Goal: Task Accomplishment & Management: Complete application form

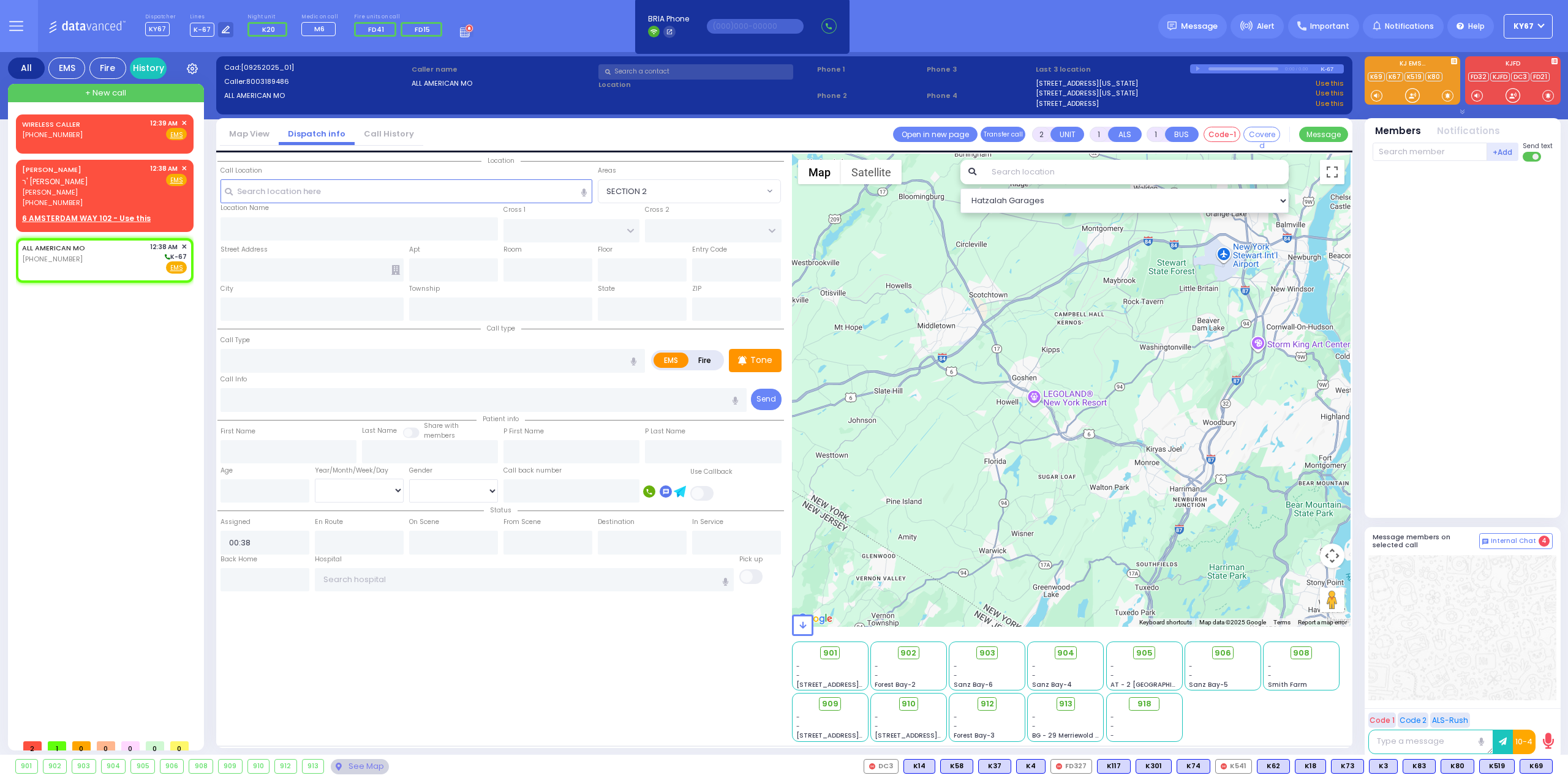
select select
click at [112, 173] on div "MAYER EISDORFER ר' משה - ר' יואל אברהם שווארץ" at bounding box center [83, 175] width 124 height 24
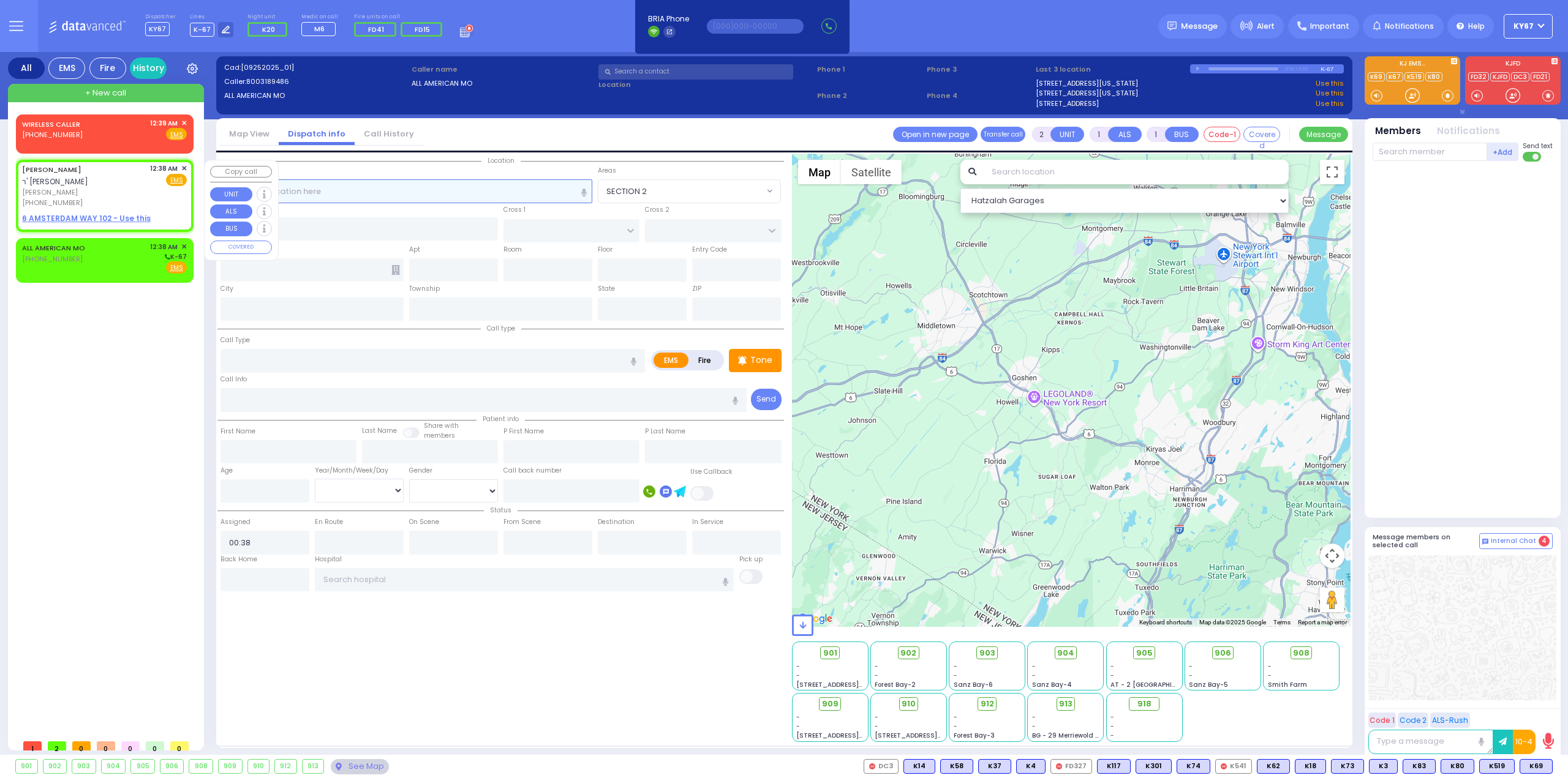
select select
radio input "true"
type input "MAYER"
type input "EISDORFER"
select select
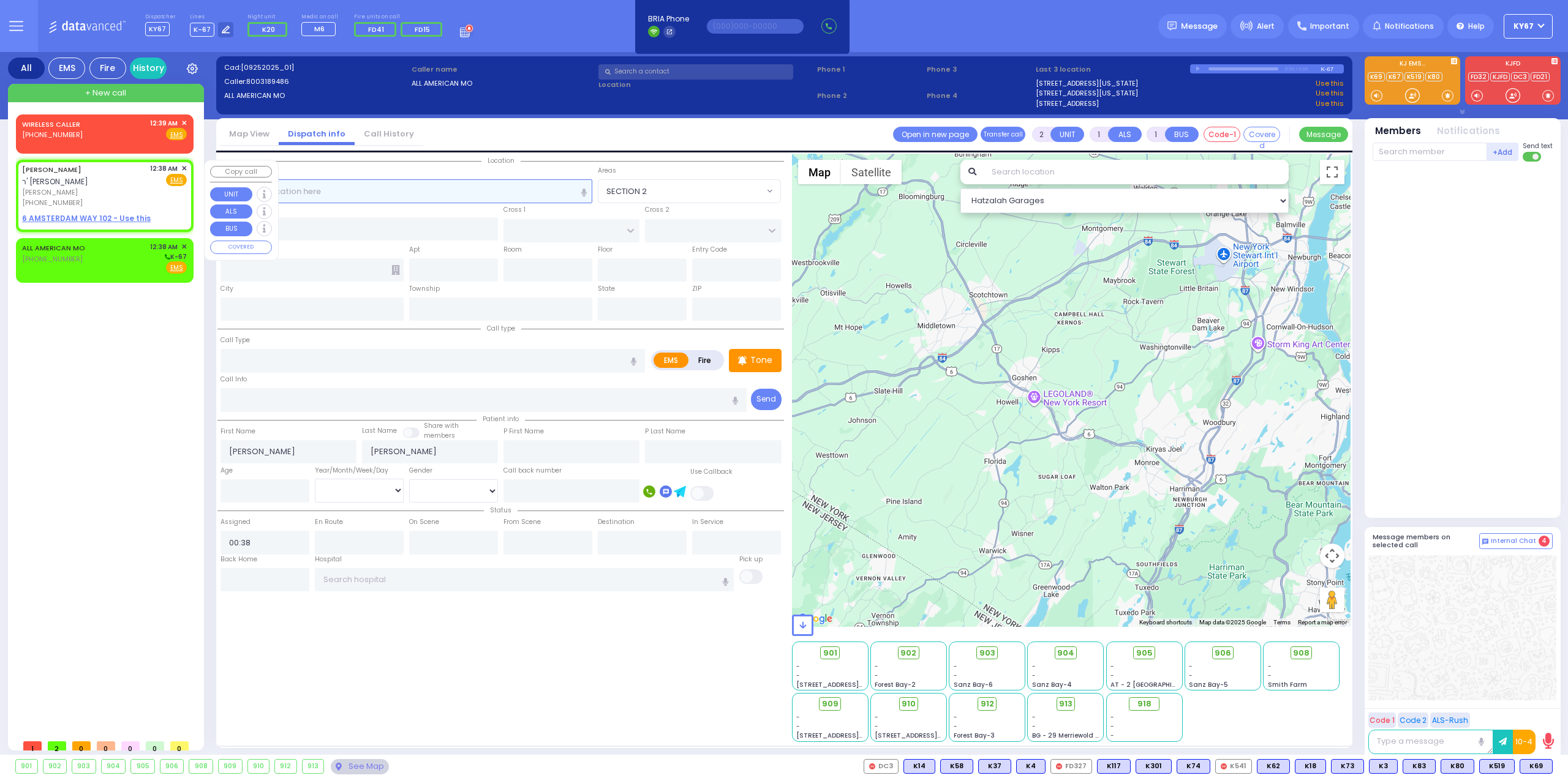
select select "Hatzalah Garages"
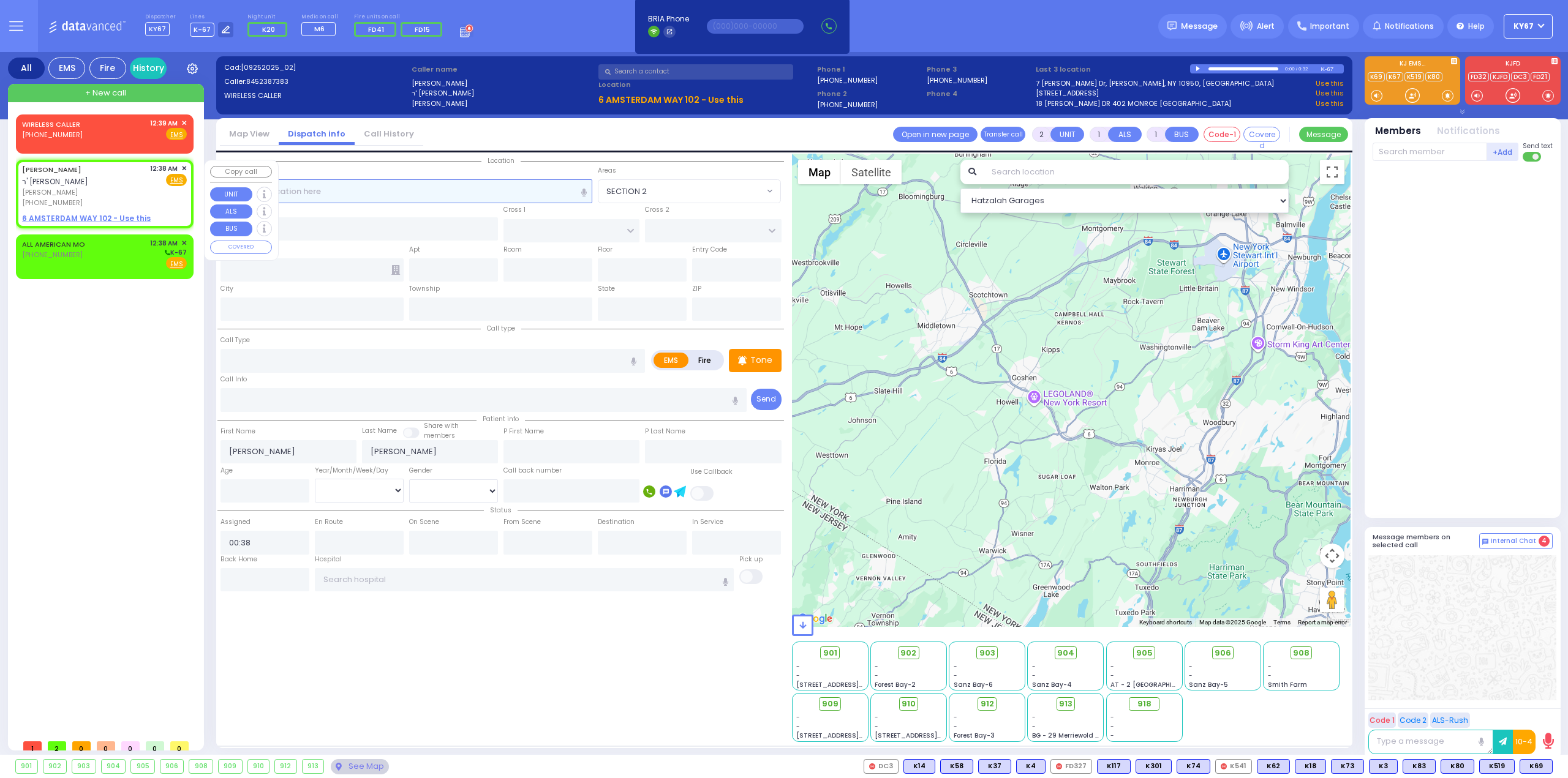
select select
radio input "true"
select select
select select "Hatzalah Garages"
click at [70, 219] on u "6 AMSTERDAM WAY 102 - Use this" at bounding box center [86, 219] width 129 height 11
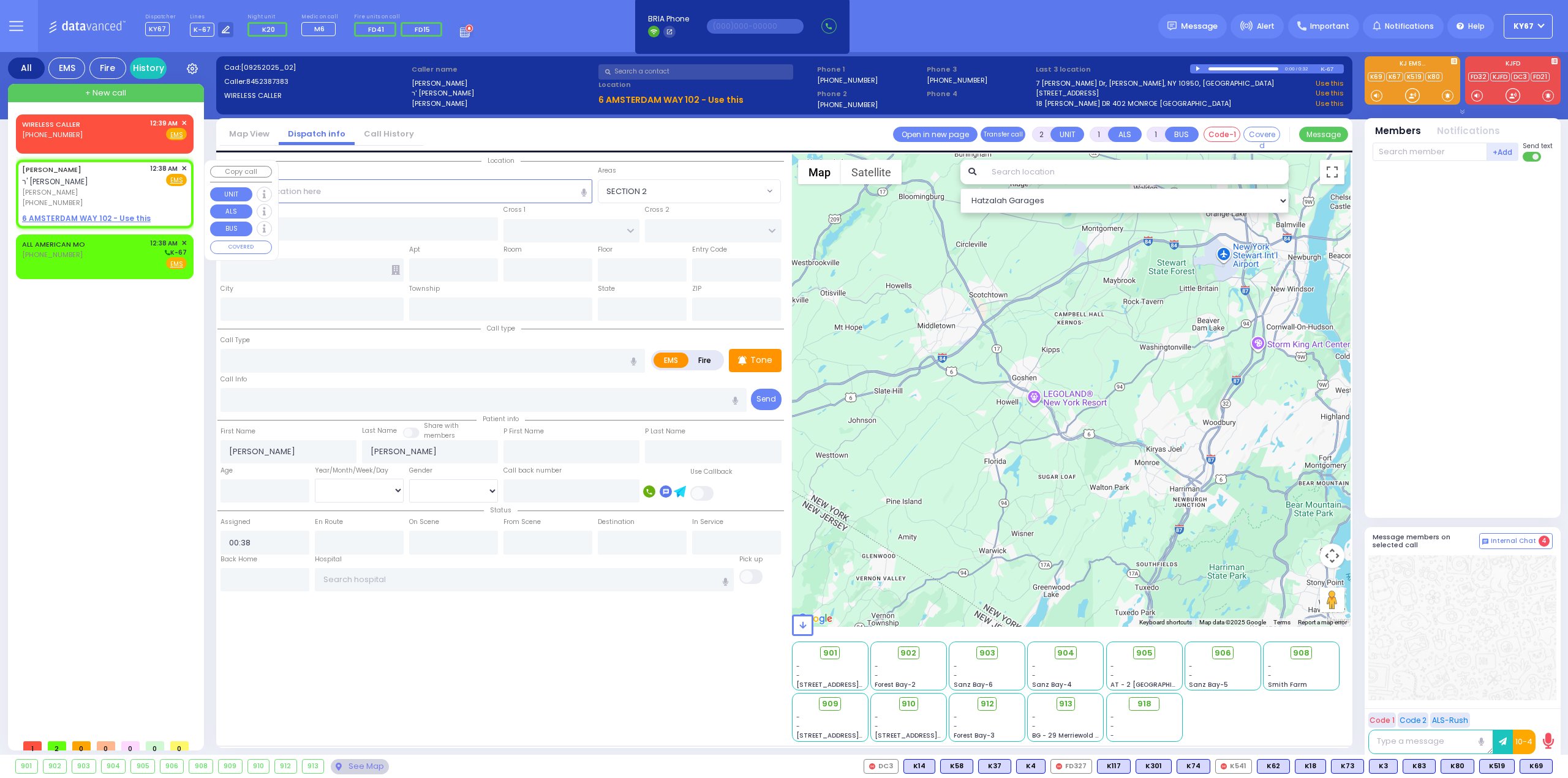
select select
radio input "true"
select select
select select "Hatzalah Garages"
select select
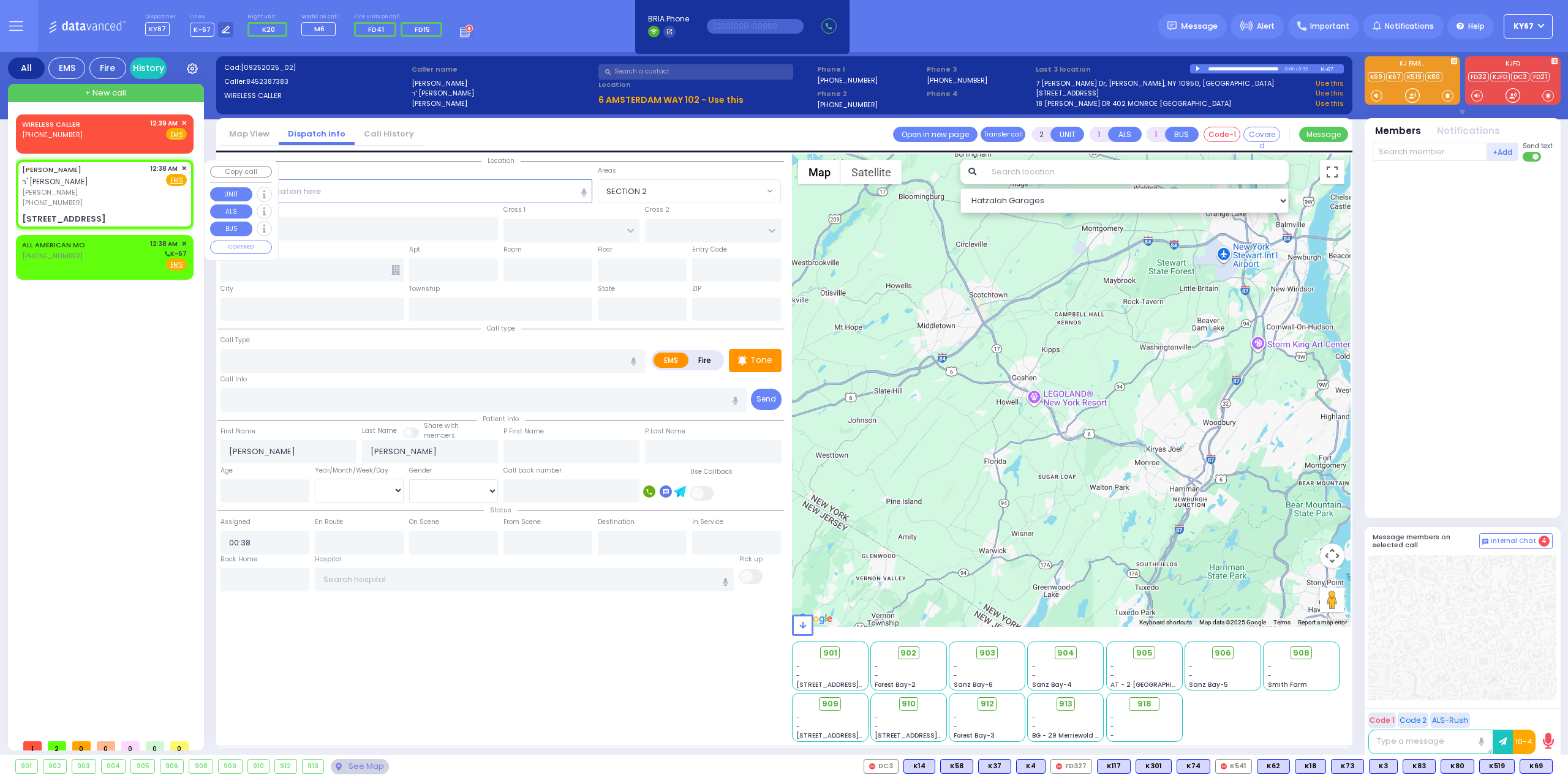
radio input "true"
select select
select select "Hatzalah Garages"
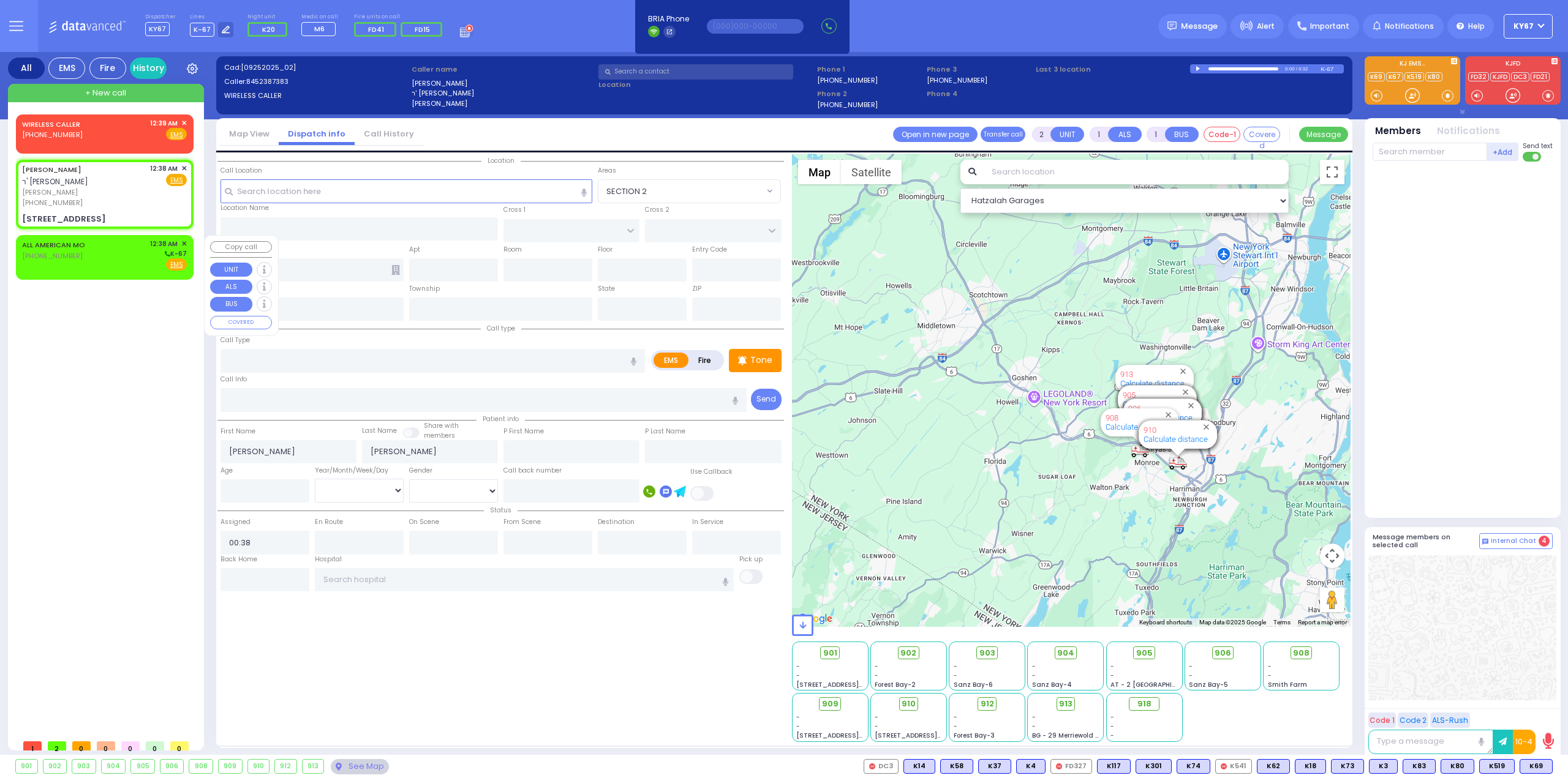
type input "DINEV RD"
type input "ACRES RD"
type input "6 AMSTERDAM WAY"
type input "102"
type input "Monroe"
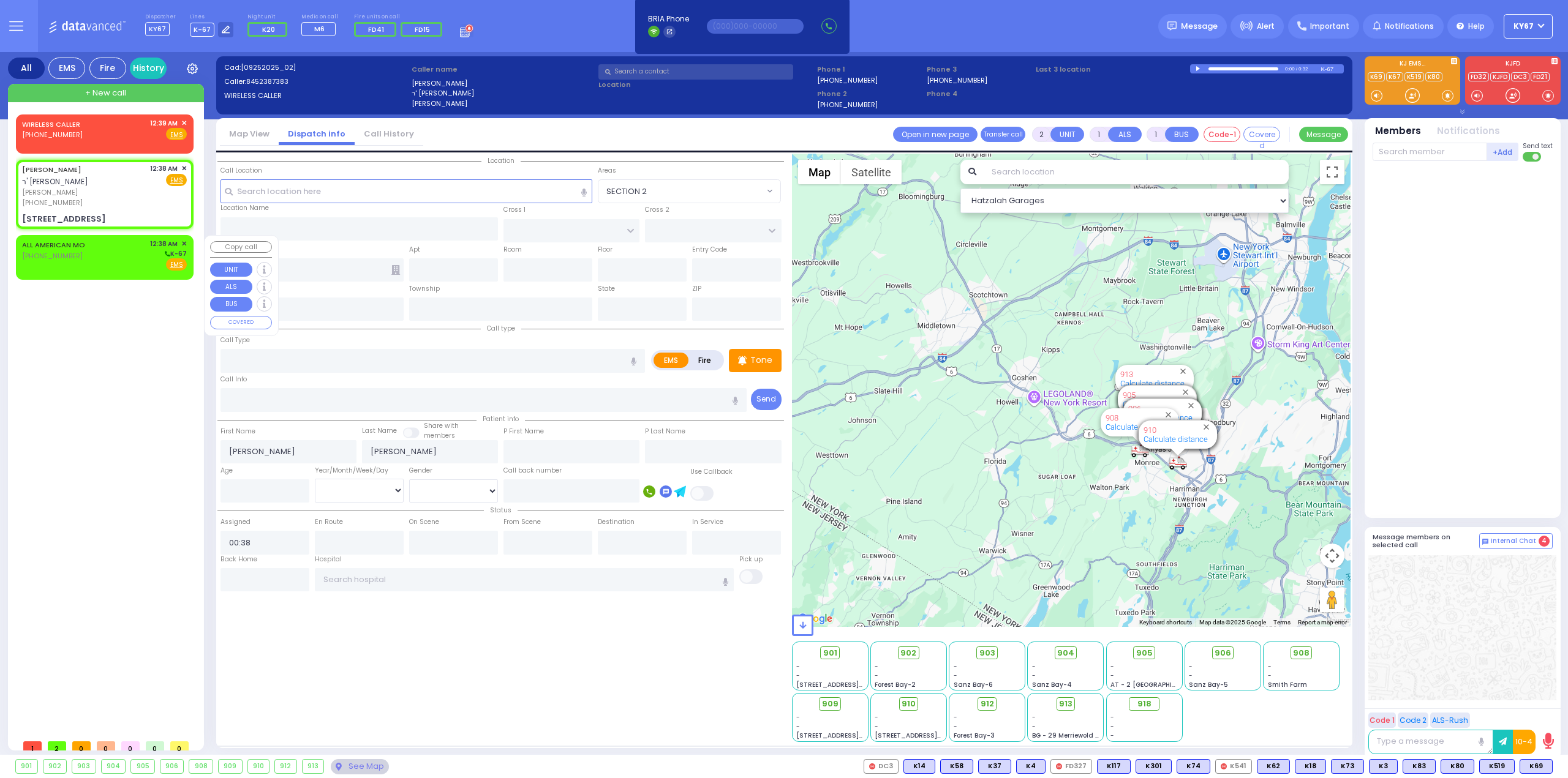
type input "[US_STATE]"
type input "10950"
select select "BEIRECH MOSHE"
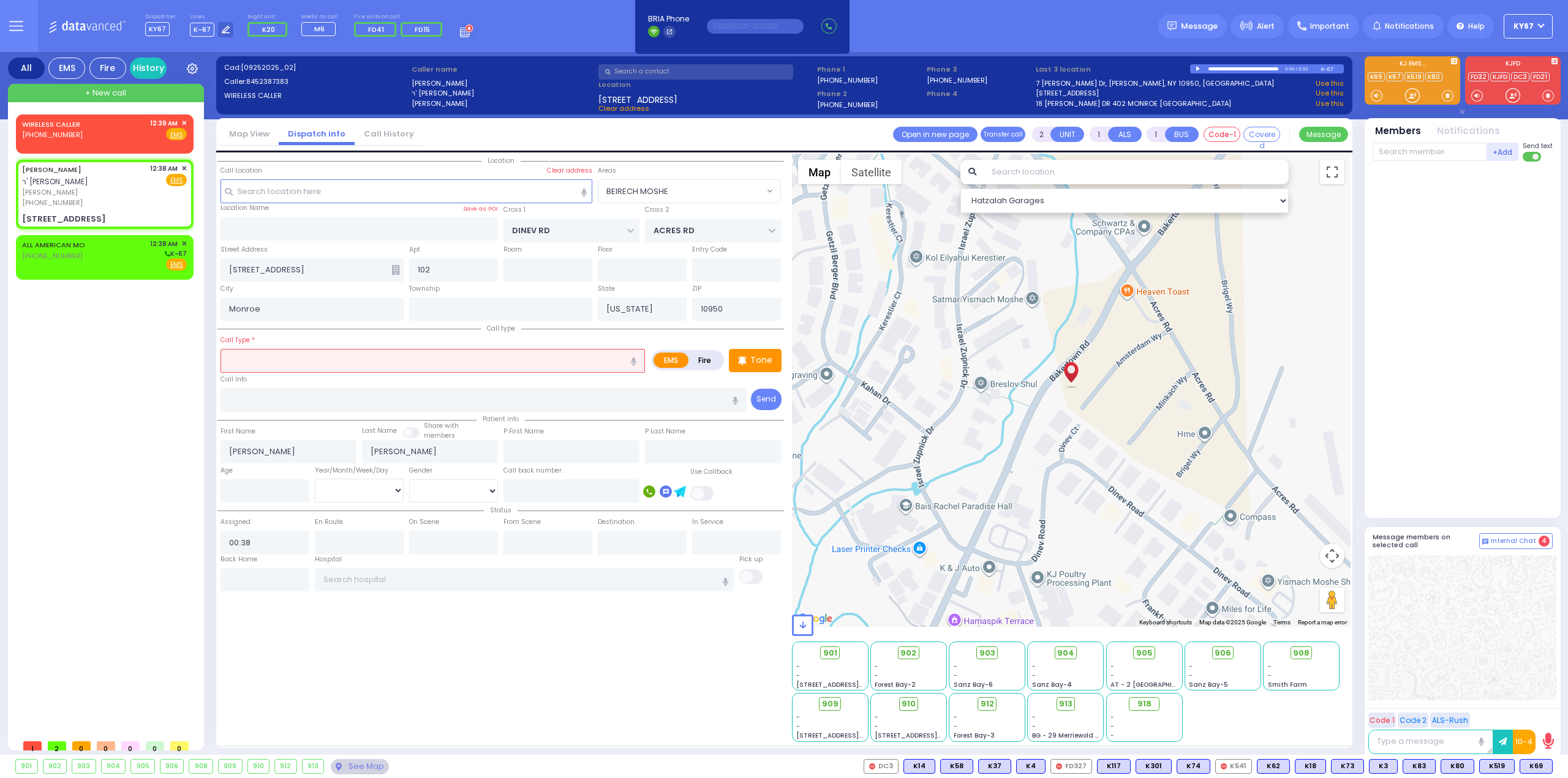
click at [424, 349] on input "text" at bounding box center [433, 360] width 425 height 23
click at [153, 179] on span "Fire" at bounding box center [156, 180] width 19 height 12
select select
radio input "false"
radio input "true"
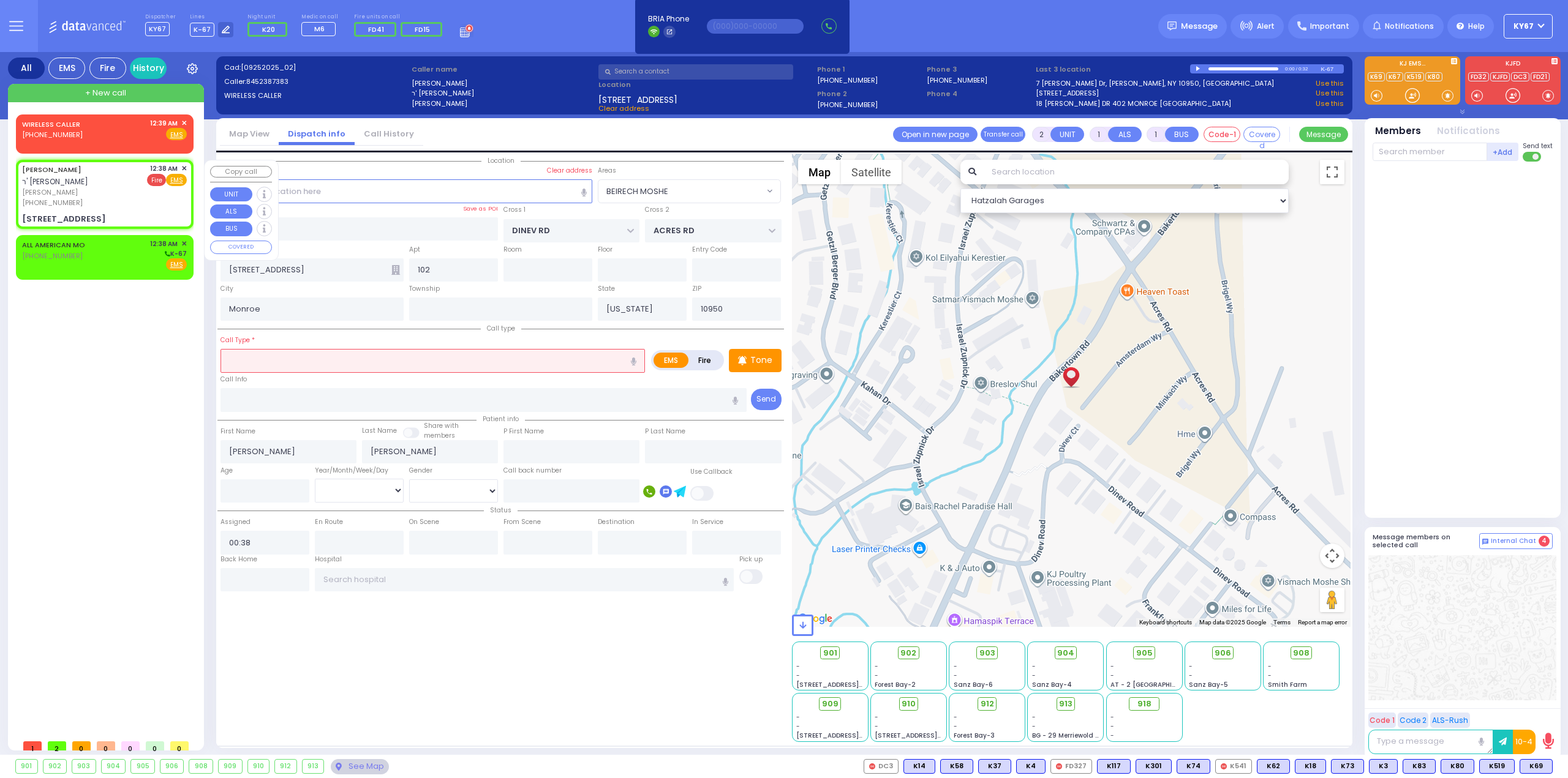
select select
select select "Hatzalah Garages"
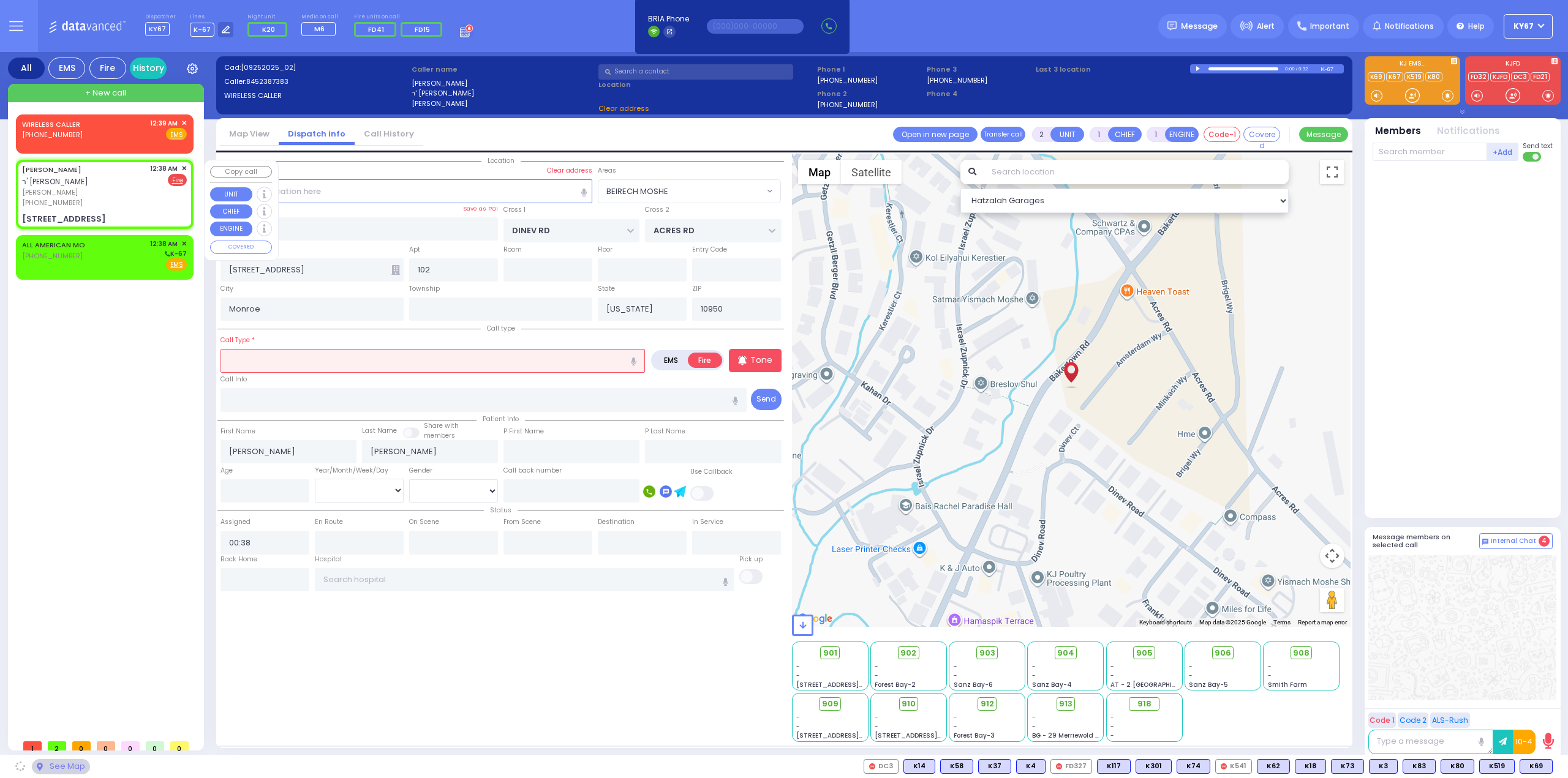
select select
radio input "true"
select select
select select "Hatzalah Garages"
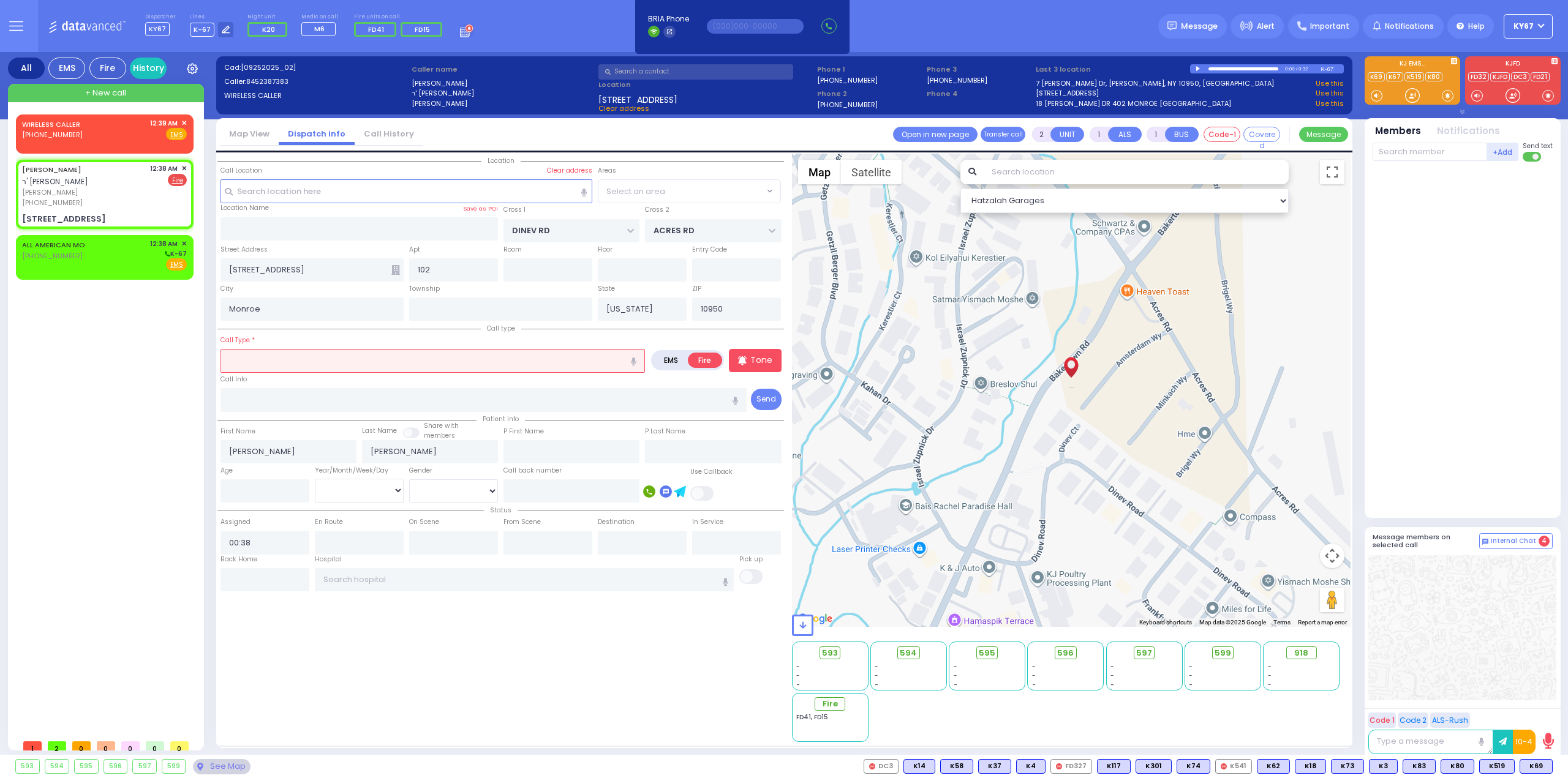
click at [313, 363] on input "text" at bounding box center [433, 360] width 425 height 23
select select "BEIRECH MOSHE"
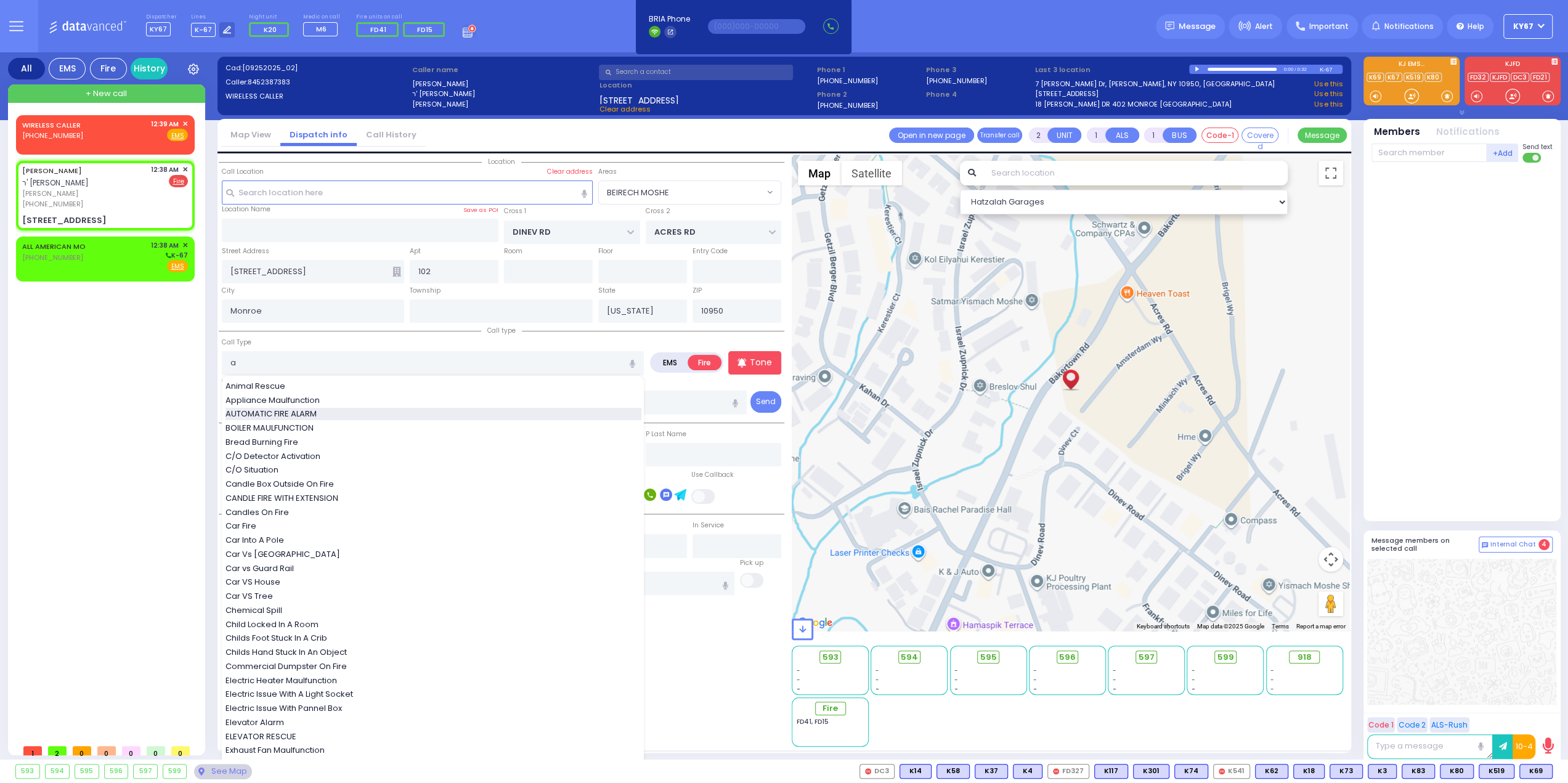
click at [308, 409] on span "AUTOMATIC FIRE ALARM" at bounding box center [273, 414] width 95 height 12
type input "AUTOMATIC FIRE ALARM"
type input "3"
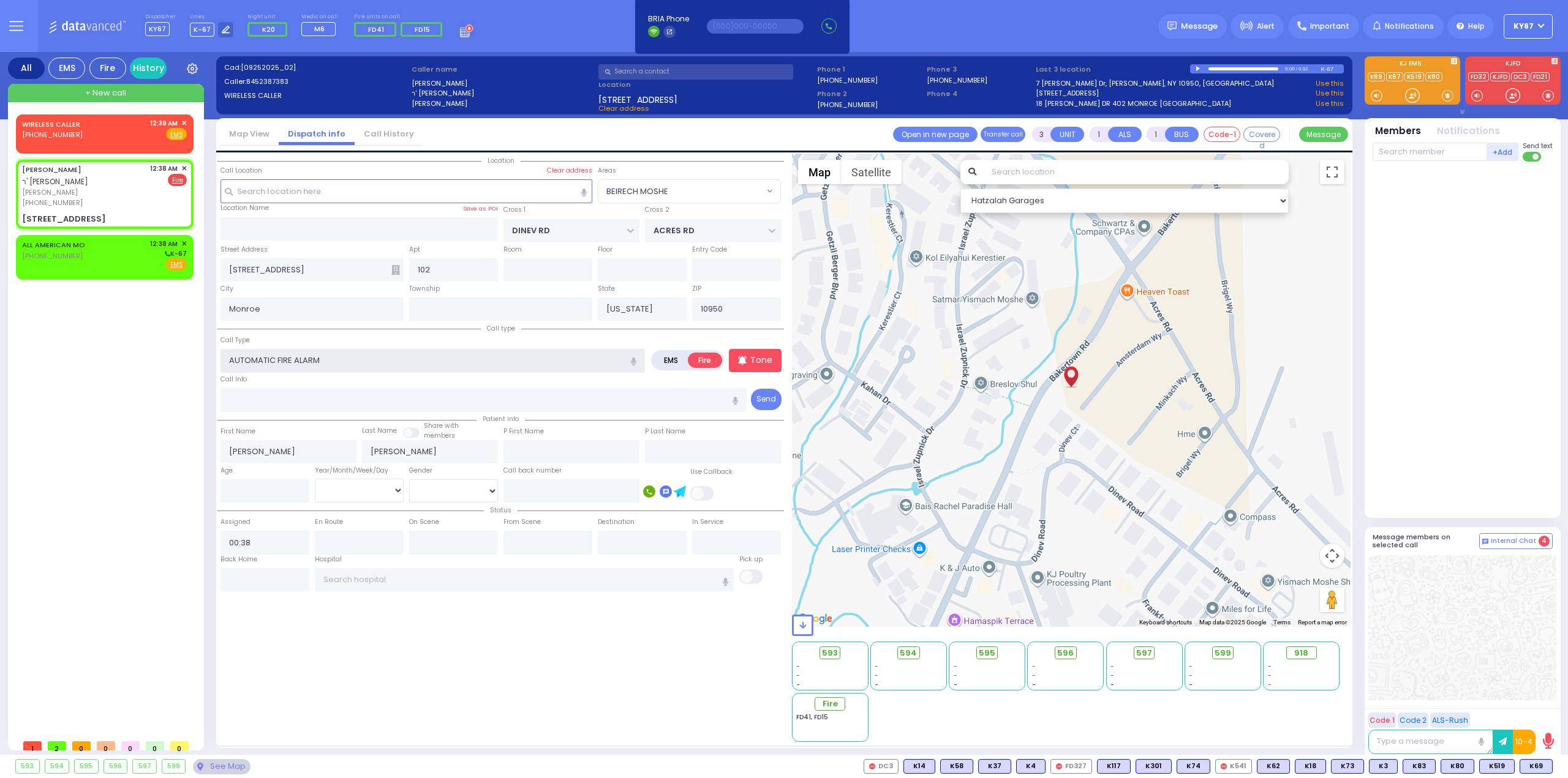
select select
radio input "true"
select select
select select "Hatzalah Garages"
select select "BEIRECH MOSHE"
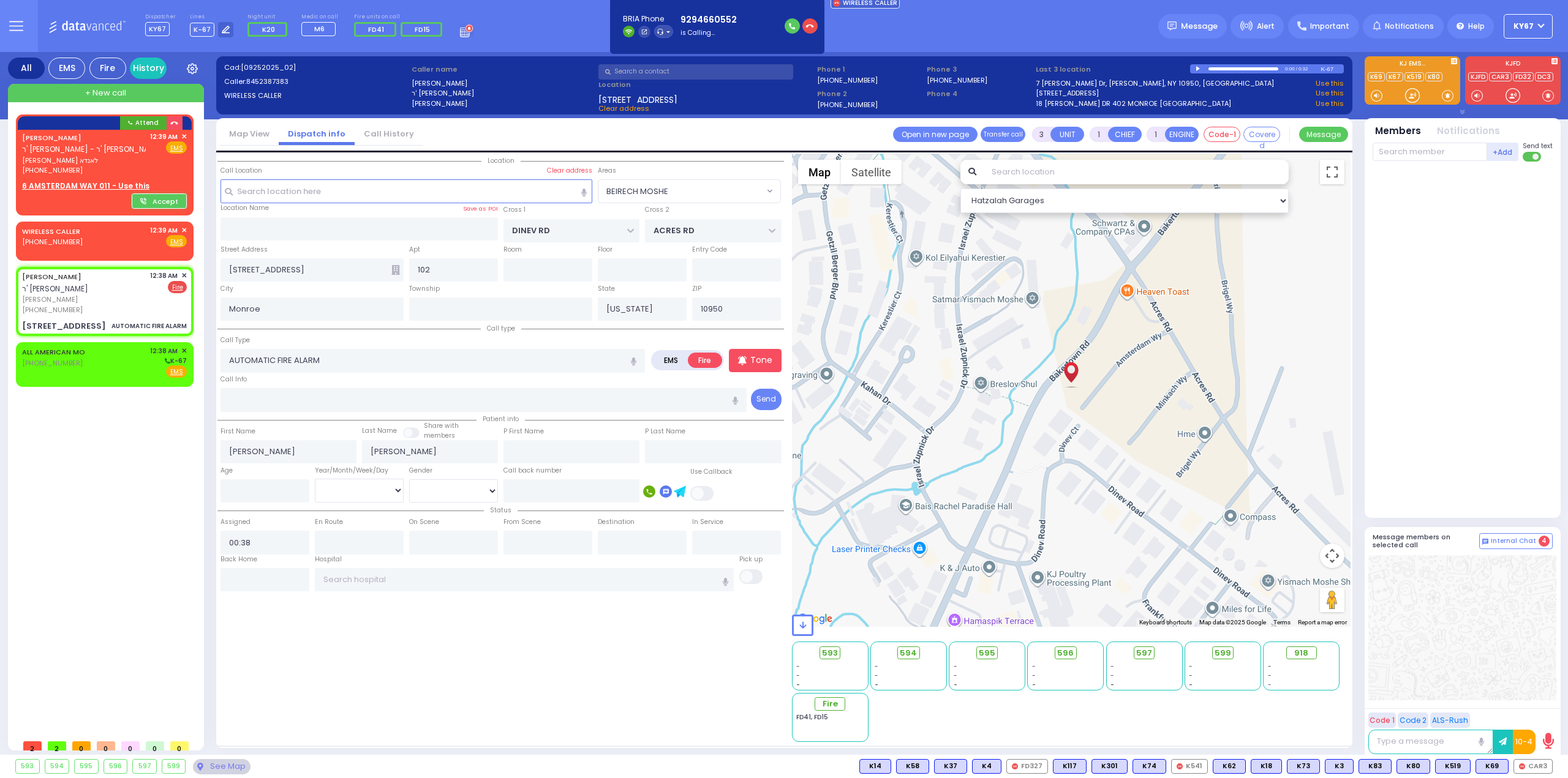
select select
radio input "true"
select select
select select "BEIRECH MOSHE"
select select "Hatzalah Garages"
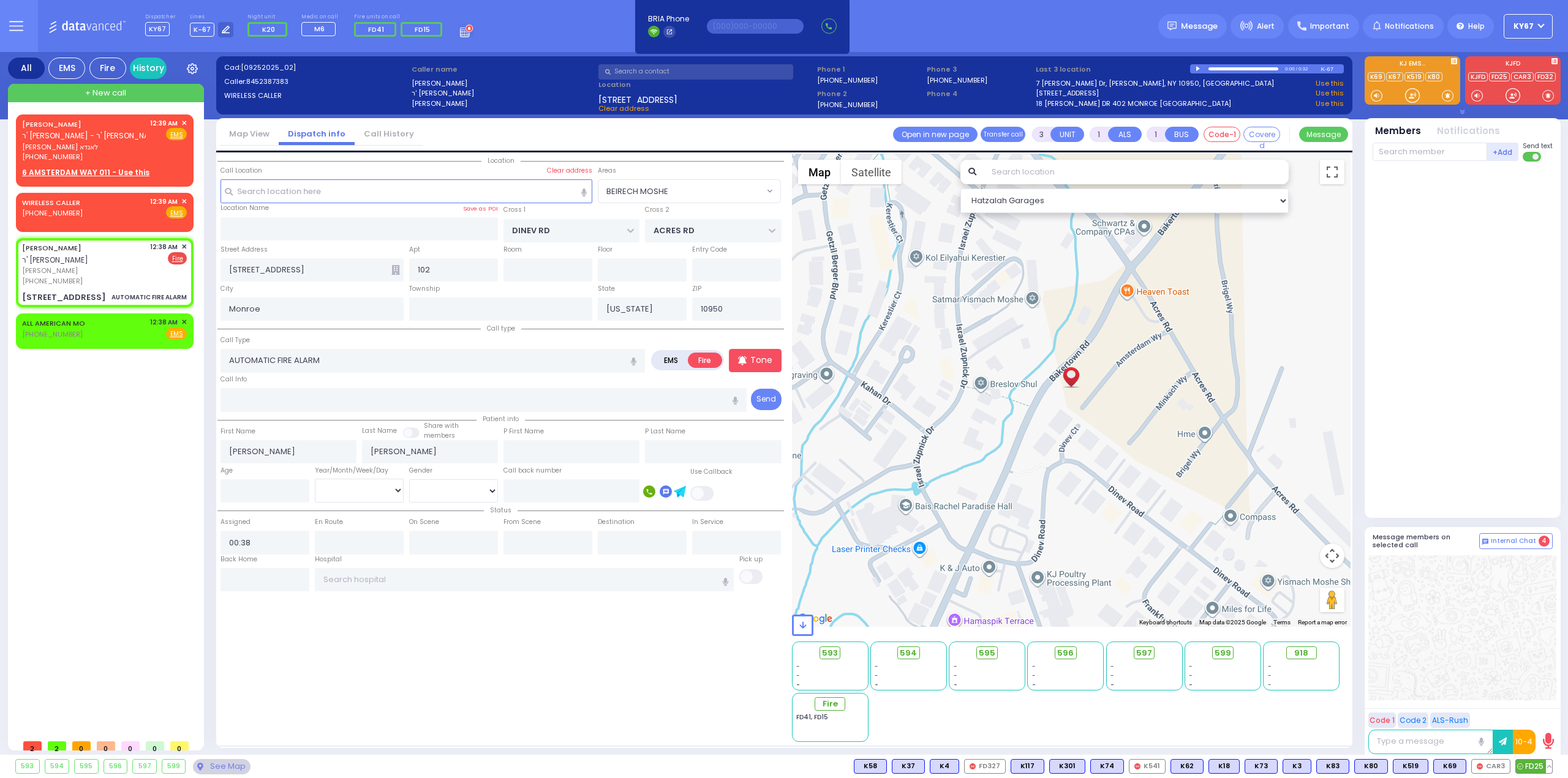
click at [1534, 768] on span "FD25" at bounding box center [1534, 766] width 36 height 13
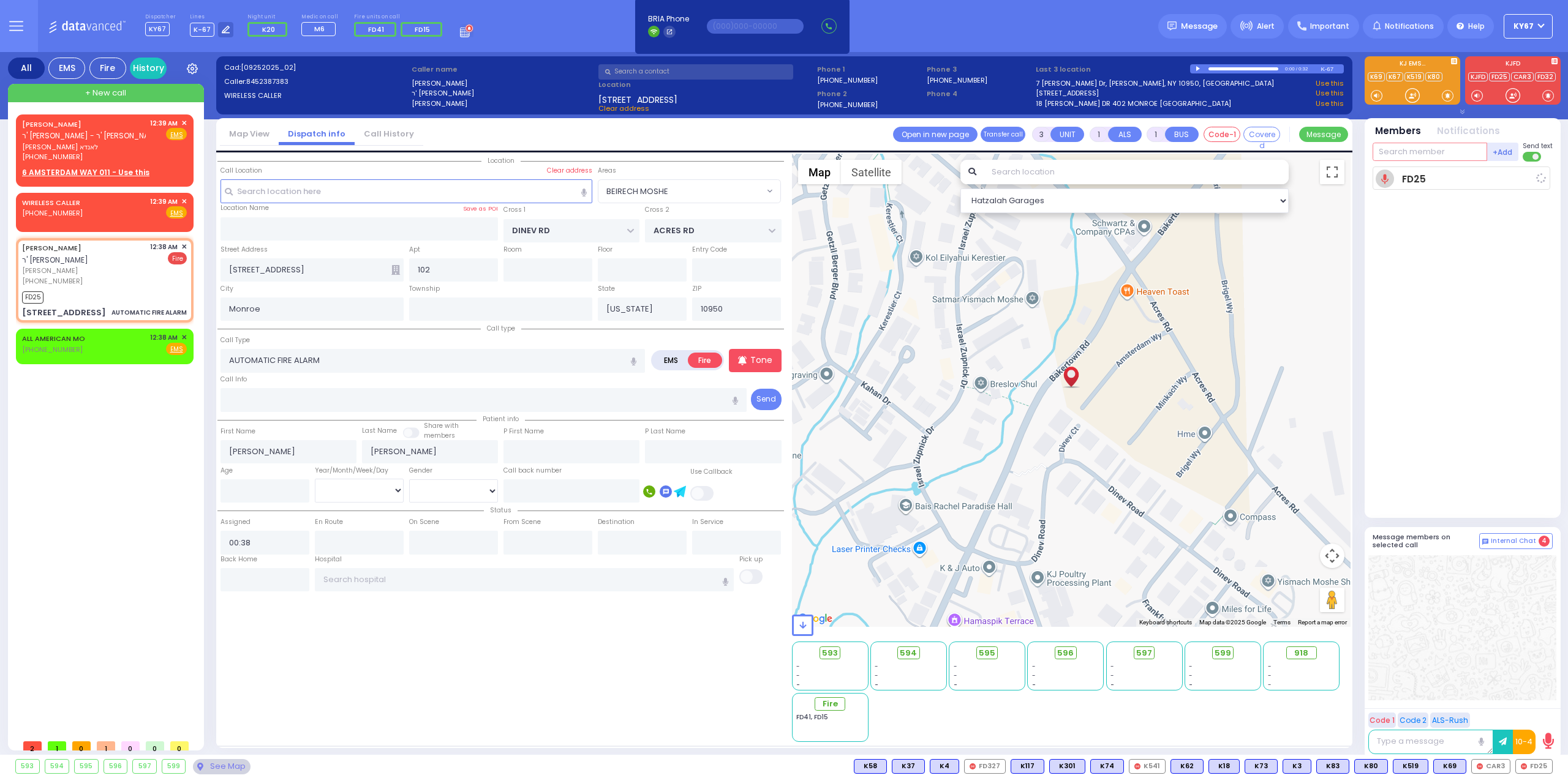
select select
radio input "true"
select select
type input "00:40"
click at [1405, 156] on input "text" at bounding box center [1430, 152] width 115 height 19
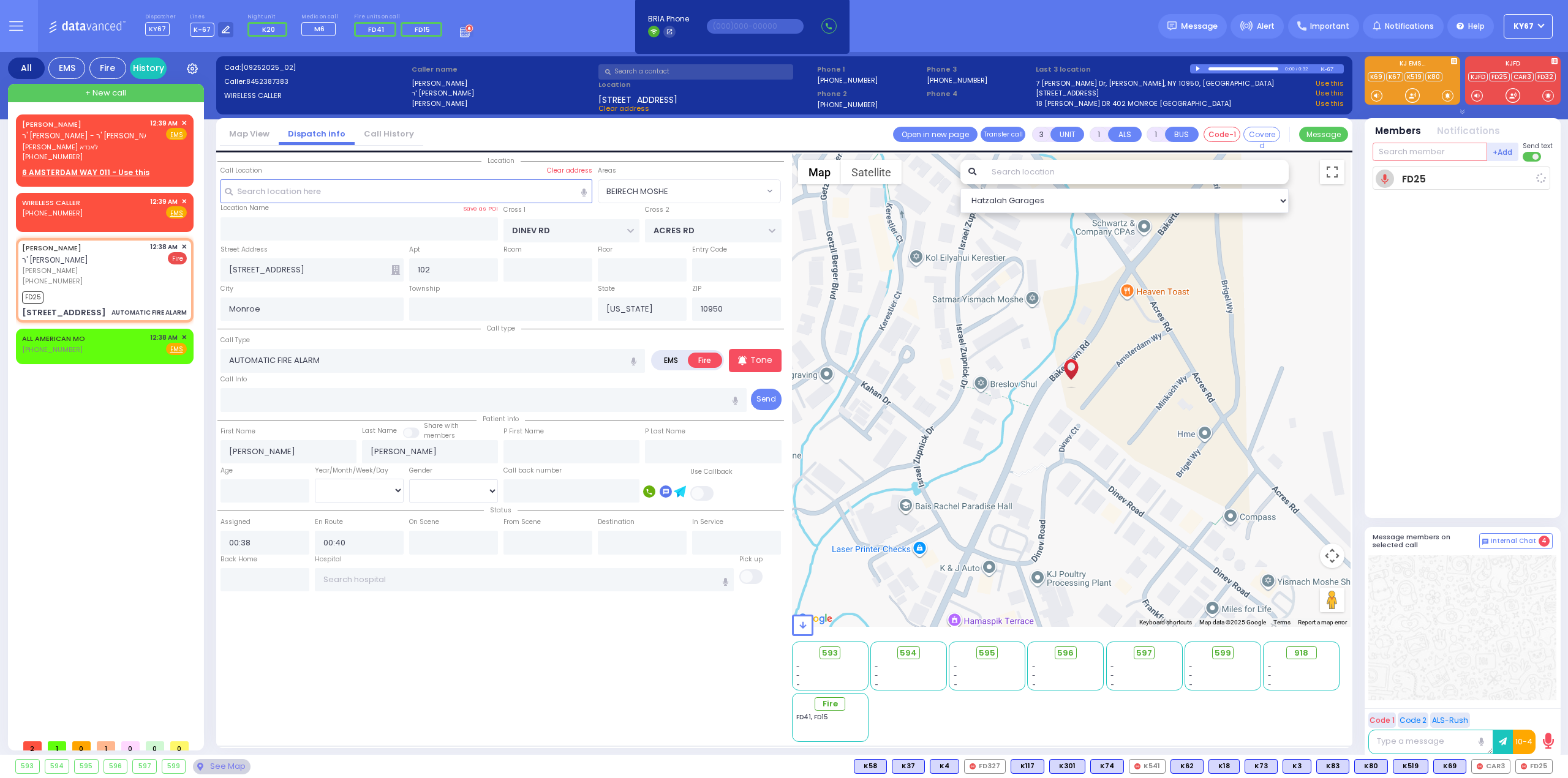
select select "Hatzalah Garages"
type input "3"
select select "BEIRECH MOSHE"
type input "324"
select select
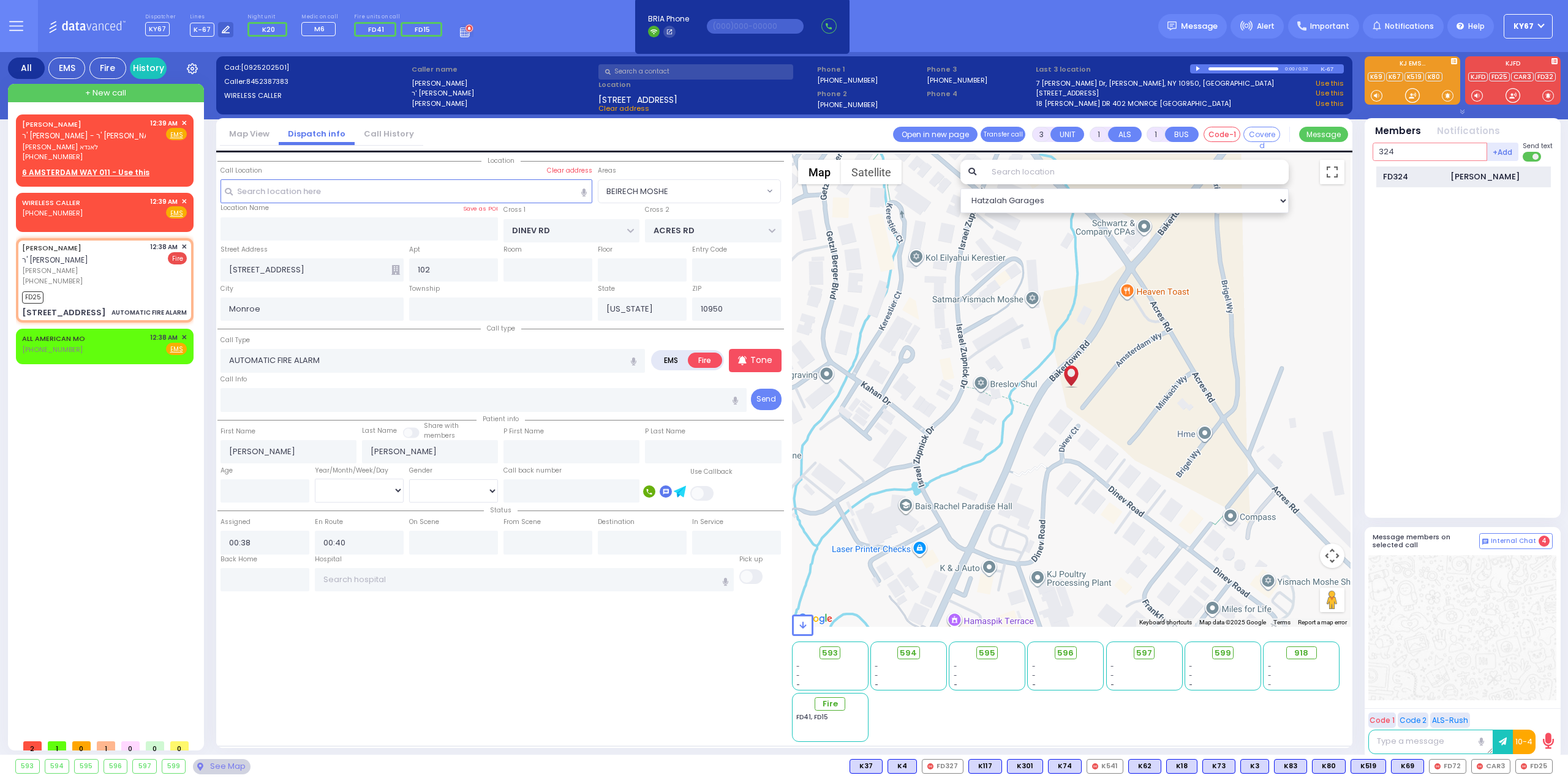
radio input "true"
select select
select select "Hatzalah Garages"
select select "BEIRECH MOSHE"
select select
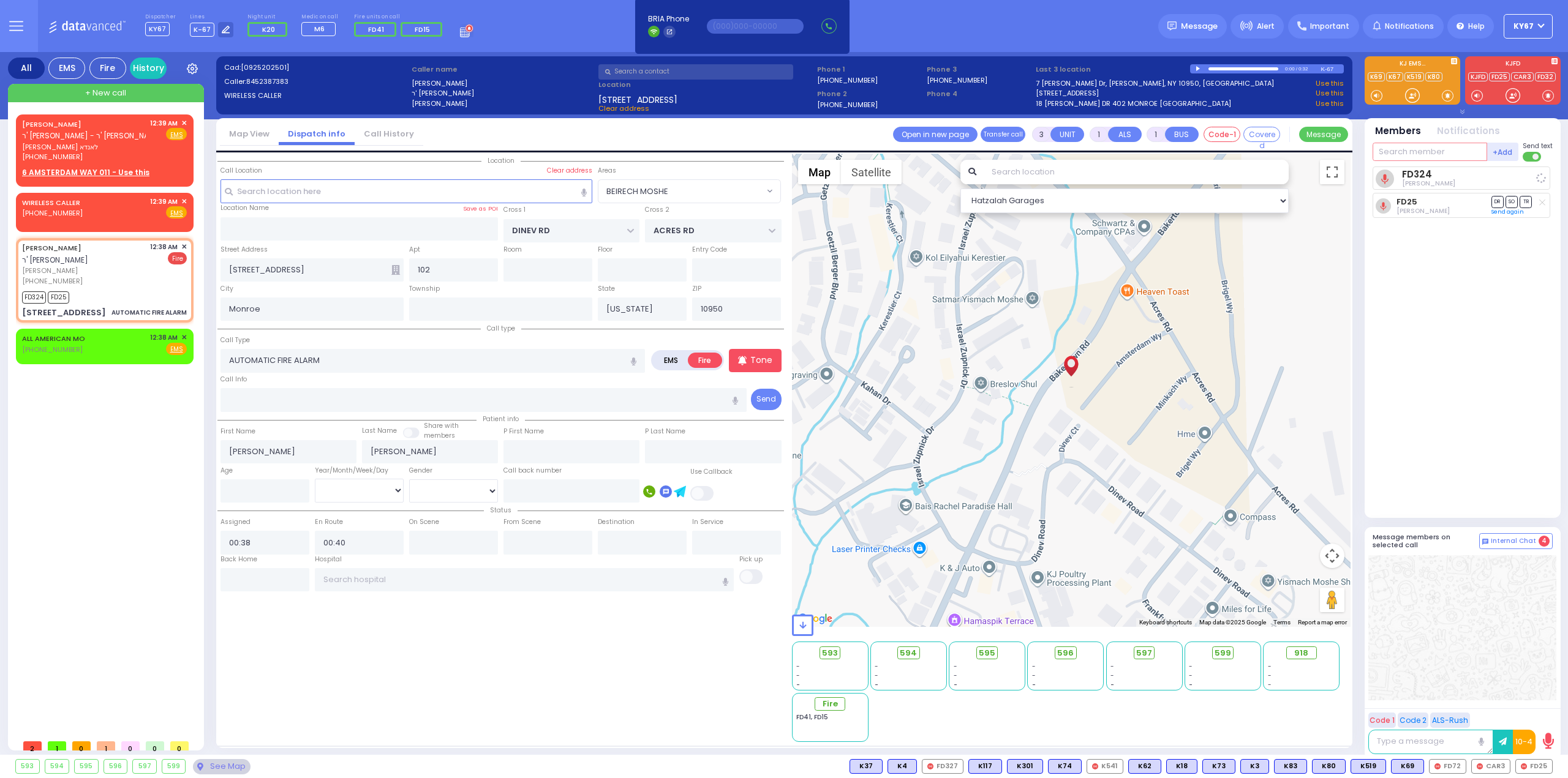
radio input "true"
select select
select select "Hatzalah Garages"
select select "BEIRECH MOSHE"
click at [185, 343] on span "✕" at bounding box center [184, 338] width 5 height 11
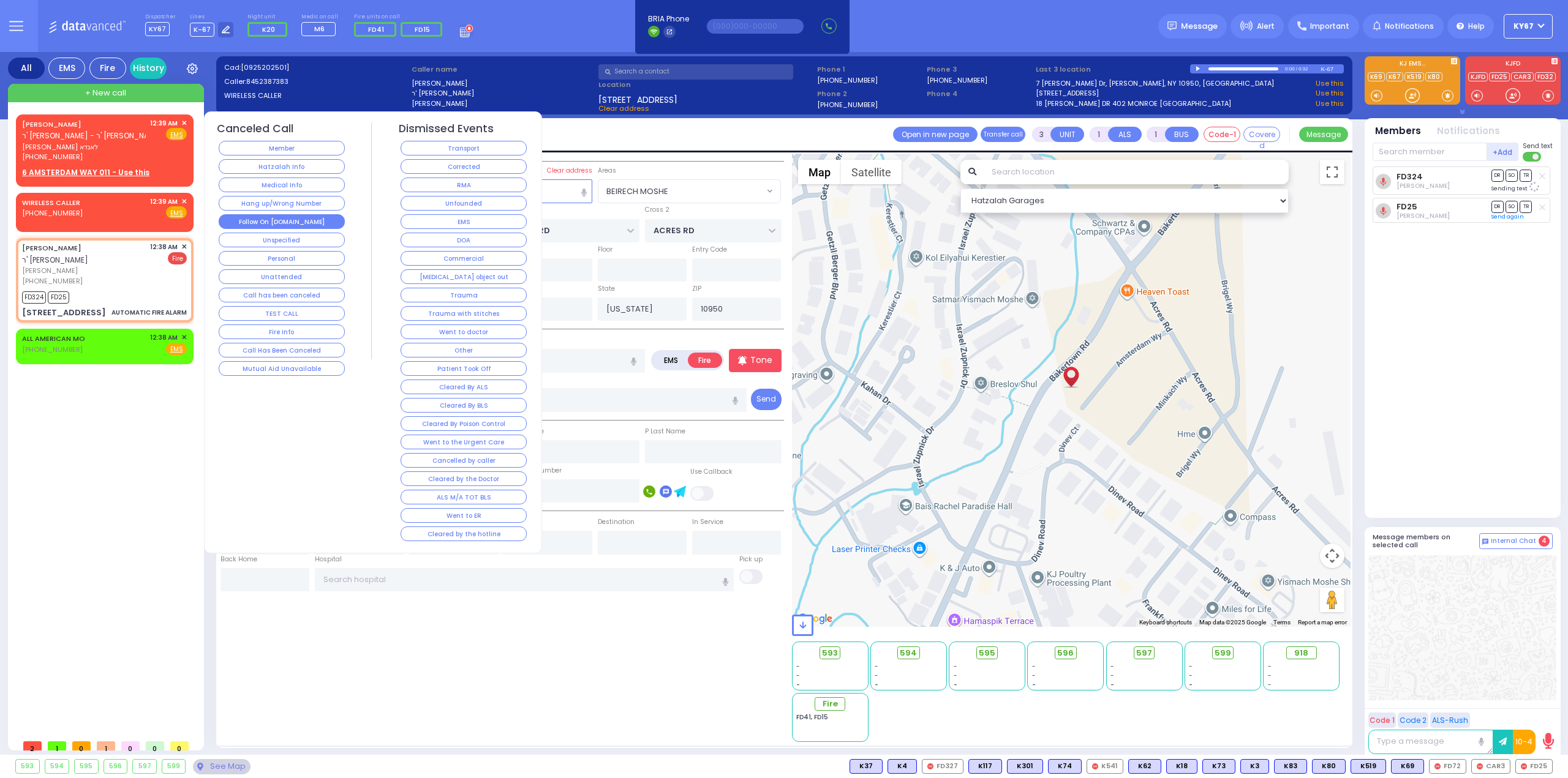
click at [305, 215] on button "Follow On [DOMAIN_NAME]" at bounding box center [282, 222] width 126 height 15
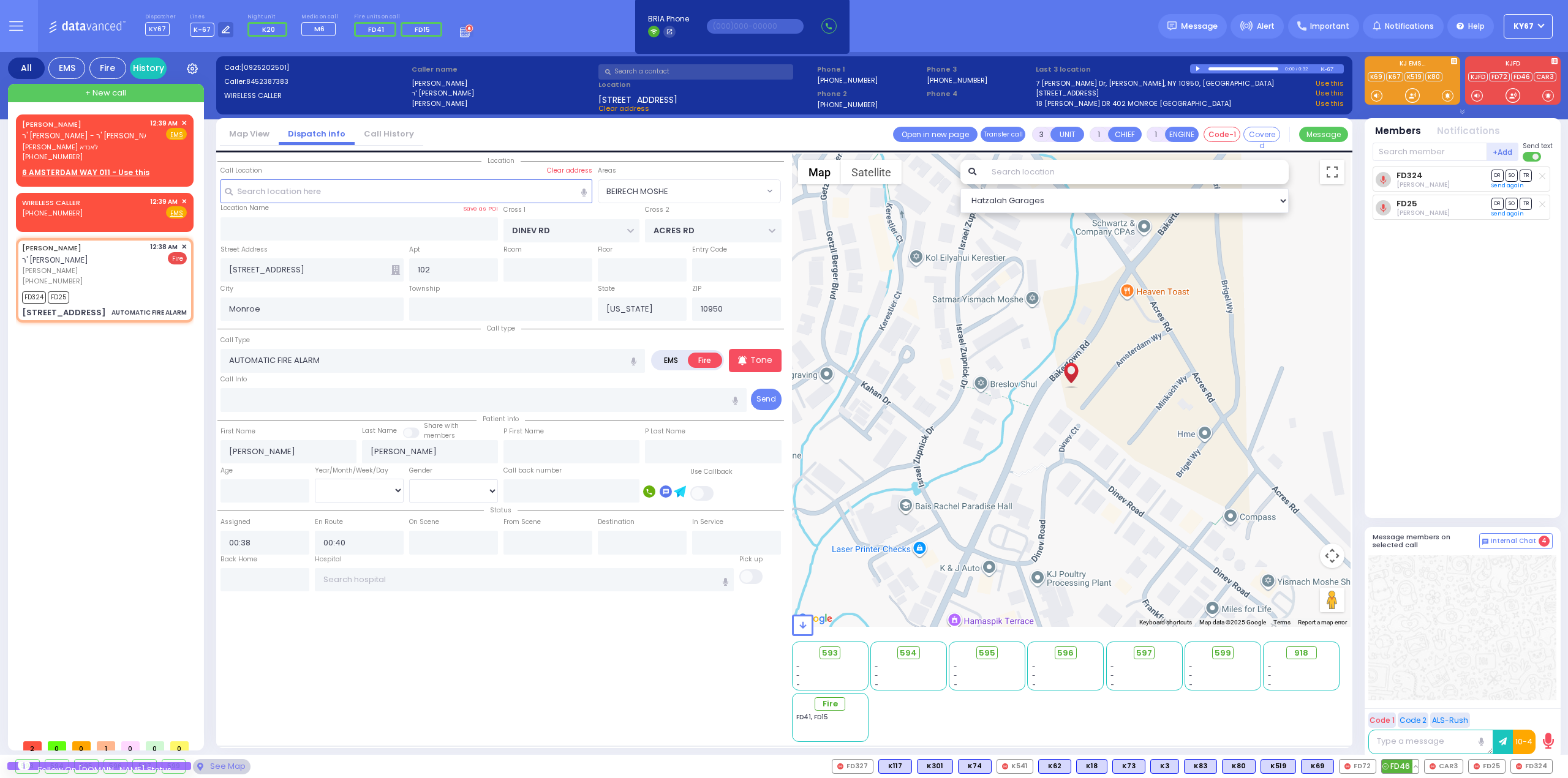
click at [1400, 771] on span "FD46" at bounding box center [1400, 766] width 36 height 13
click at [1359, 771] on span "FD72" at bounding box center [1357, 766] width 36 height 13
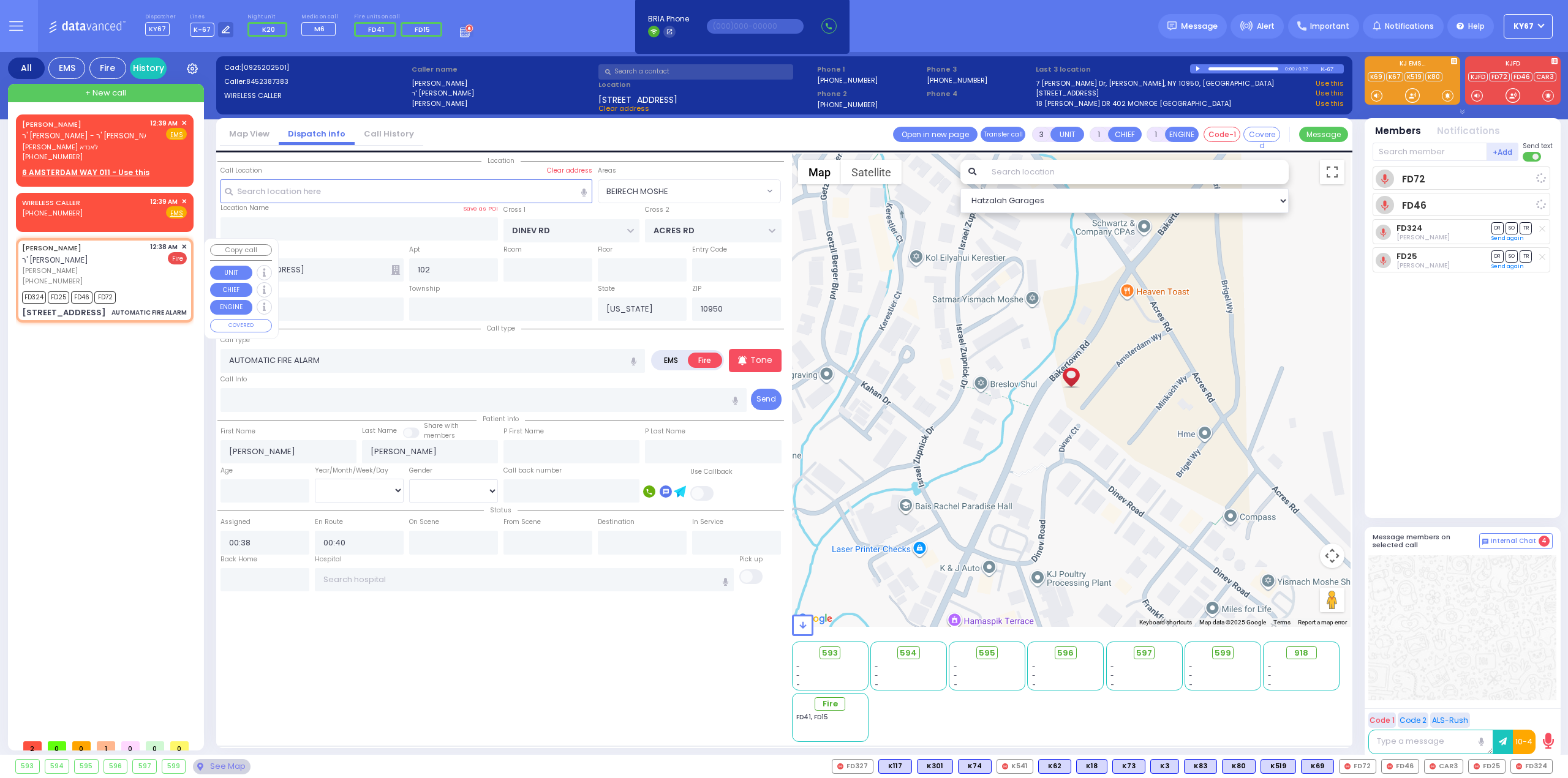
select select
radio input "true"
select select
select select "Hatzalah Garages"
select select "BEIRECH MOSHE"
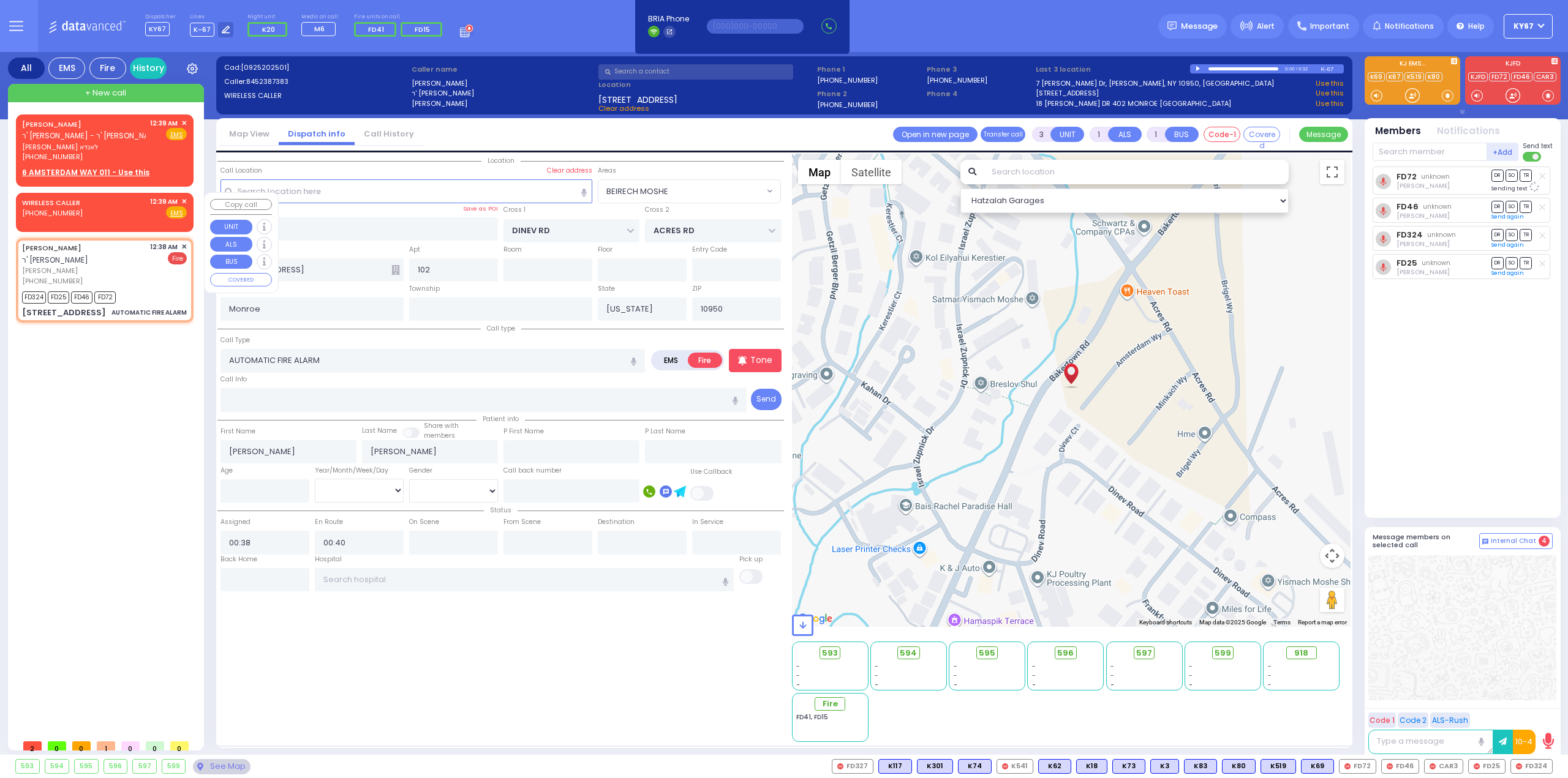
select select
radio input "true"
select select
click at [182, 199] on span "✕" at bounding box center [184, 202] width 5 height 11
select select "Hatzalah Garages"
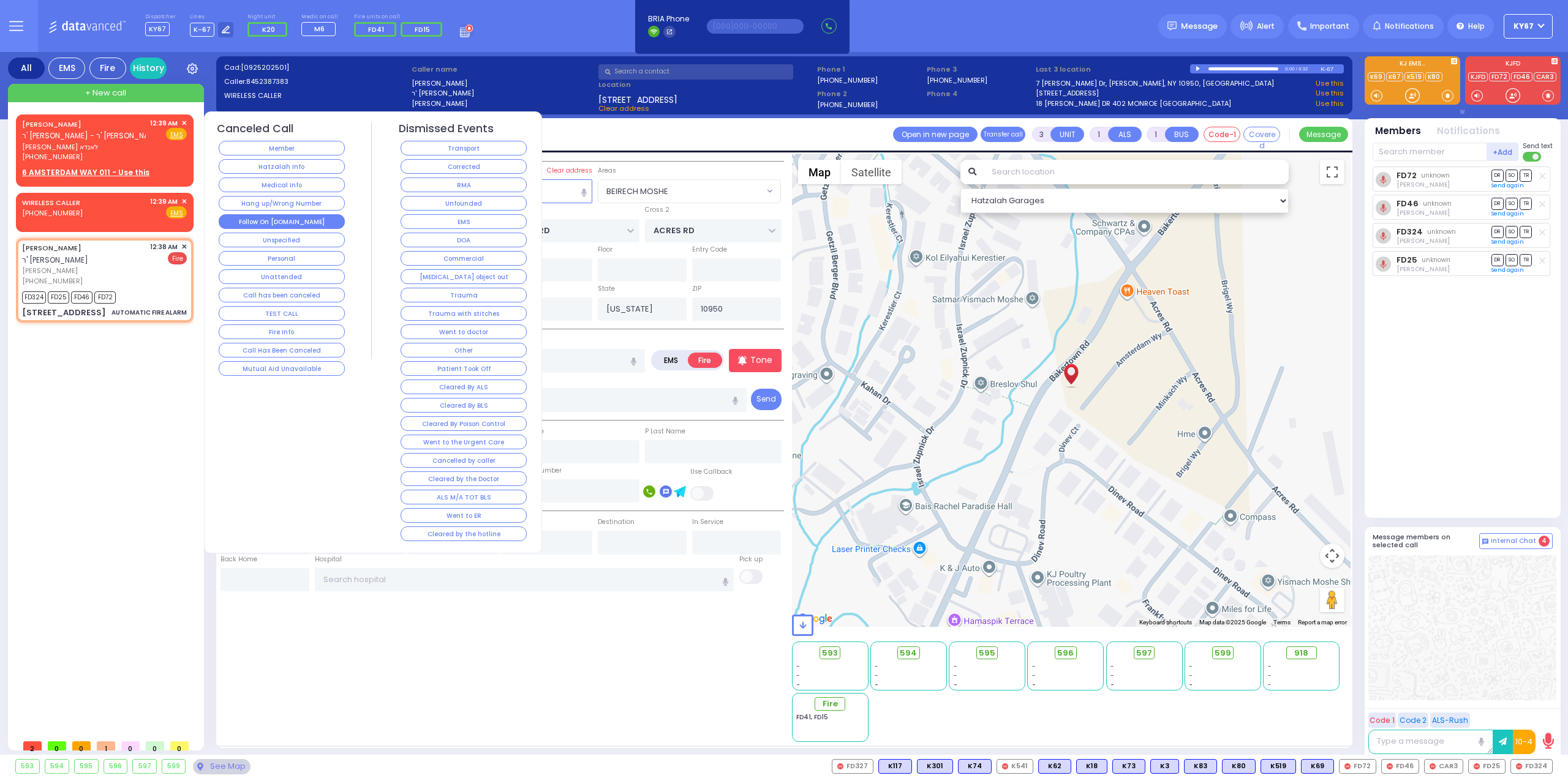
select select "BEIRECH MOSHE"
click at [301, 215] on button "Follow On [DOMAIN_NAME]" at bounding box center [282, 222] width 126 height 15
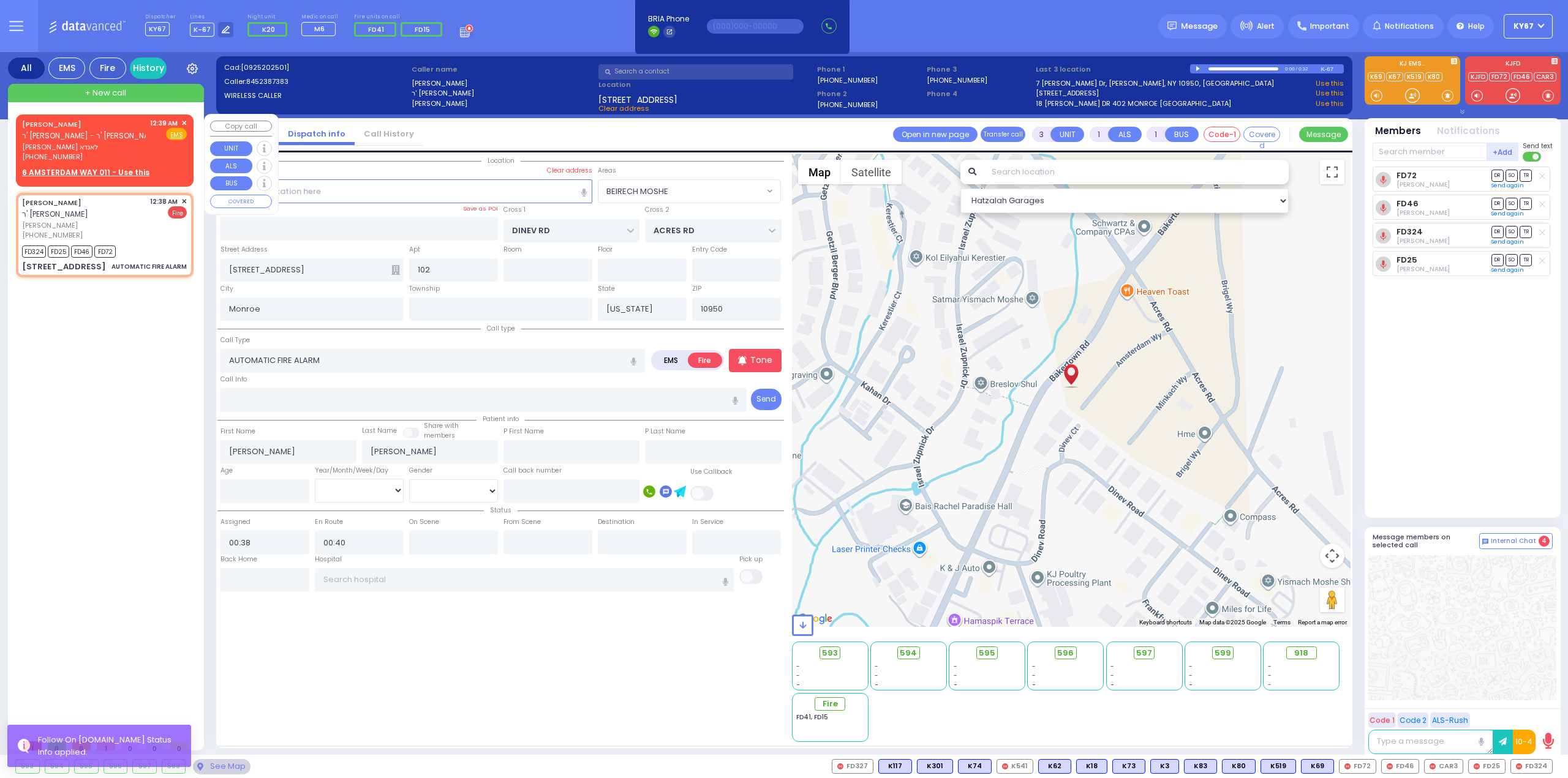
click at [185, 122] on span "✕" at bounding box center [184, 123] width 5 height 11
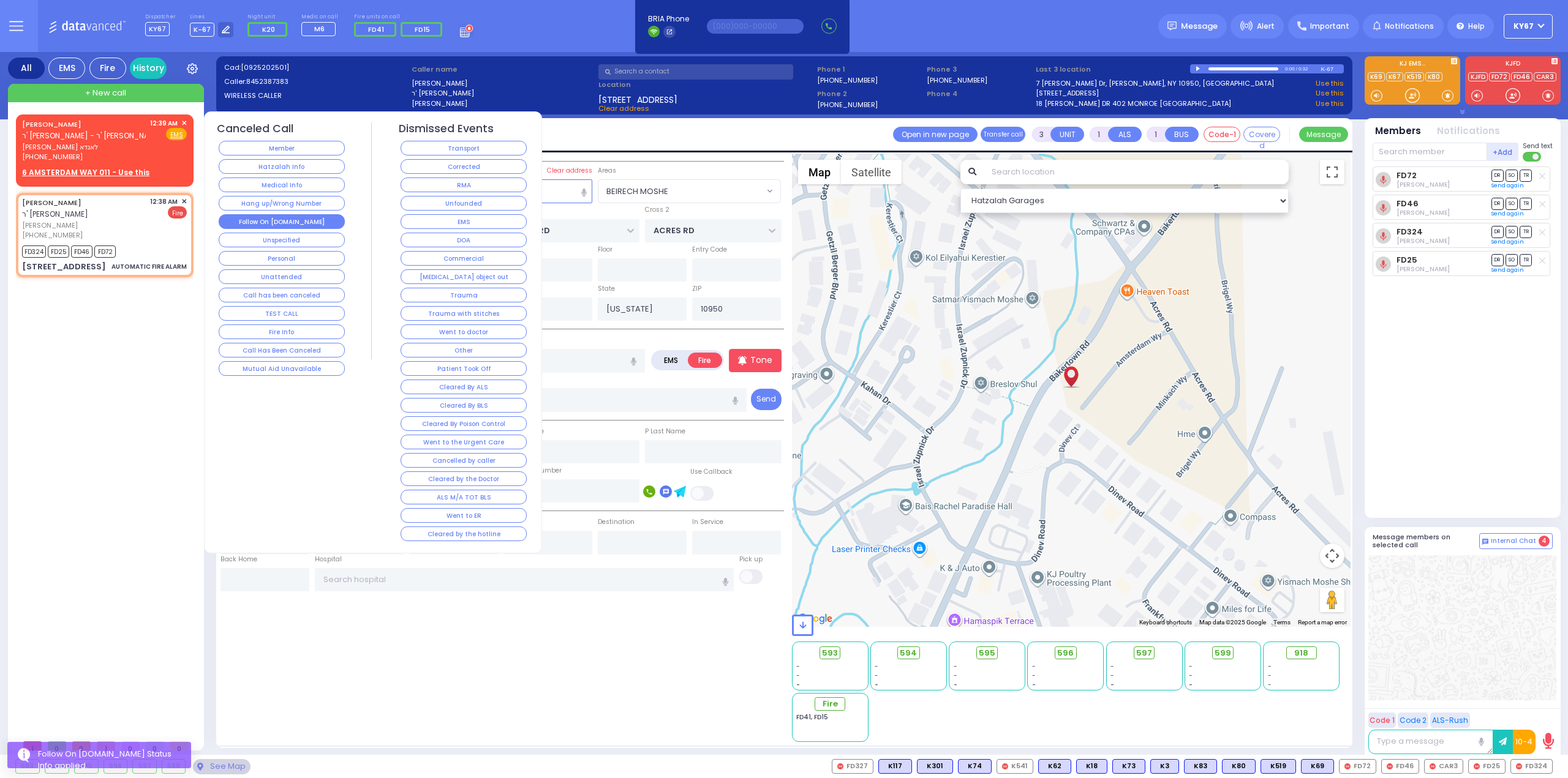
click at [295, 217] on button "Follow On [DOMAIN_NAME]" at bounding box center [282, 222] width 126 height 15
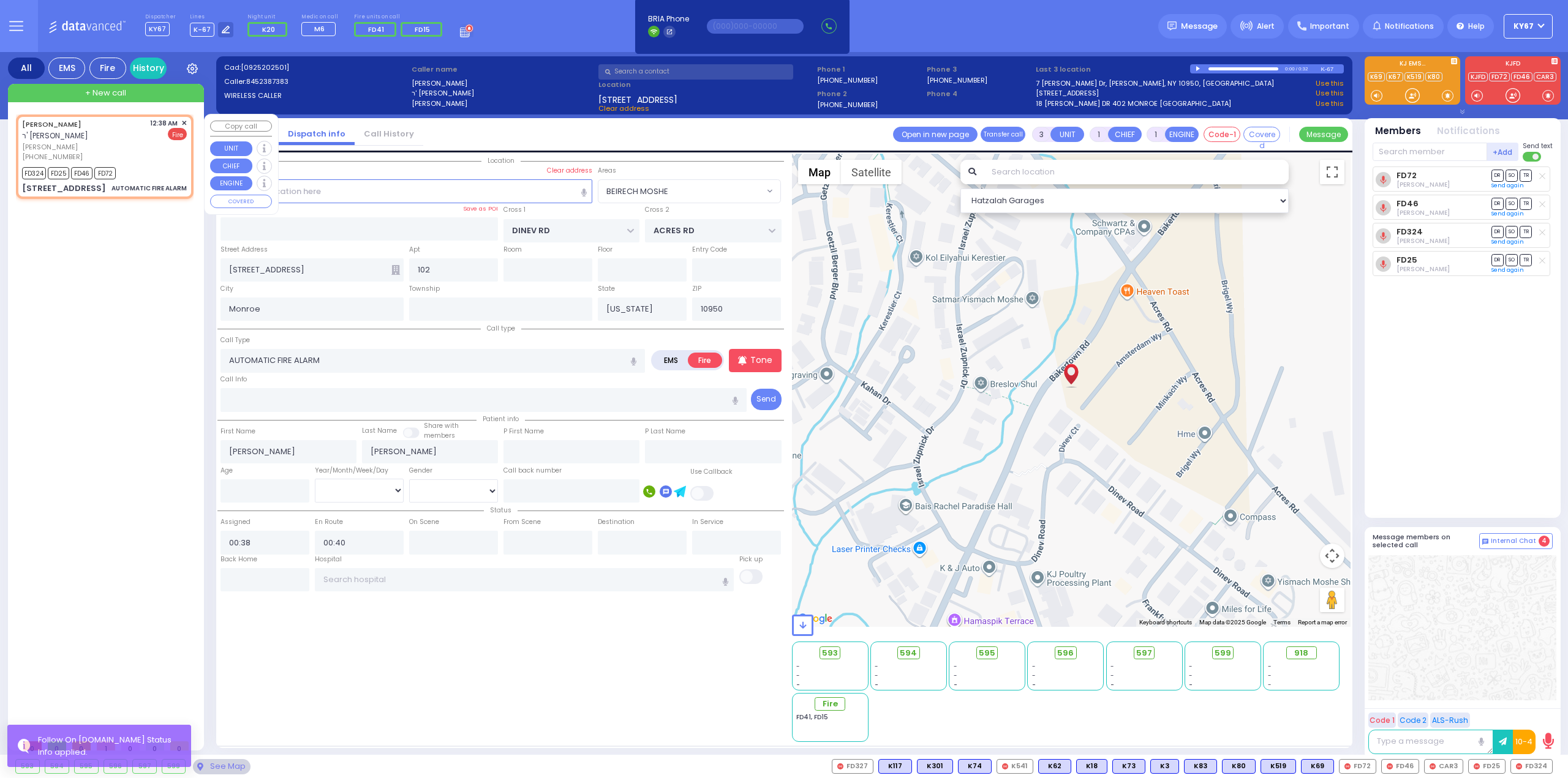
click at [149, 142] on div "MAYER EISDORFER ר' משה - ר' יואל אברהם שווארץ מאיר אייזדארפער (845) 238-7383 12…" at bounding box center [104, 140] width 165 height 44
select select
radio input "true"
select select
select select "Hatzalah Garages"
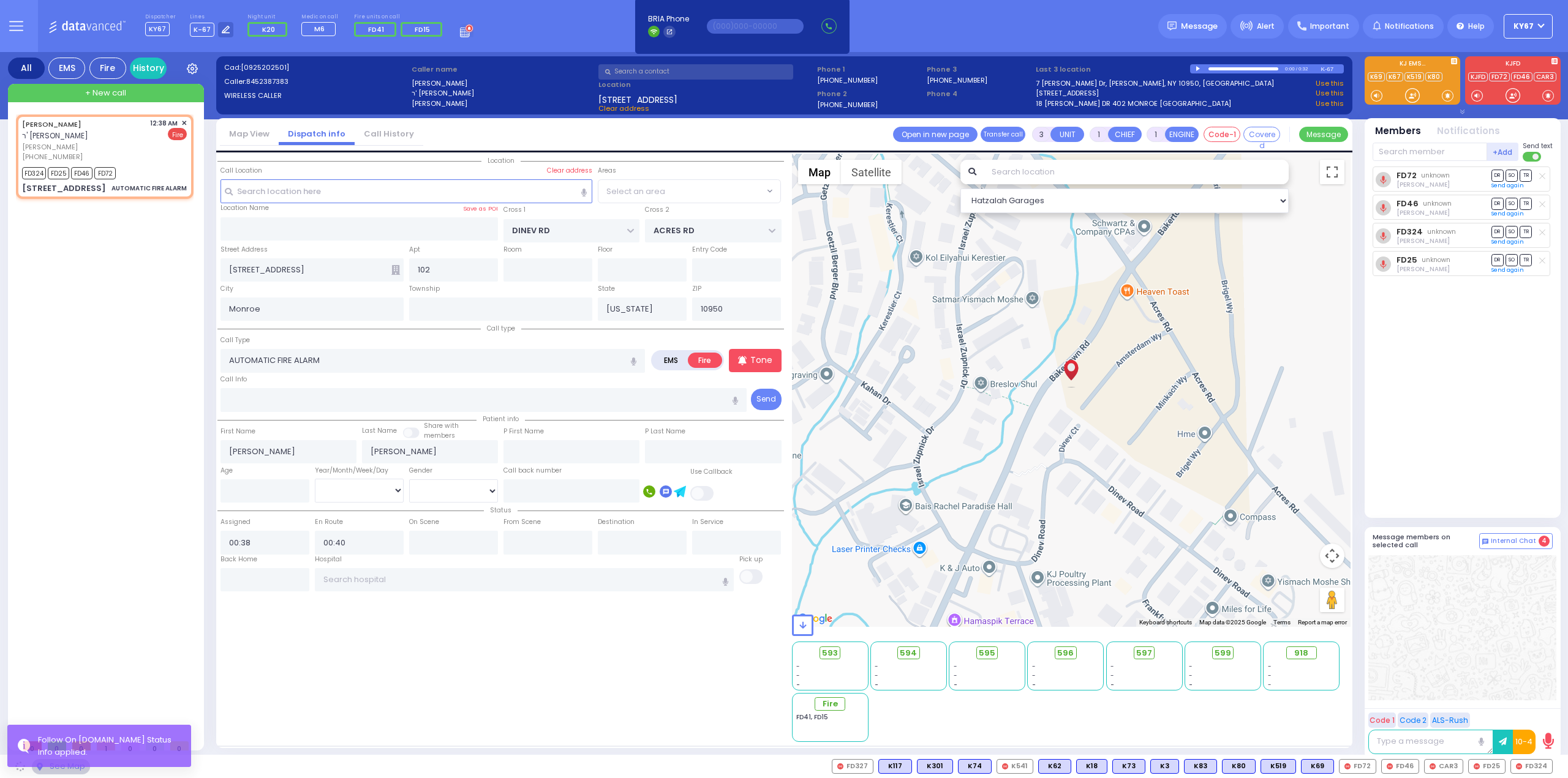
select select "BEIRECH MOSHE"
click at [992, 654] on span "595" at bounding box center [992, 653] width 17 height 12
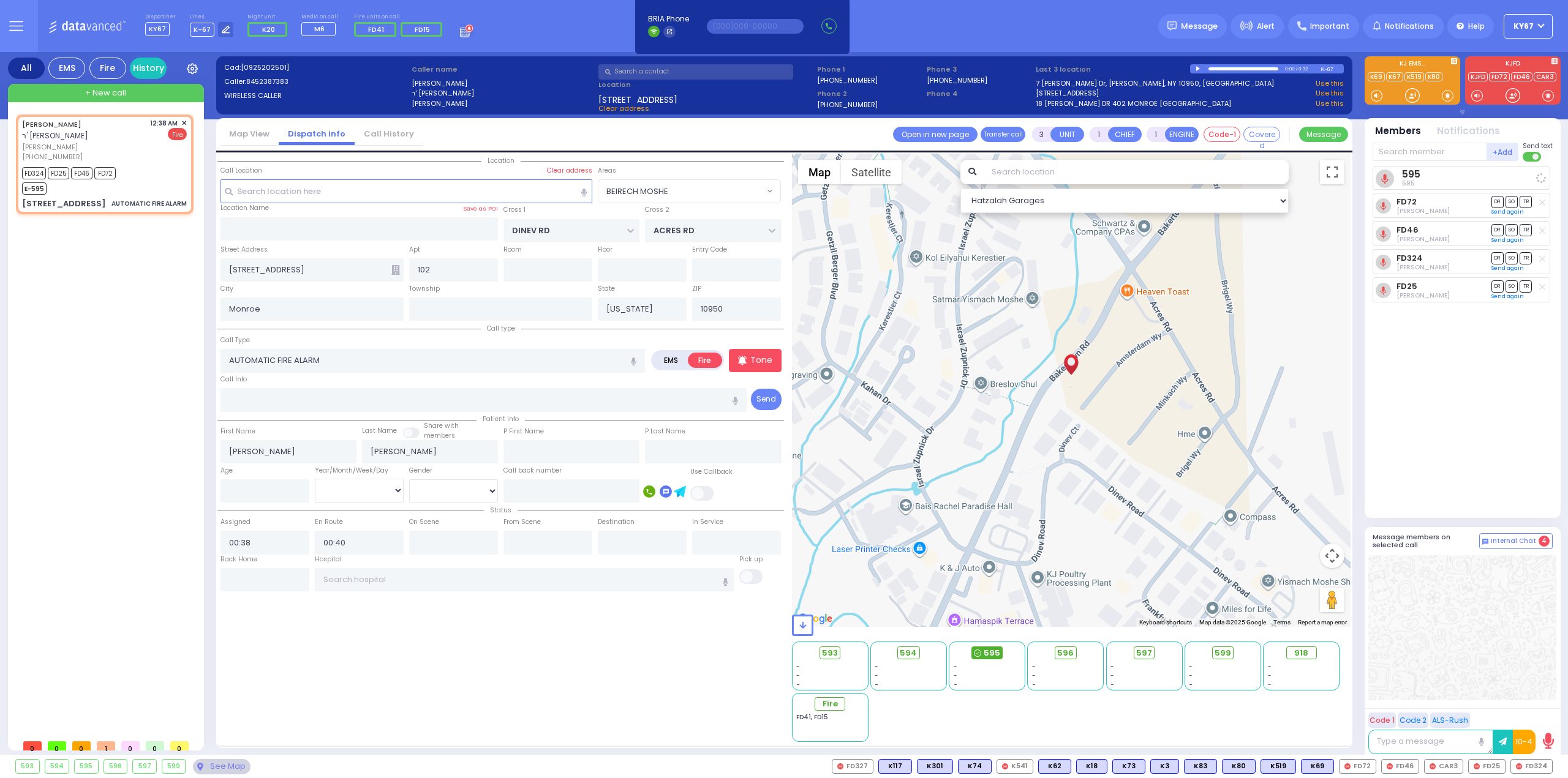
select select
radio input "true"
select select
select select "Hatzalah Garages"
select select "BEIRECH MOSHE"
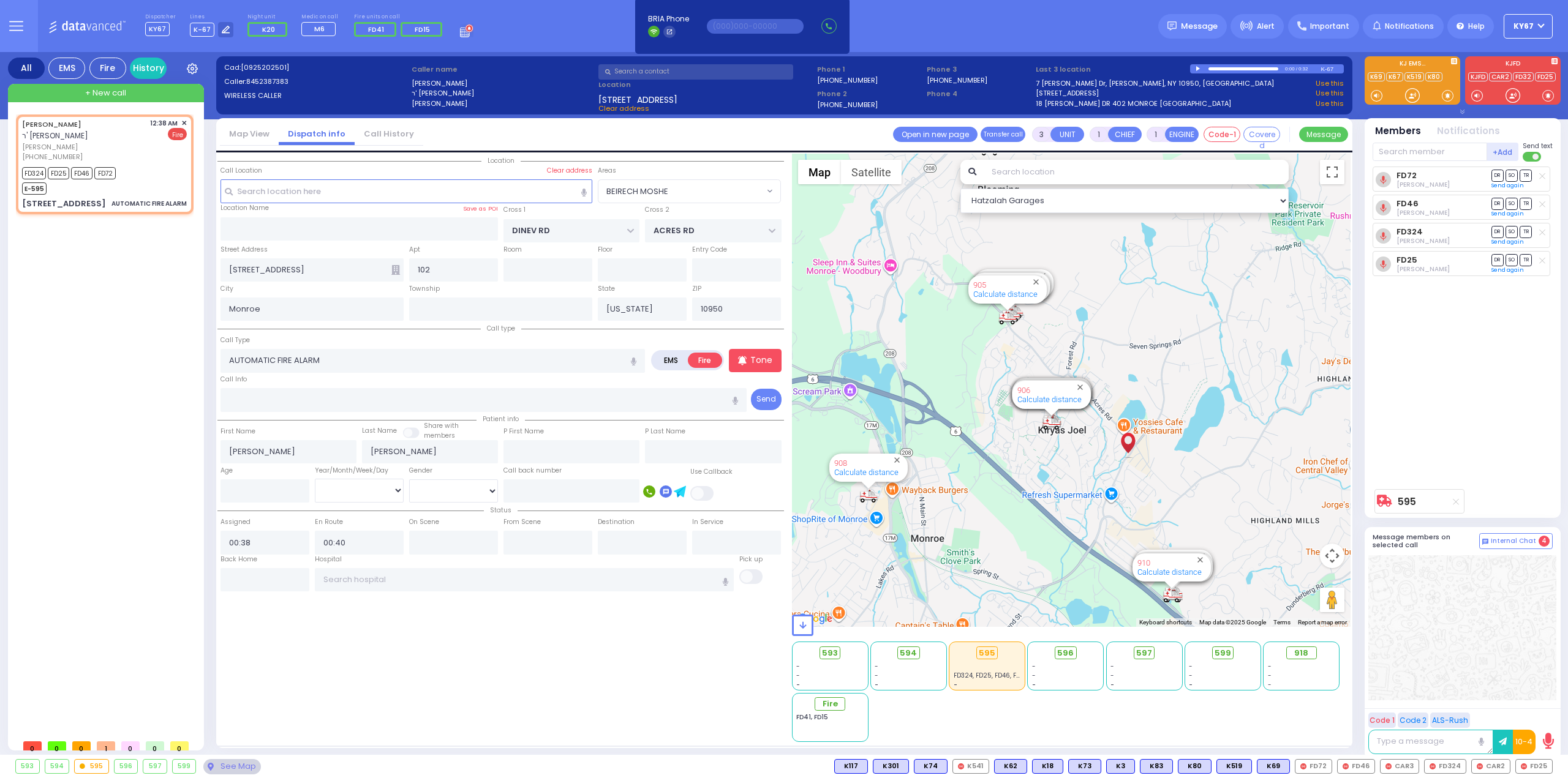
click at [81, 312] on div "MAYER EISDORFER ר' משה - ר' יואל אברהם שווארץ מאיר אייזדארפער (845) 238-7383 12…" at bounding box center [107, 424] width 182 height 619
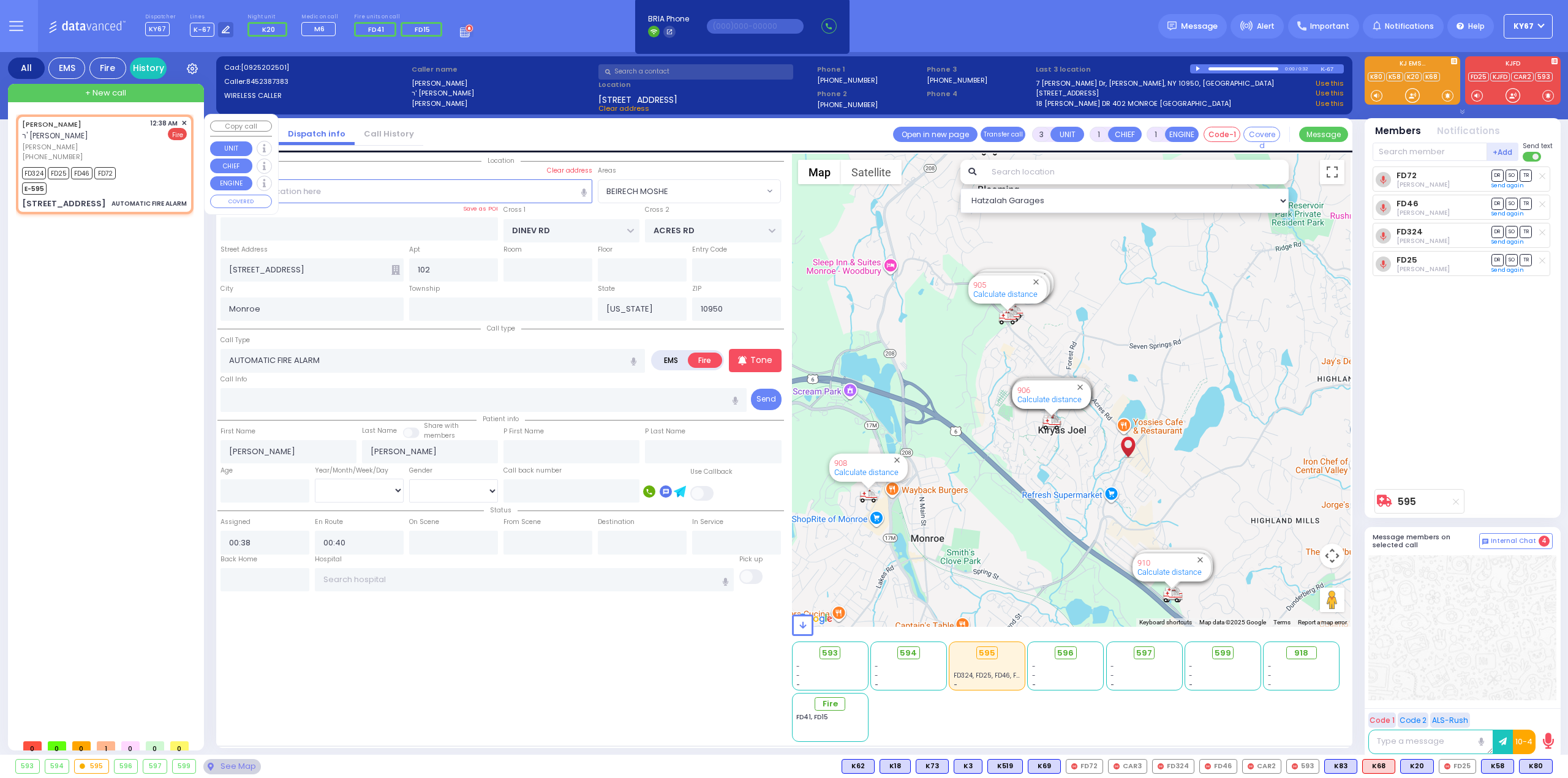
click at [184, 122] on span "✕" at bounding box center [184, 123] width 5 height 11
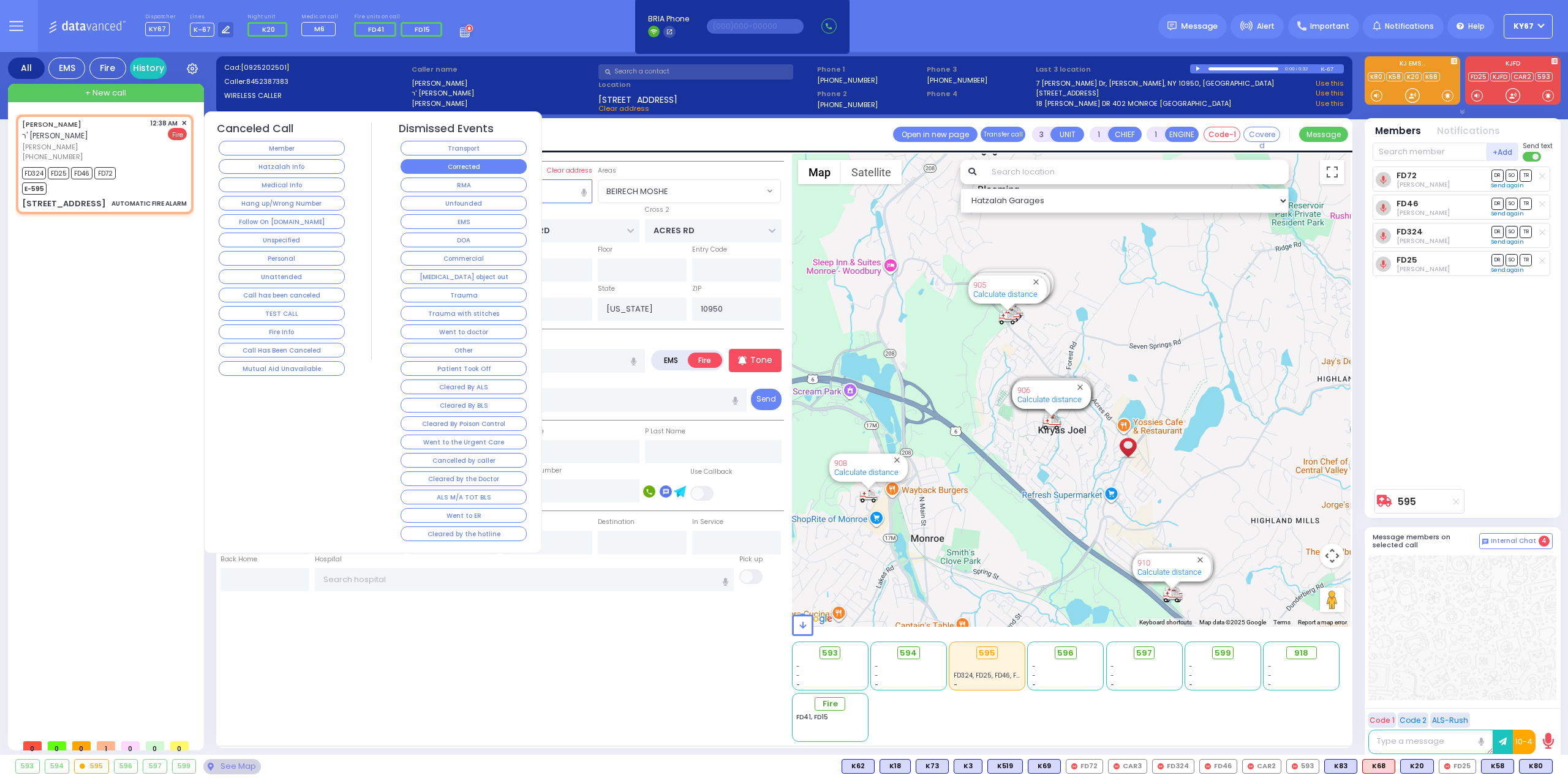
click at [432, 165] on button "Corrected" at bounding box center [464, 166] width 126 height 15
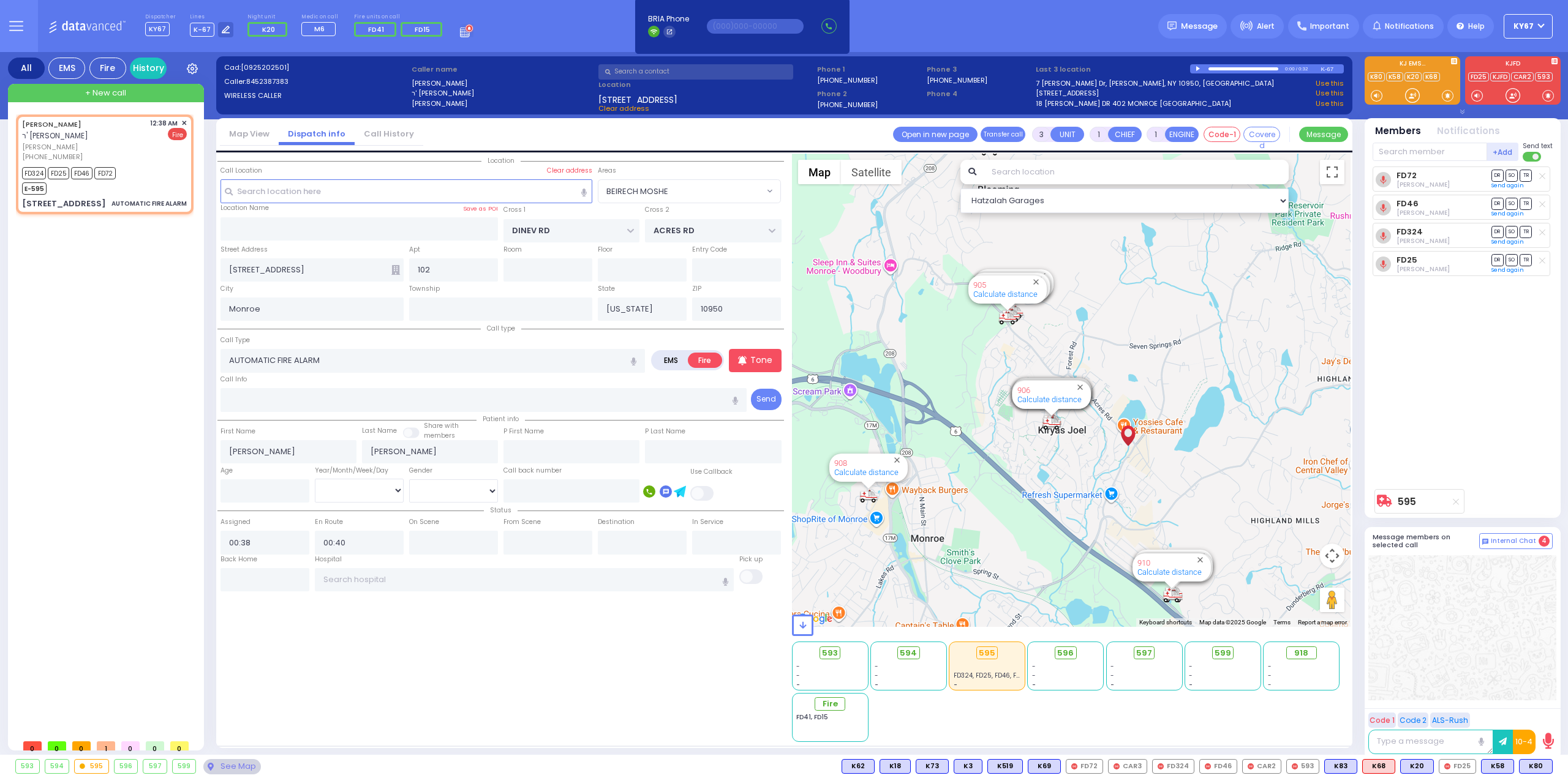
select select
radio input "true"
select select
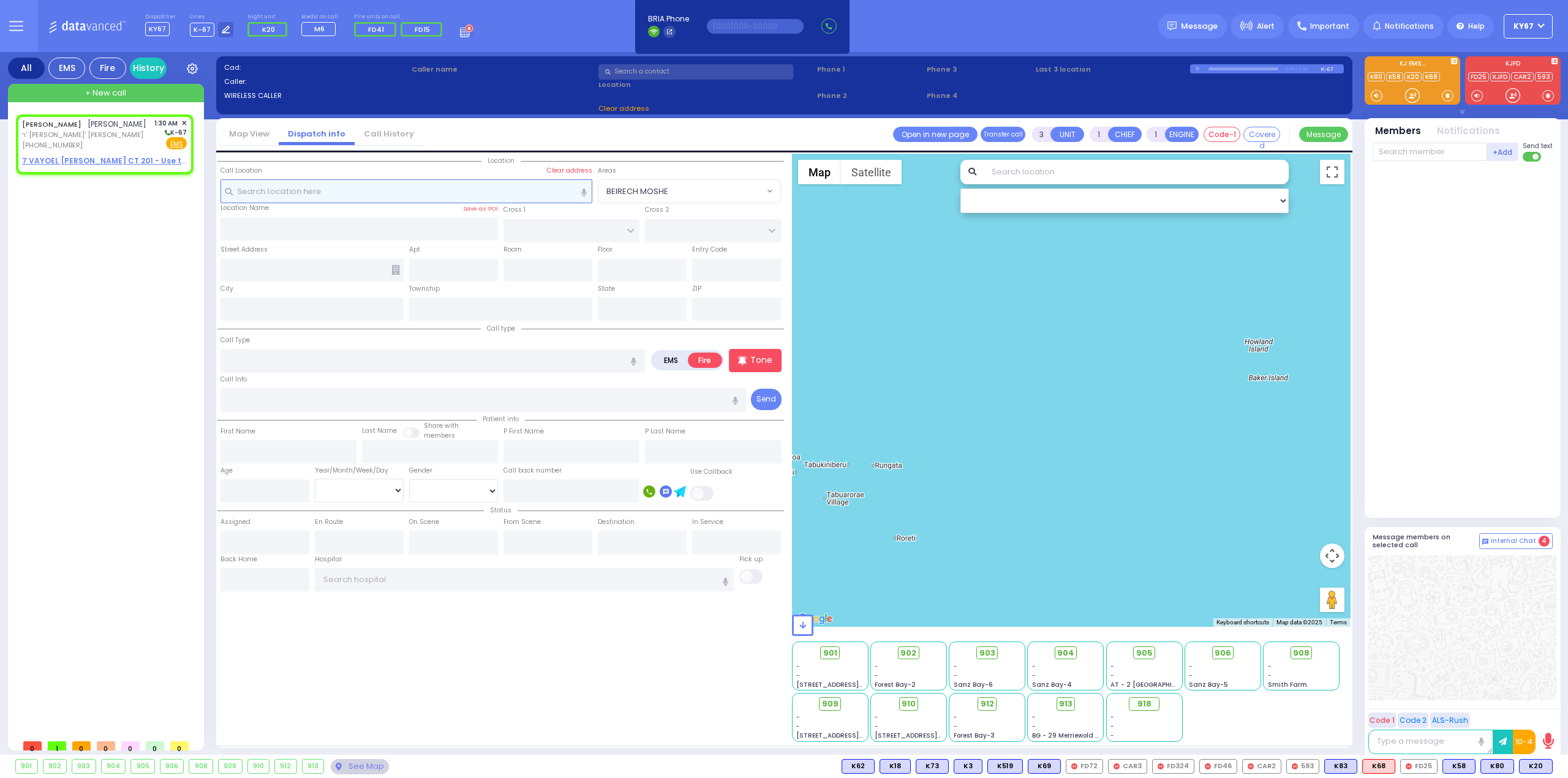
type input "2"
select select
radio input "true"
type input "[PERSON_NAME]"
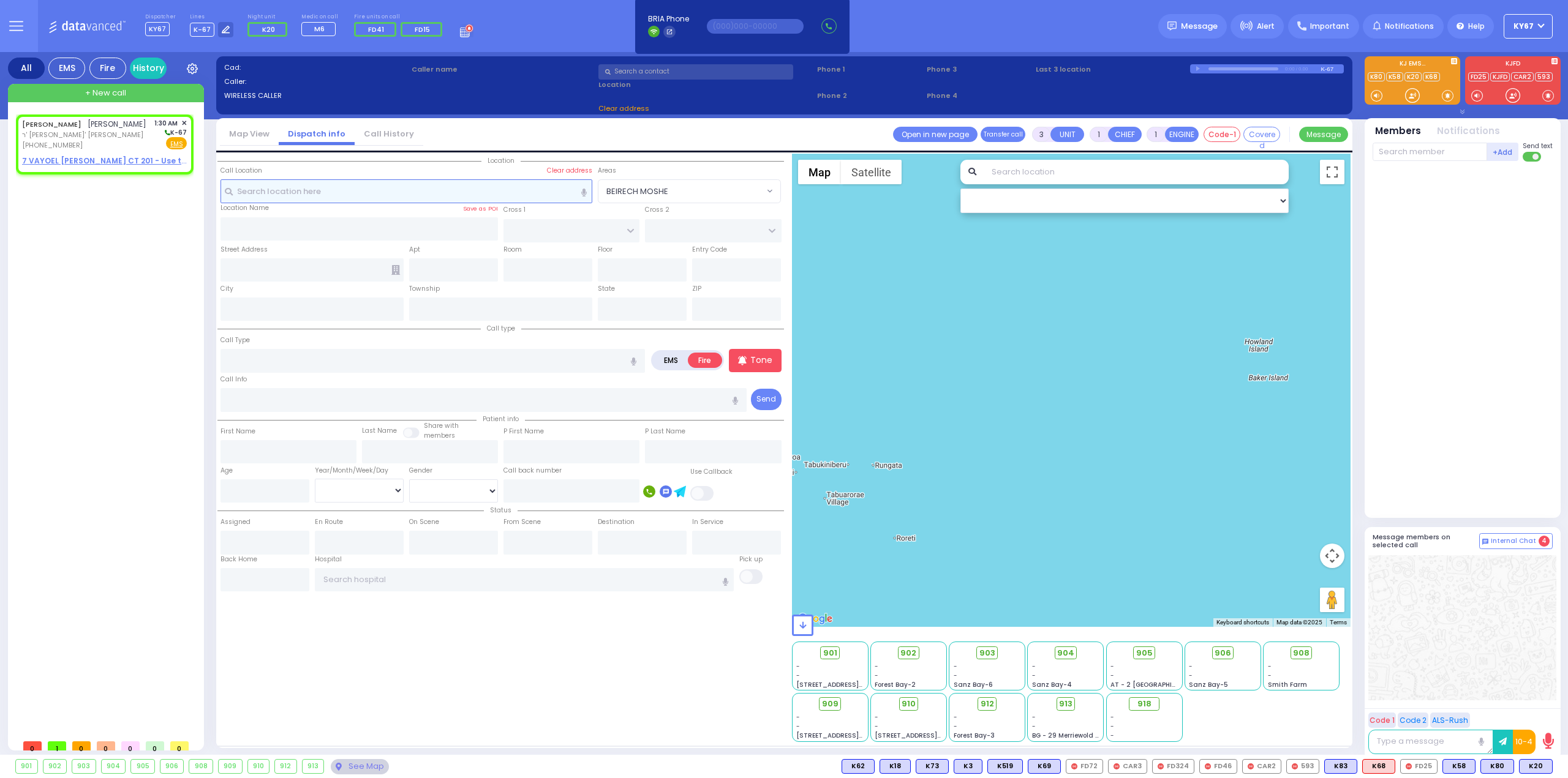
select select
type input "01:30"
select select "Hatzalah Garages"
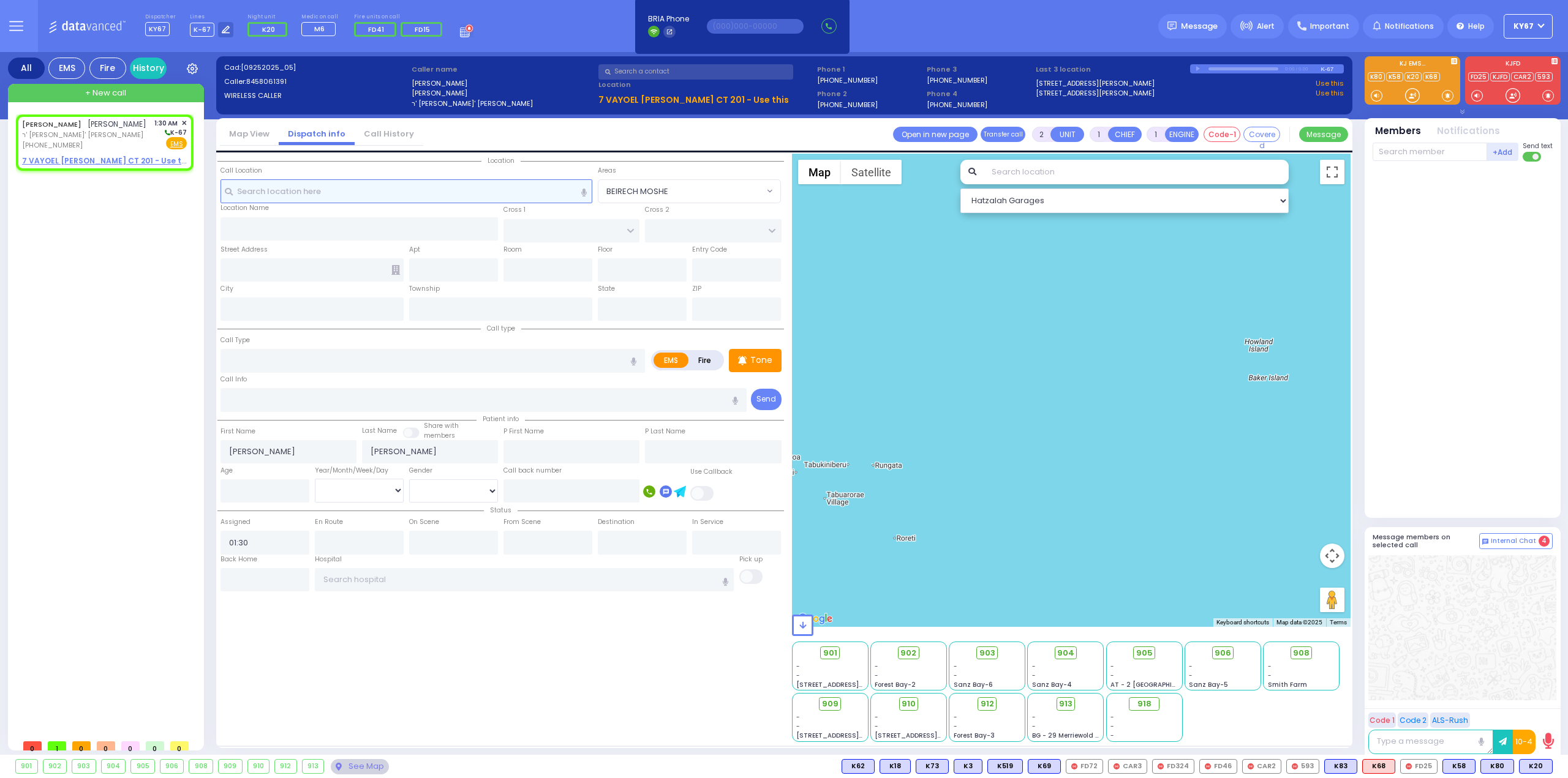
select select
radio input "true"
select select
select select "Hatzalah Garages"
select select
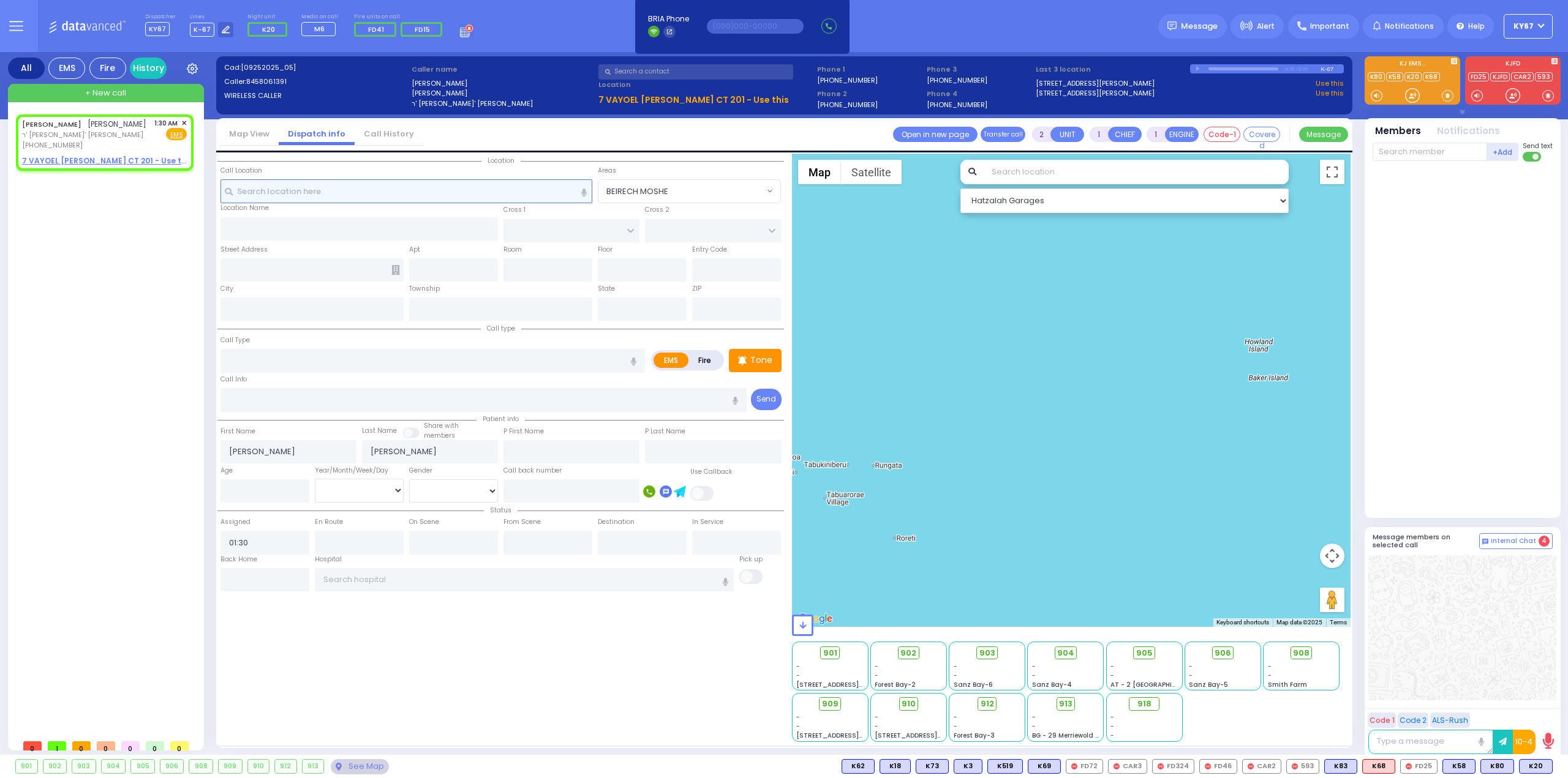
radio input "true"
select select
select select "Hatzalah Garages"
click at [101, 130] on div "SHLOME MICHUEL MARKOWITZ שלמה מיכאל מארקאוויטש" at bounding box center [84, 124] width 125 height 12
select select
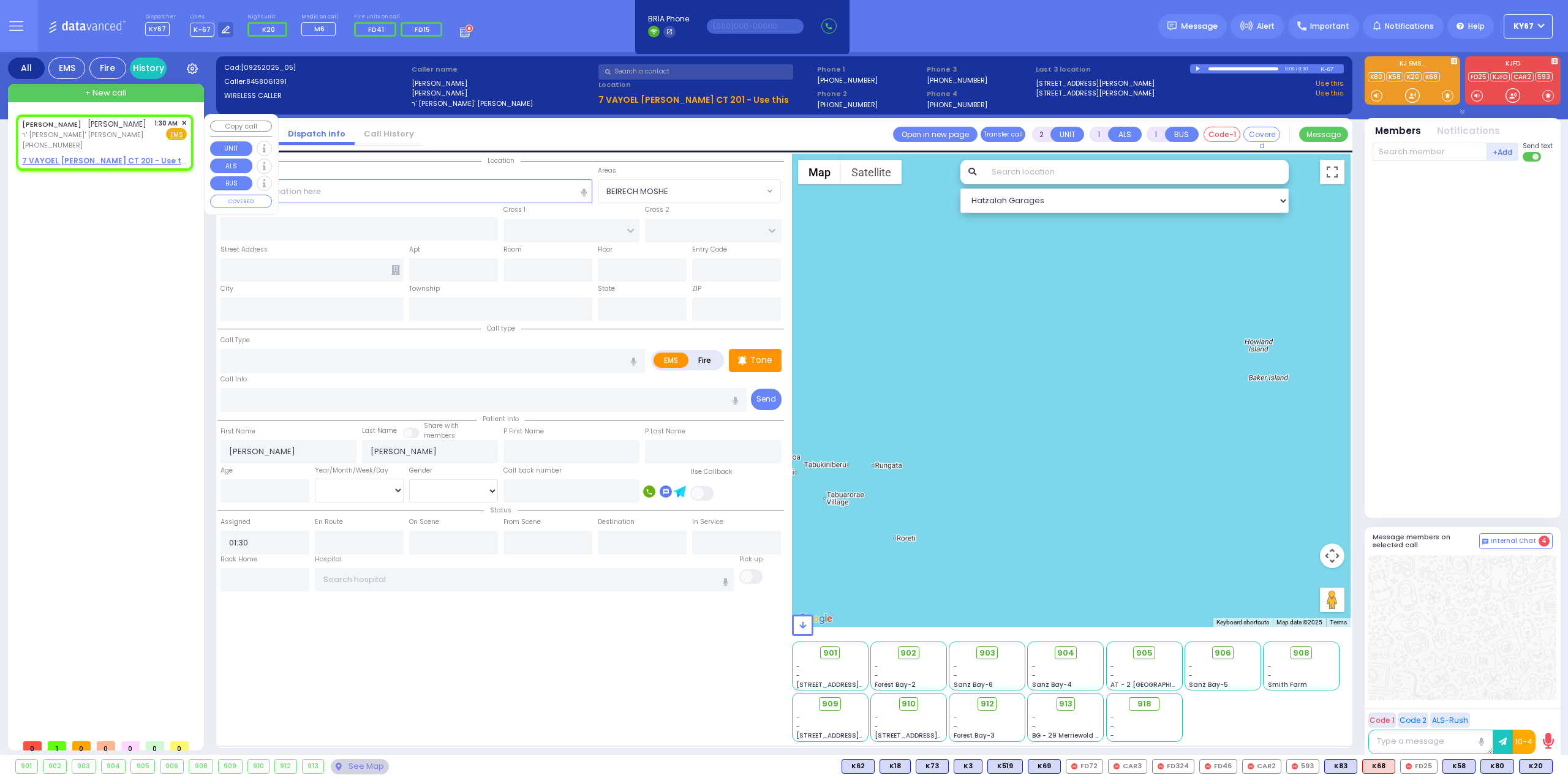
radio input "true"
select select
select select "Hatzalah Garages"
click at [88, 166] on u "7 VAYOEL MOSHE CT 201 - Use this" at bounding box center [107, 161] width 170 height 11
select select
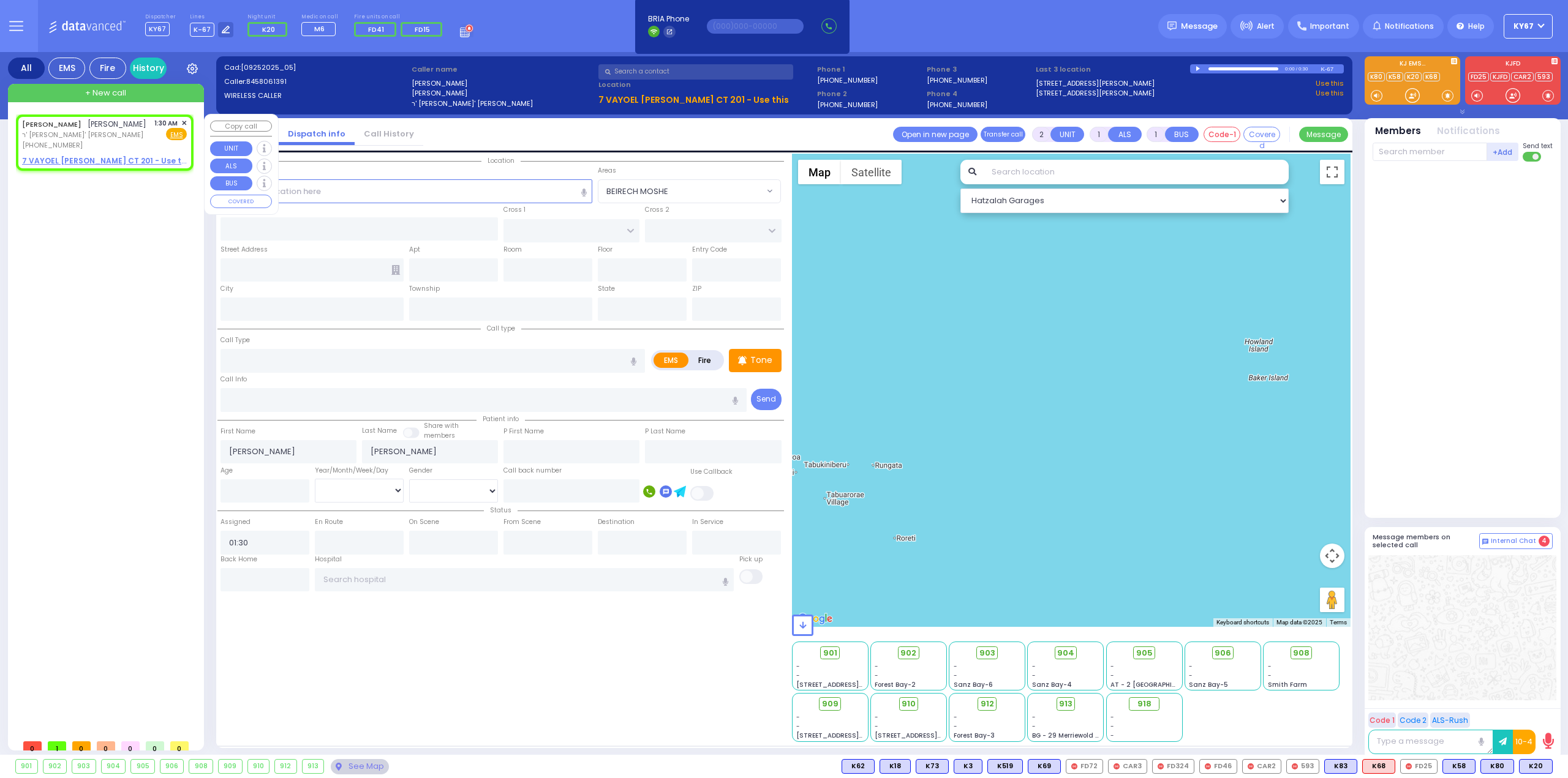
radio input "true"
select select
select select "Hatzalah Garages"
select select
radio input "true"
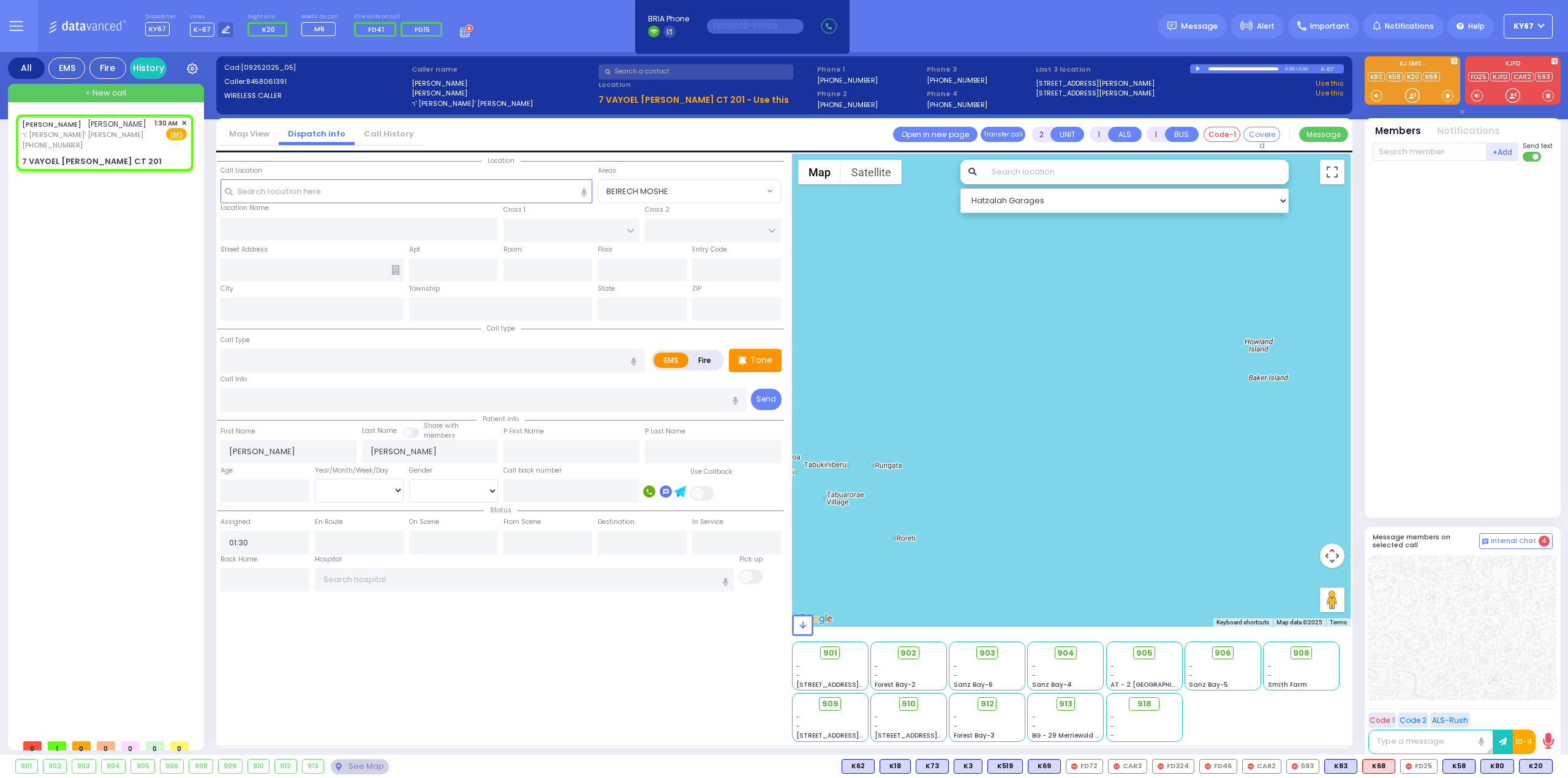
select select
select select "Hatzalah Garages"
type input "[PERSON_NAME] DR"
type input "7 VAYOEL [PERSON_NAME] CT"
type input "201"
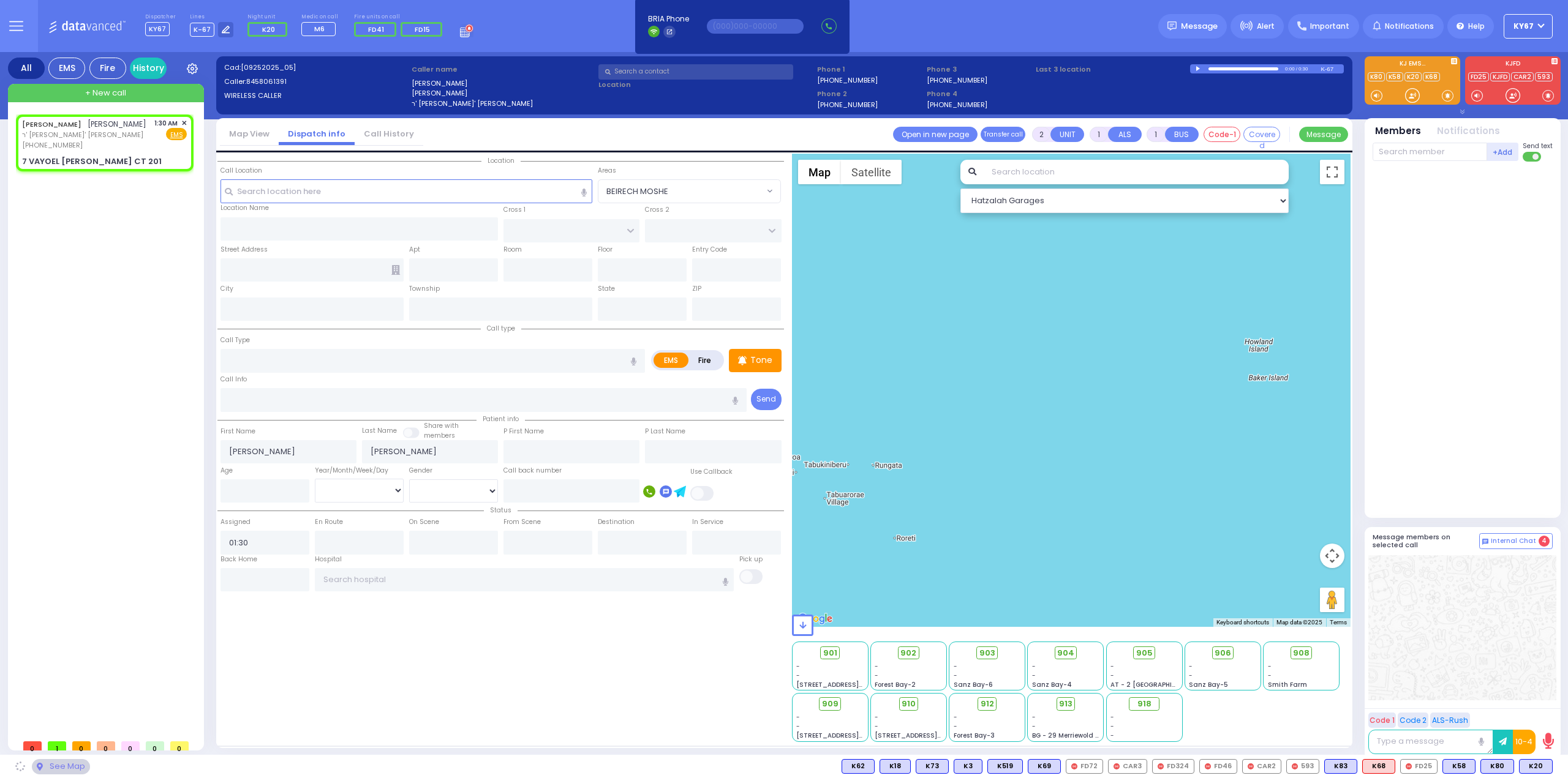
type input "Monroe"
type input "[US_STATE]"
type input "10950"
select select "SECTION 4"
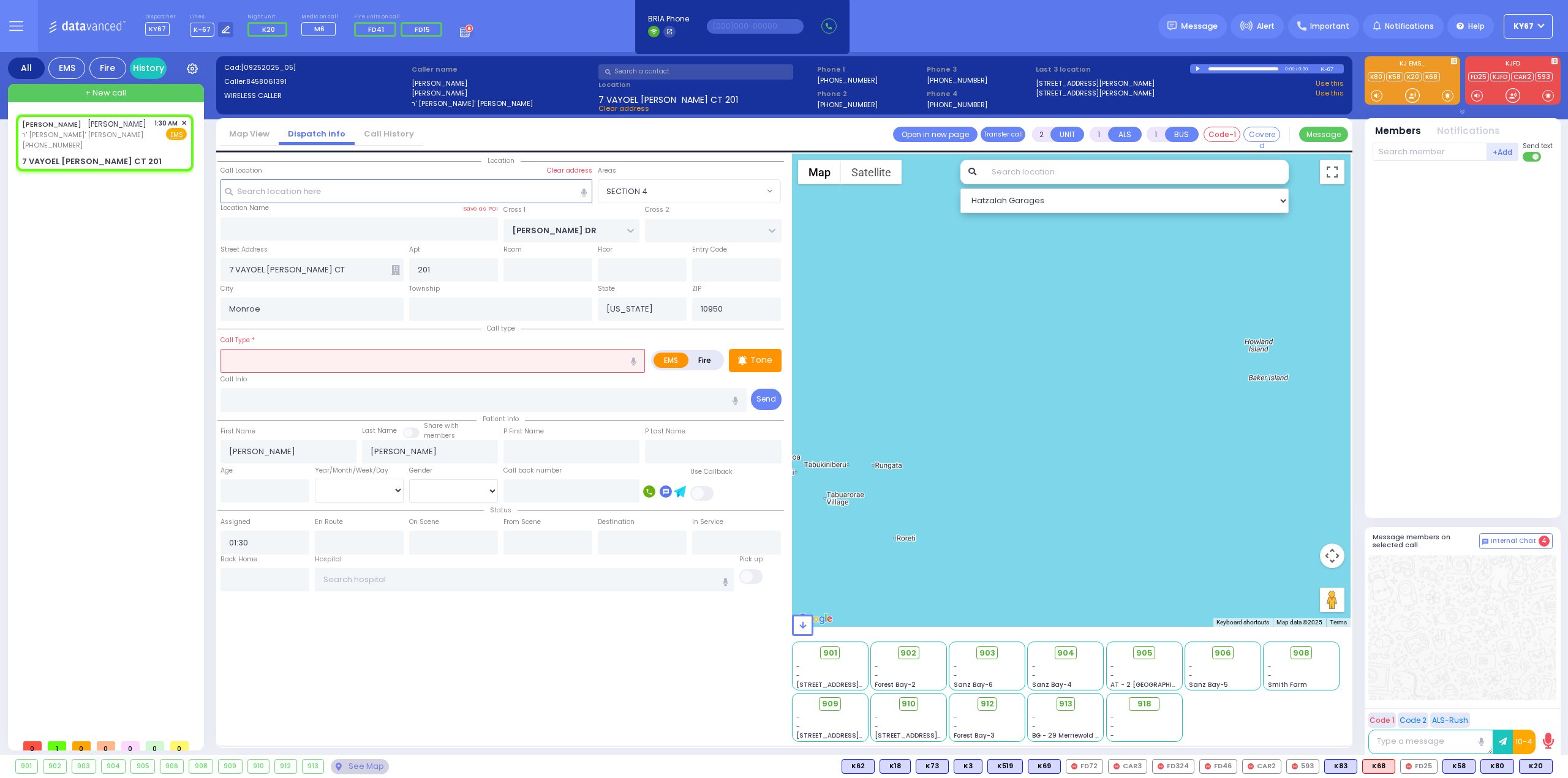
click at [313, 361] on input "text" at bounding box center [433, 360] width 425 height 23
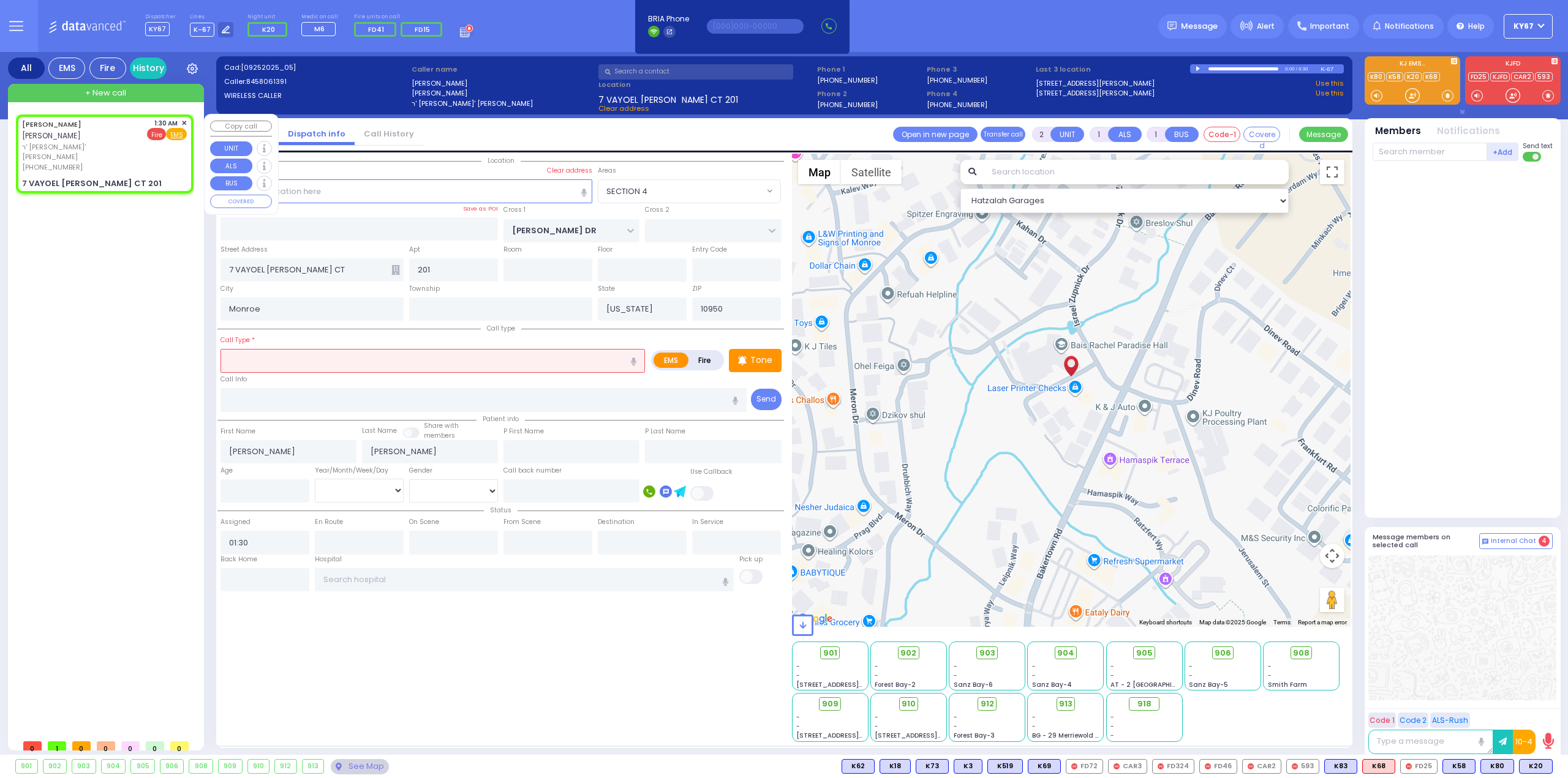
click at [158, 134] on span "Fire" at bounding box center [156, 134] width 19 height 12
select select
radio input "false"
radio input "true"
select select
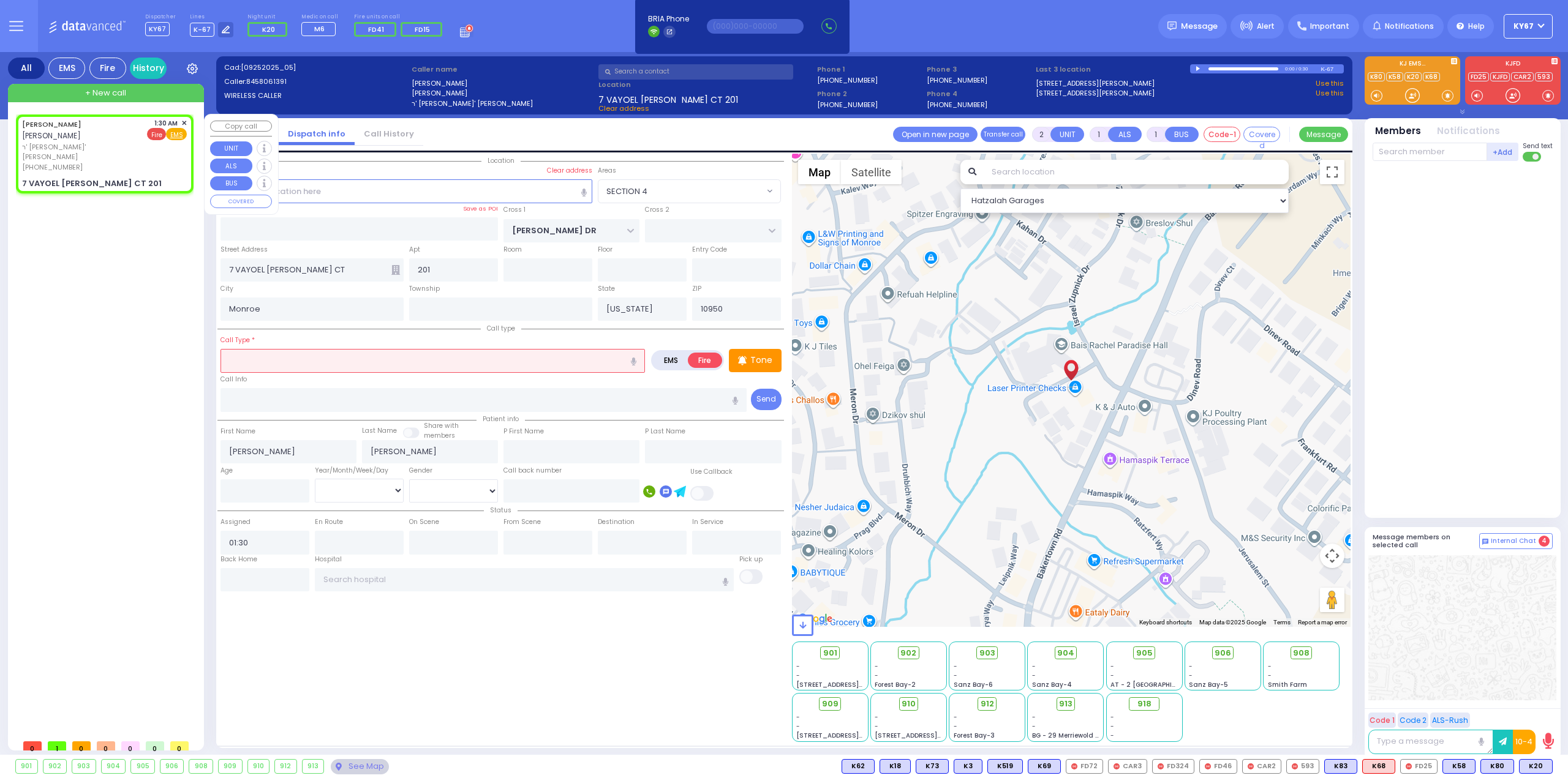
select select "Hatzalah Garages"
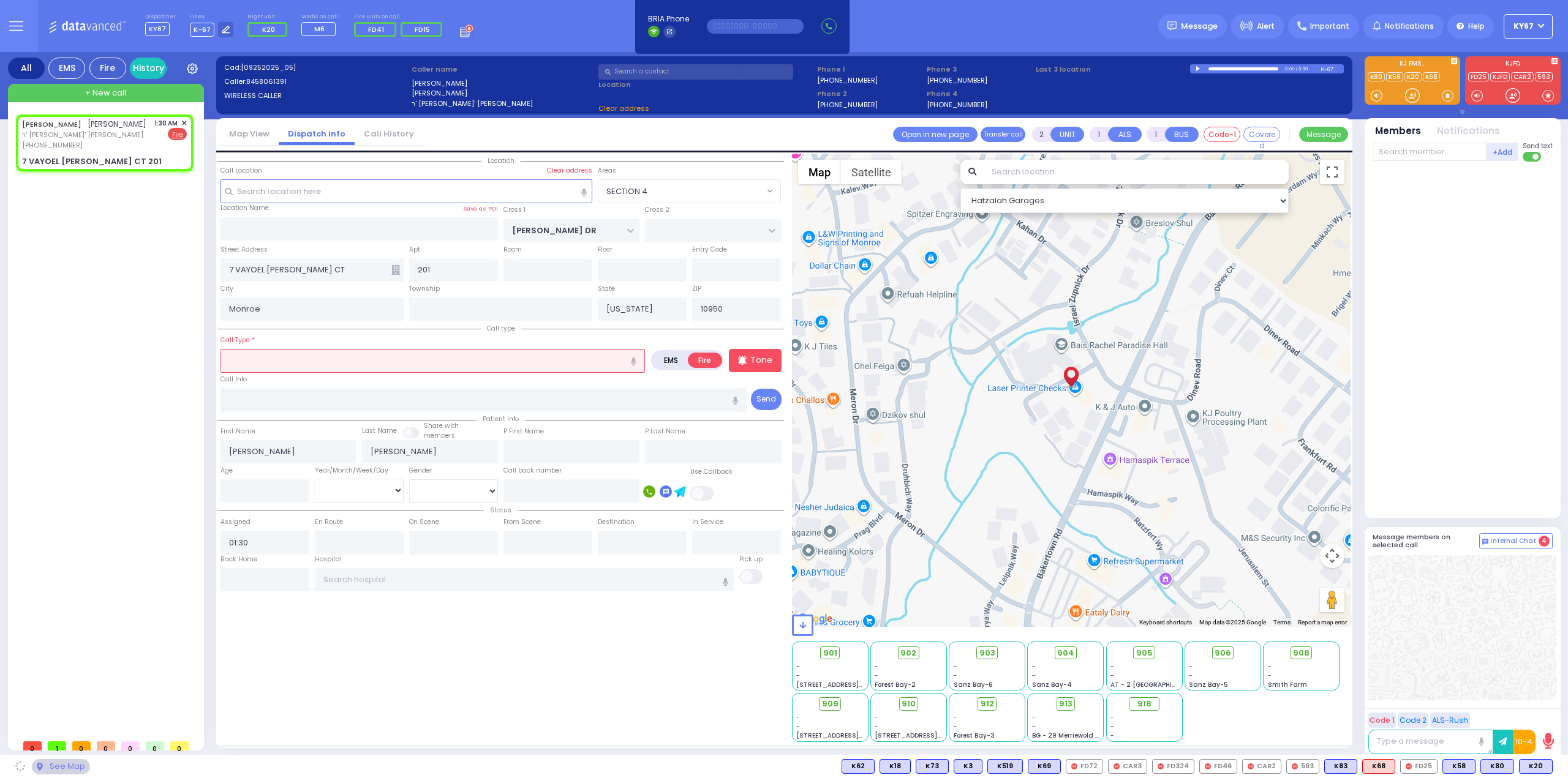
select select
radio input "true"
select select
select select "Hatzalah Garages"
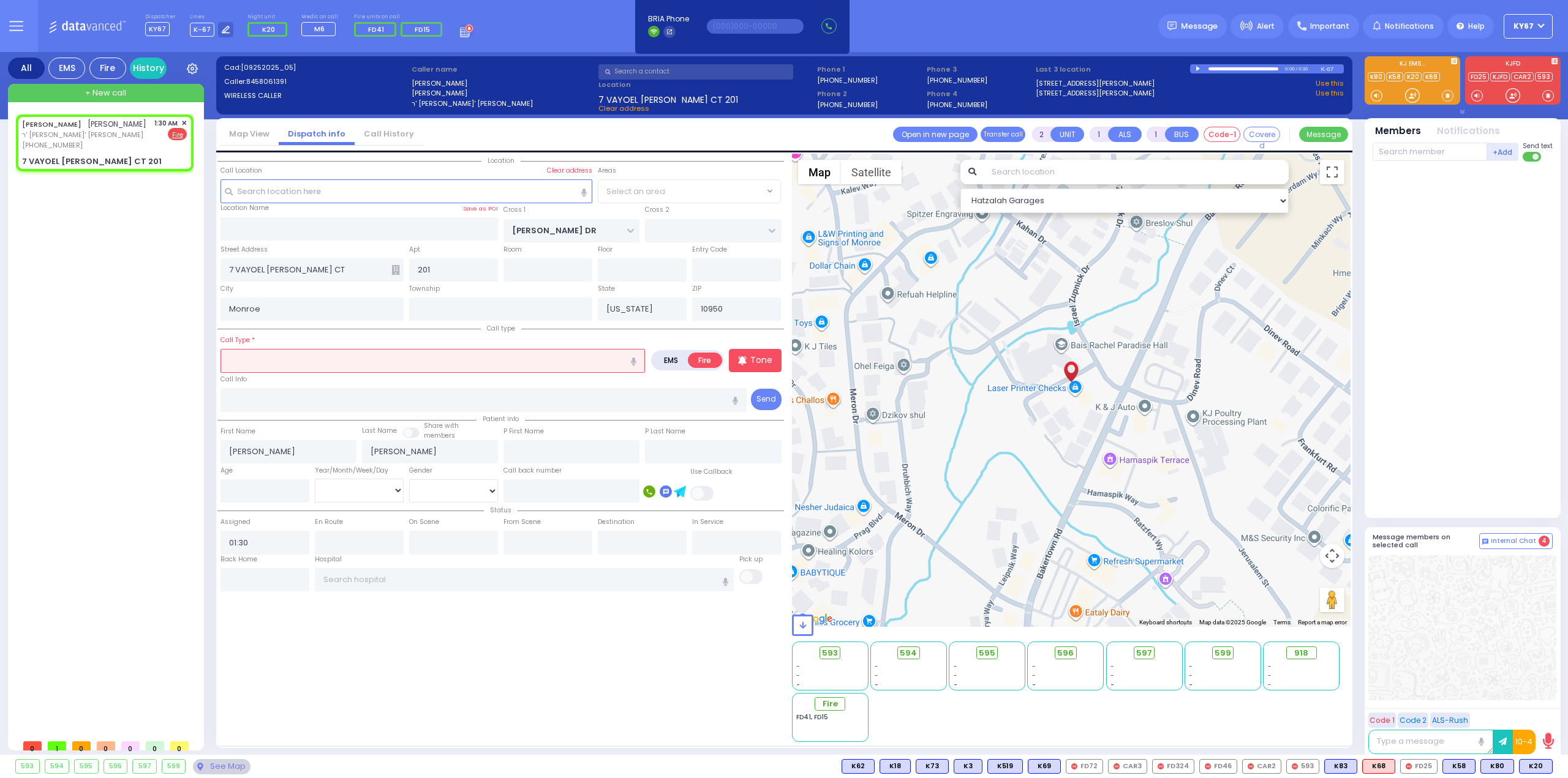
click at [303, 358] on input "text" at bounding box center [433, 360] width 425 height 23
select select "SECTION 4"
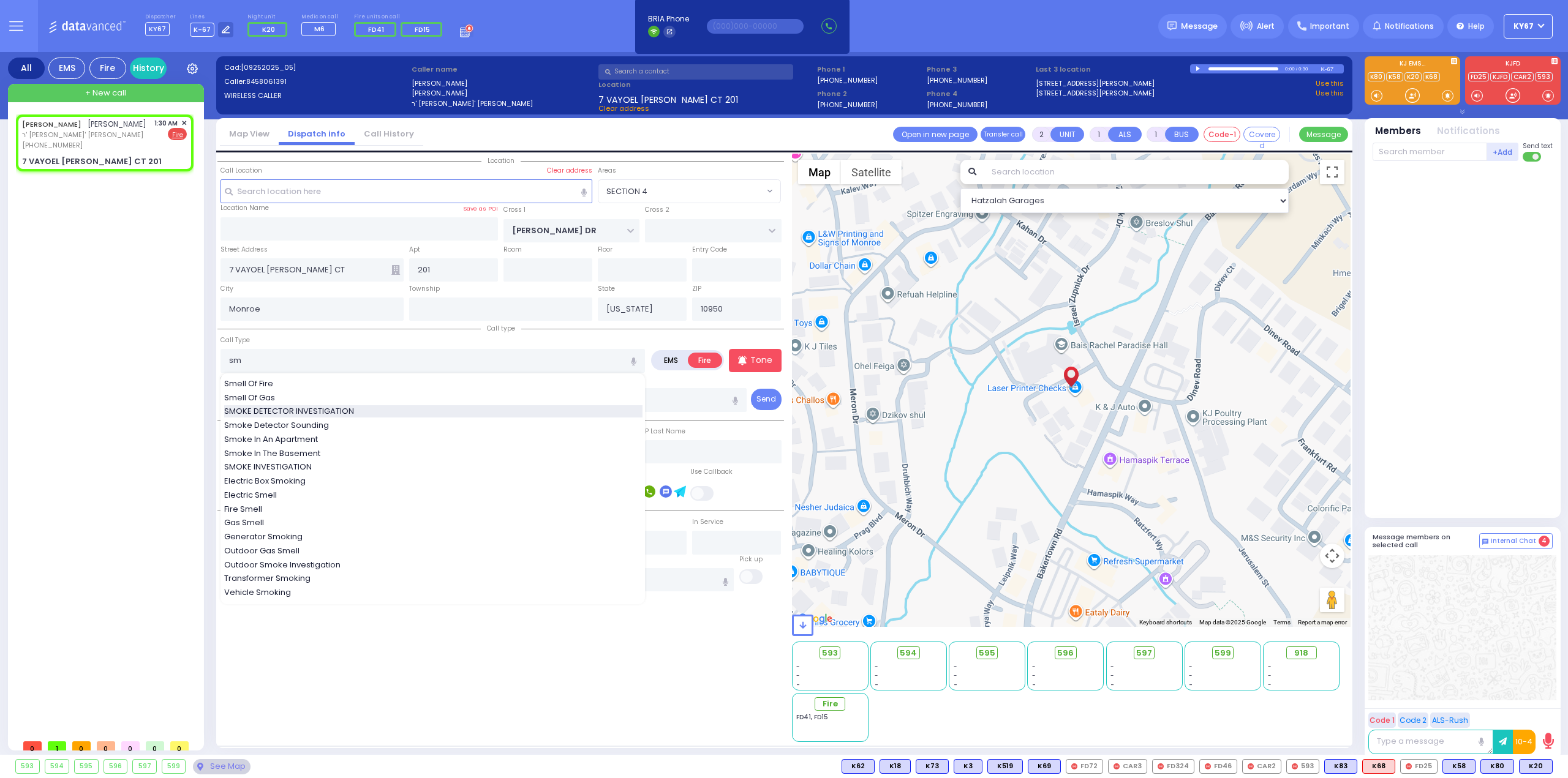
click at [311, 412] on span "SMOKE DETECTOR INVESTIGATION" at bounding box center [291, 411] width 134 height 12
type input "SMOKE DETECTOR INVESTIGATION"
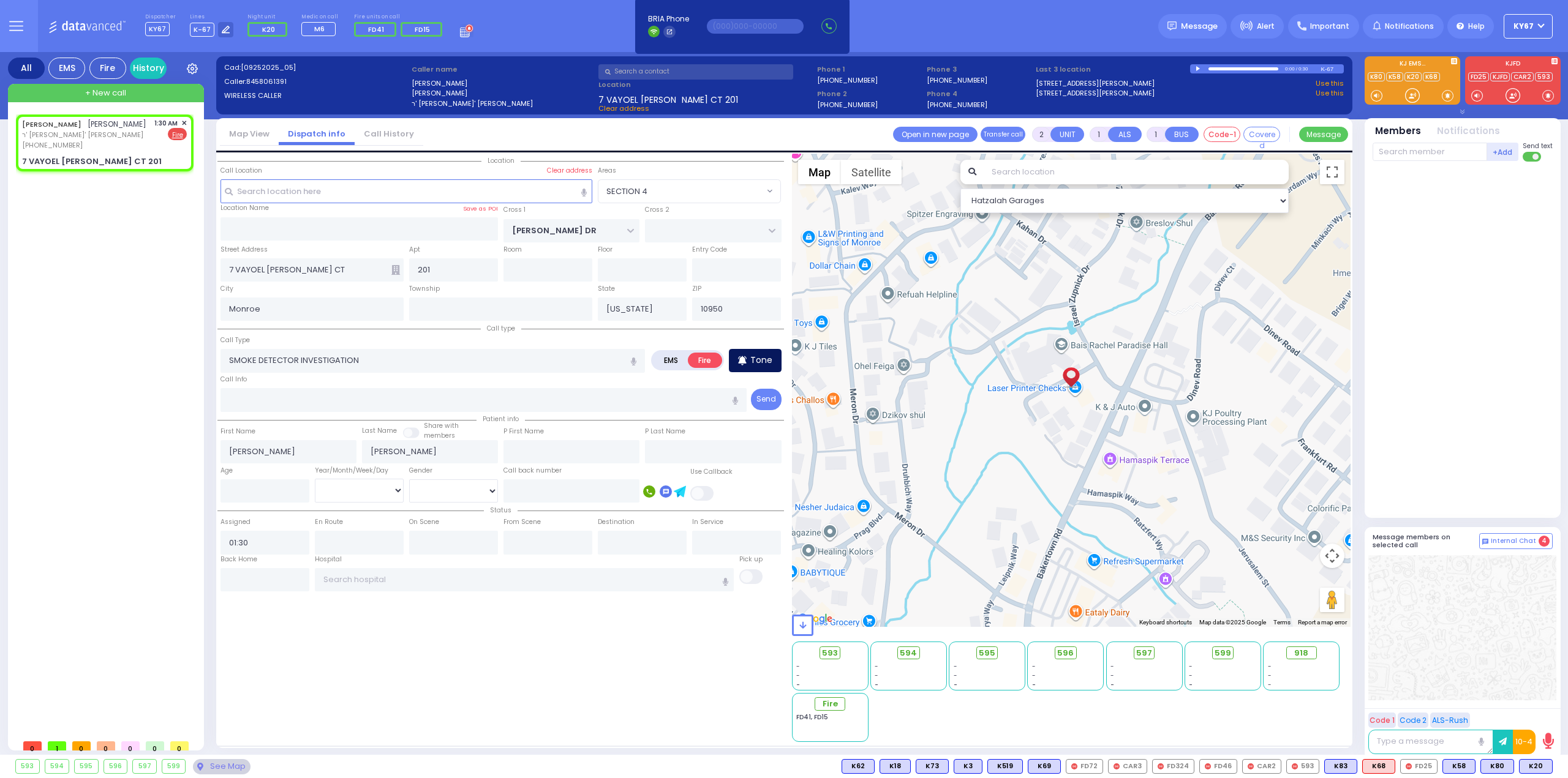
click at [752, 354] on p "Tone" at bounding box center [760, 360] width 22 height 13
select select
radio input "true"
select select
select select "Hatzalah Garages"
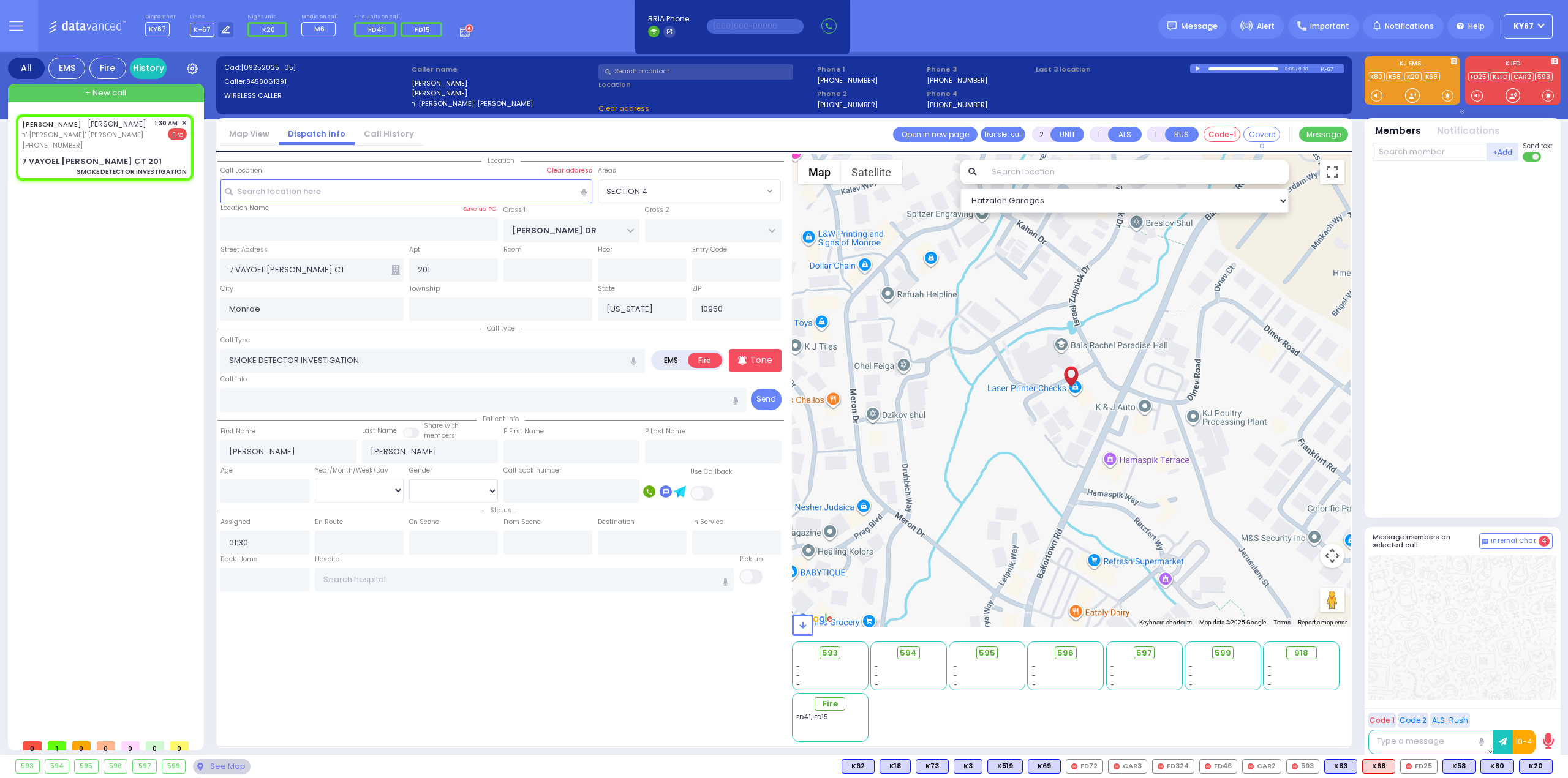
select select
radio input "true"
select select
select select "Hatzalah Garages"
select select "SECTION 4"
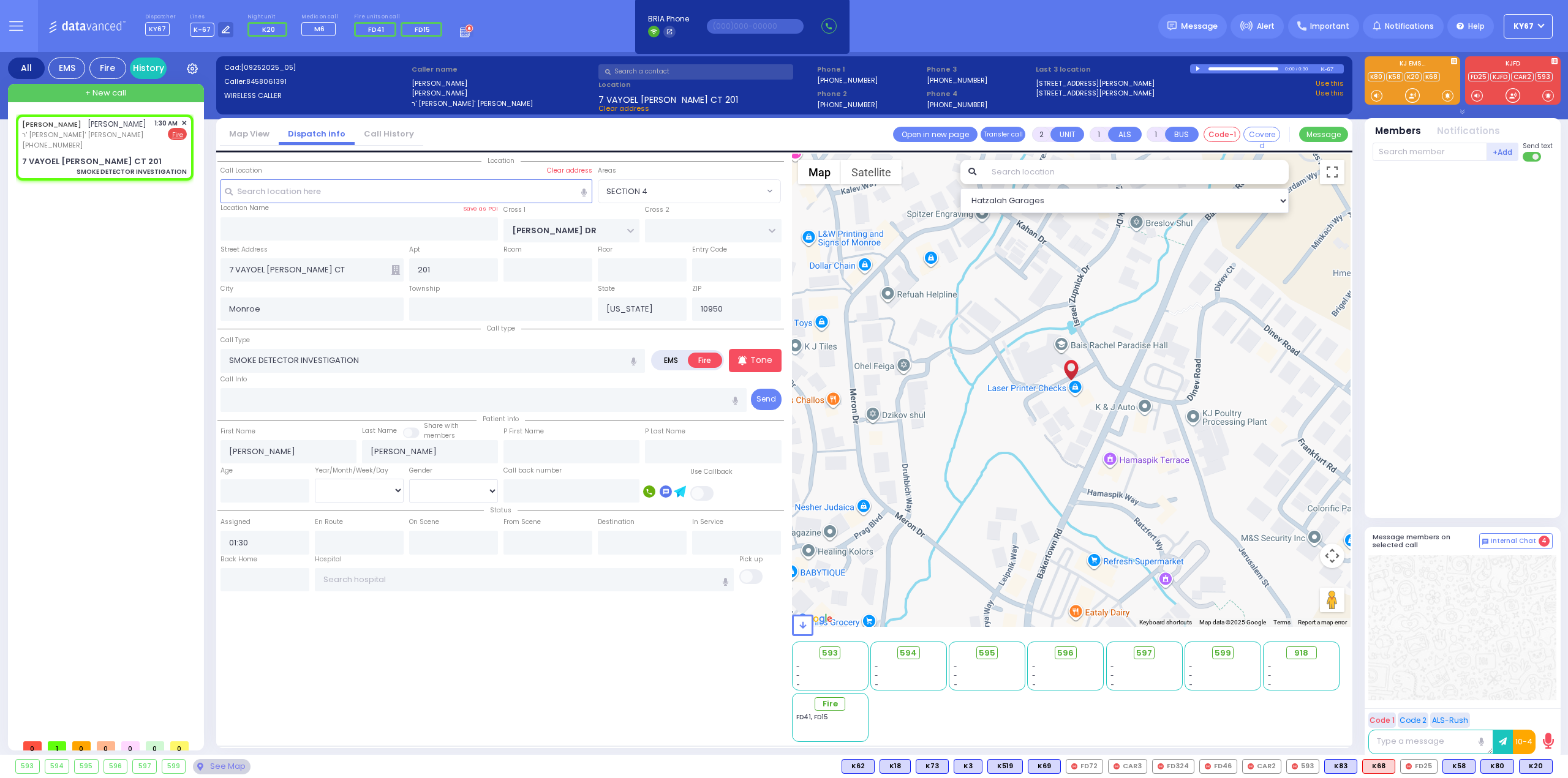
select select "SECTION 4"
click at [1423, 158] on input "text" at bounding box center [1430, 152] width 115 height 19
type input "54"
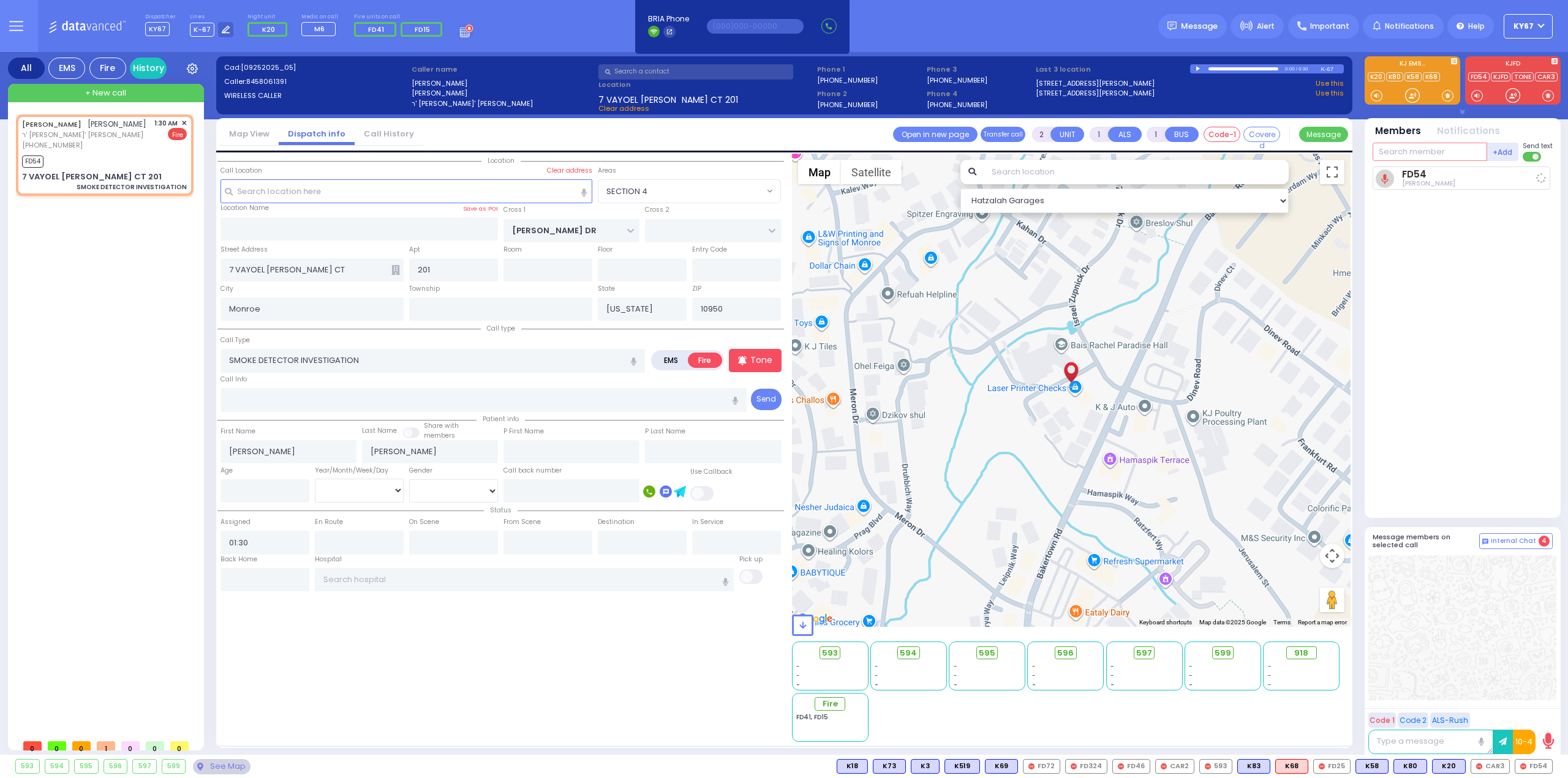
select select
radio input "true"
select select
type input "01:32"
select select "Hatzalah Garages"
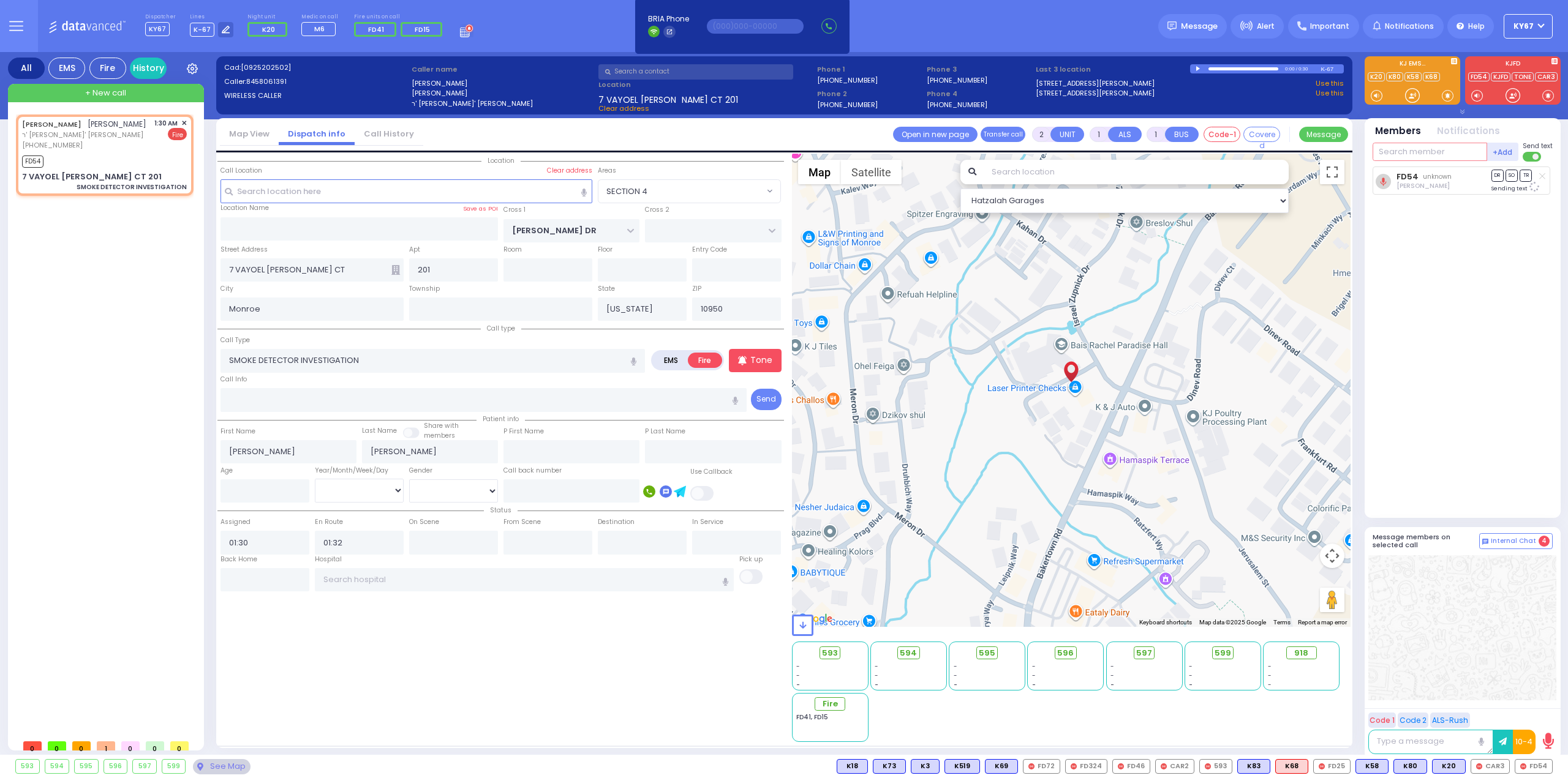
select select "SECTION 4"
type input "40"
select select
radio input "true"
select select
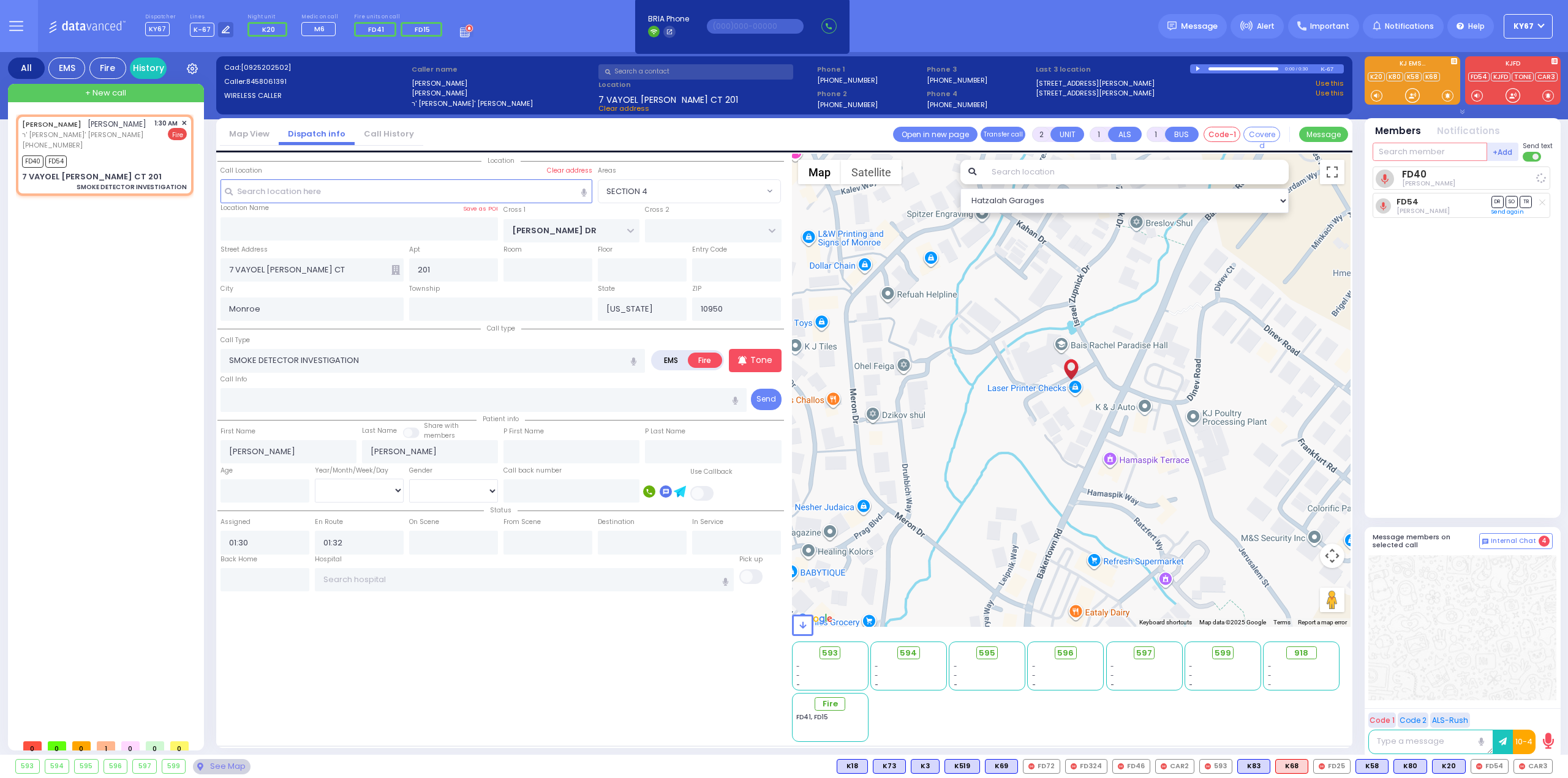
select select "Hatzalah Garages"
select select "SECTION 4"
type input "35"
select select
radio input "true"
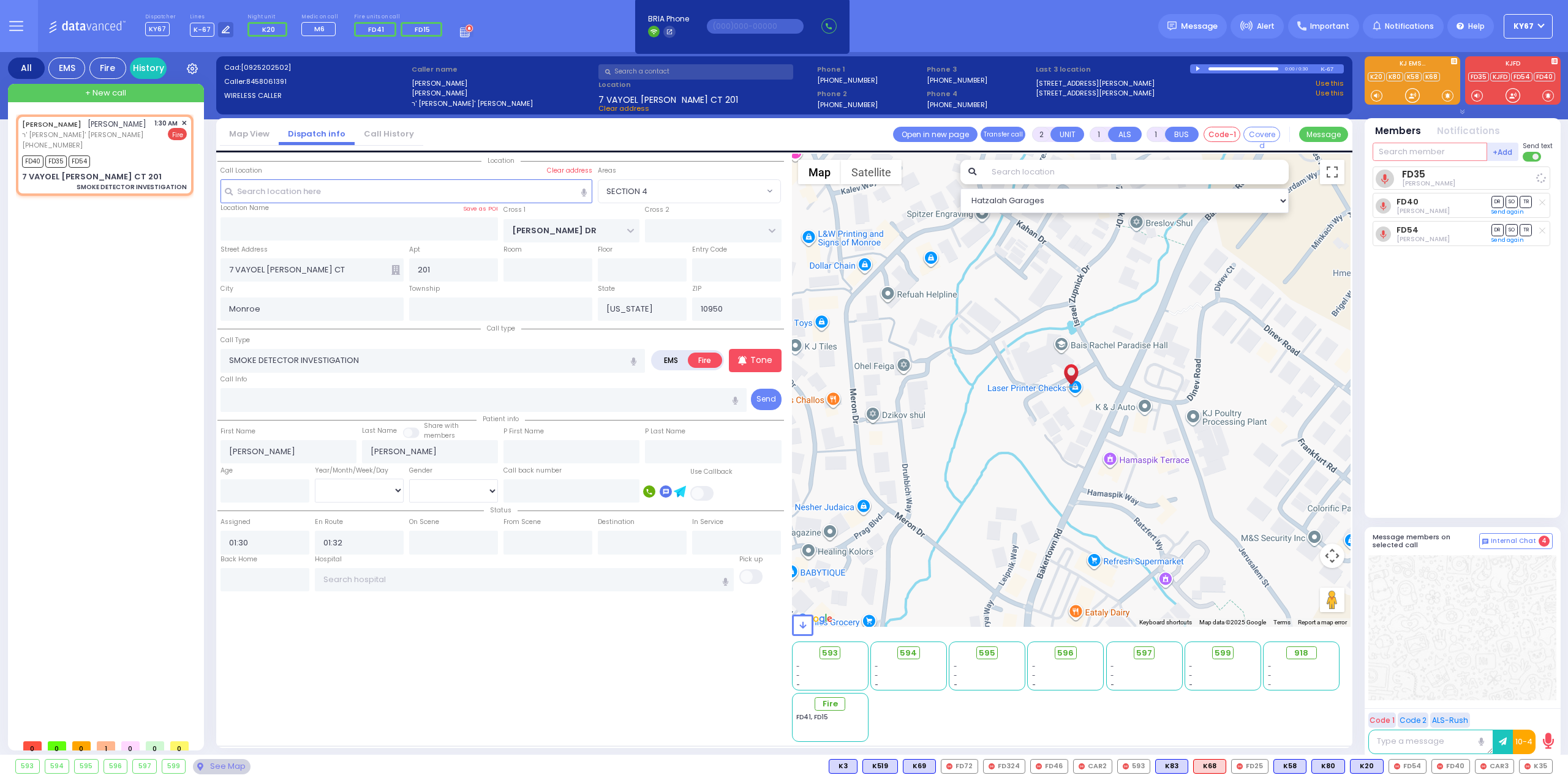
select select
select select "Hatzalah Garages"
select select "SECTION 4"
type input "324"
select select
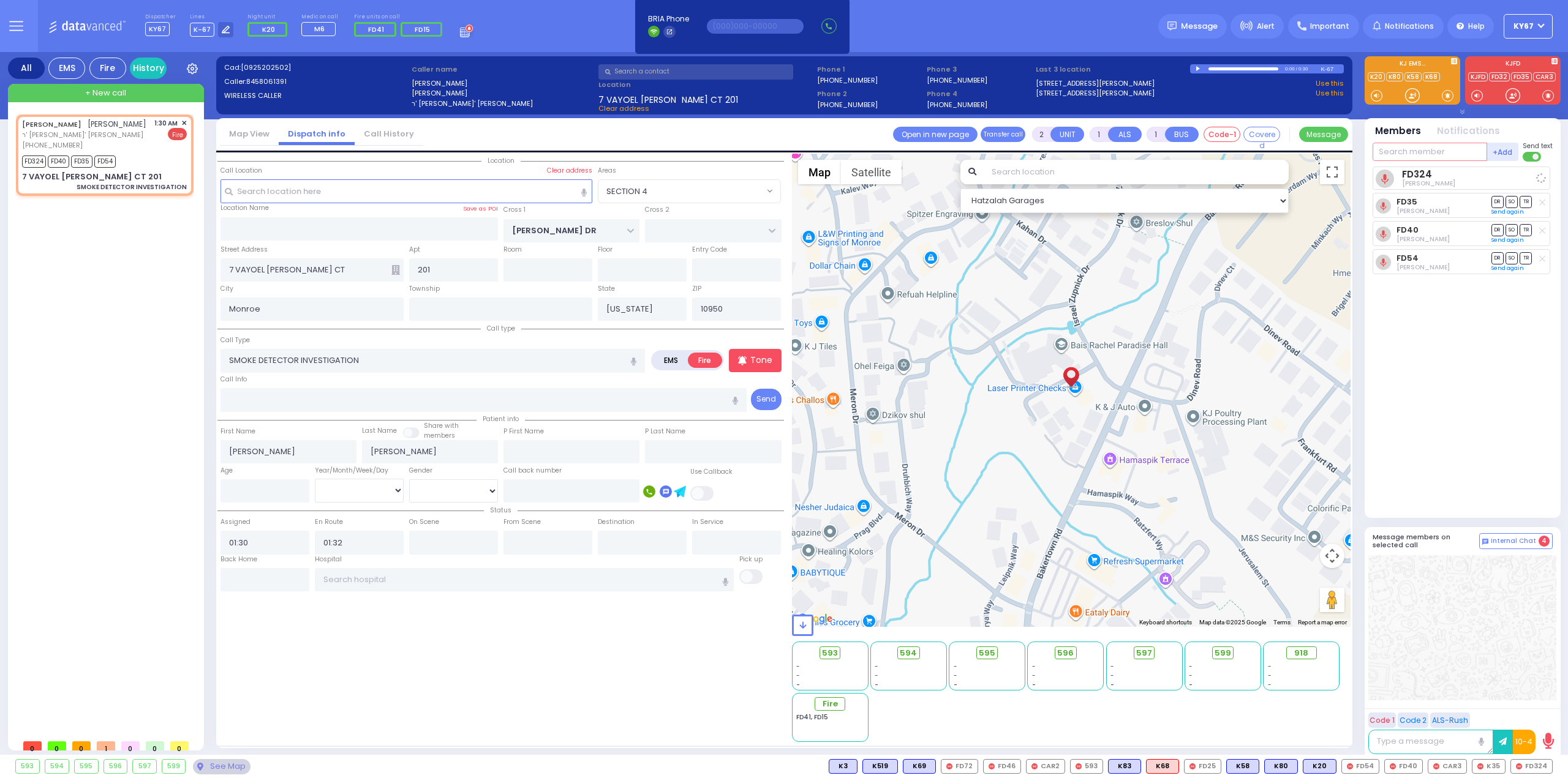
radio input "true"
select select
select select "Hatzalah Garages"
select select "SECTION 4"
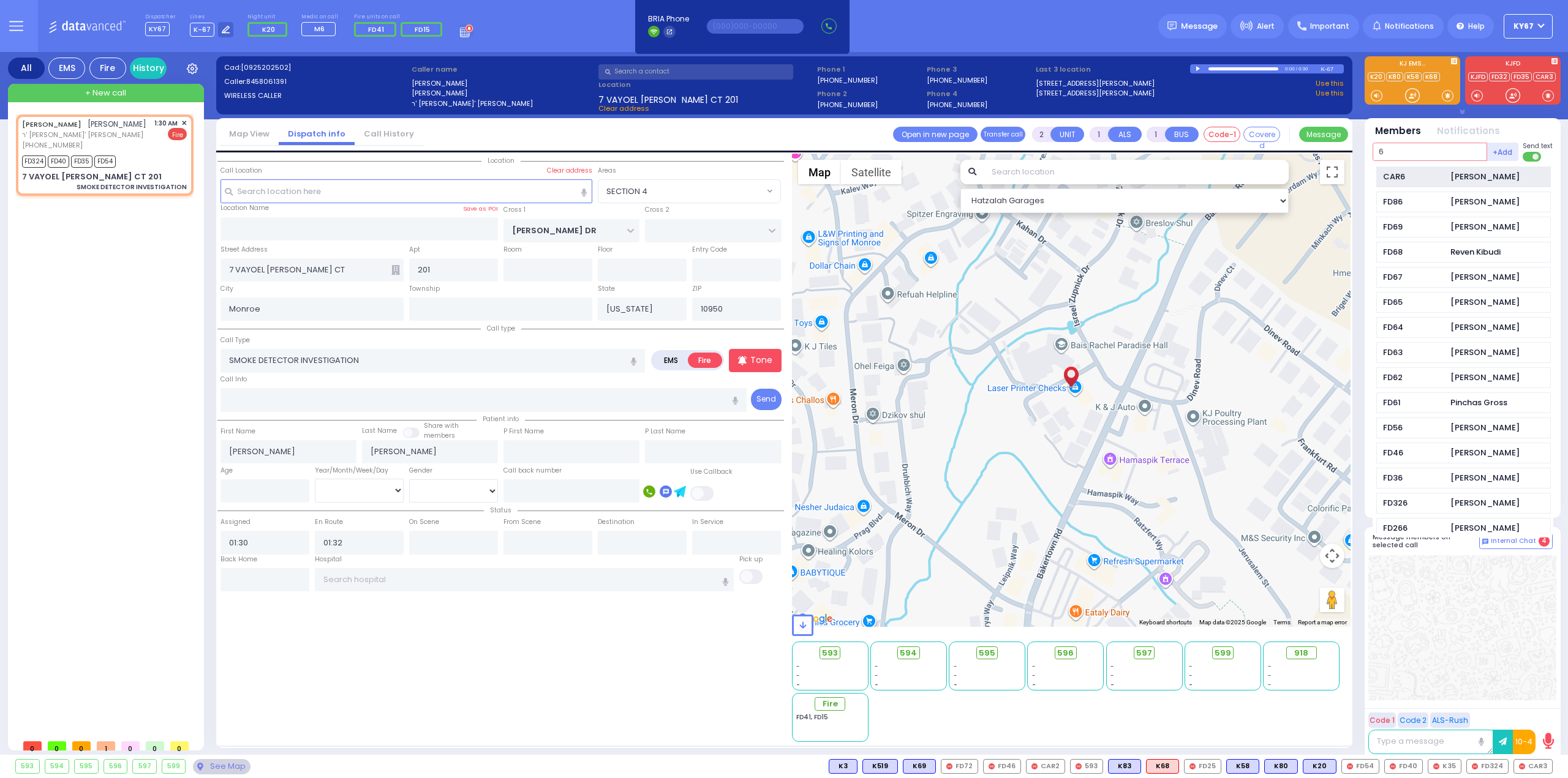
type input "6"
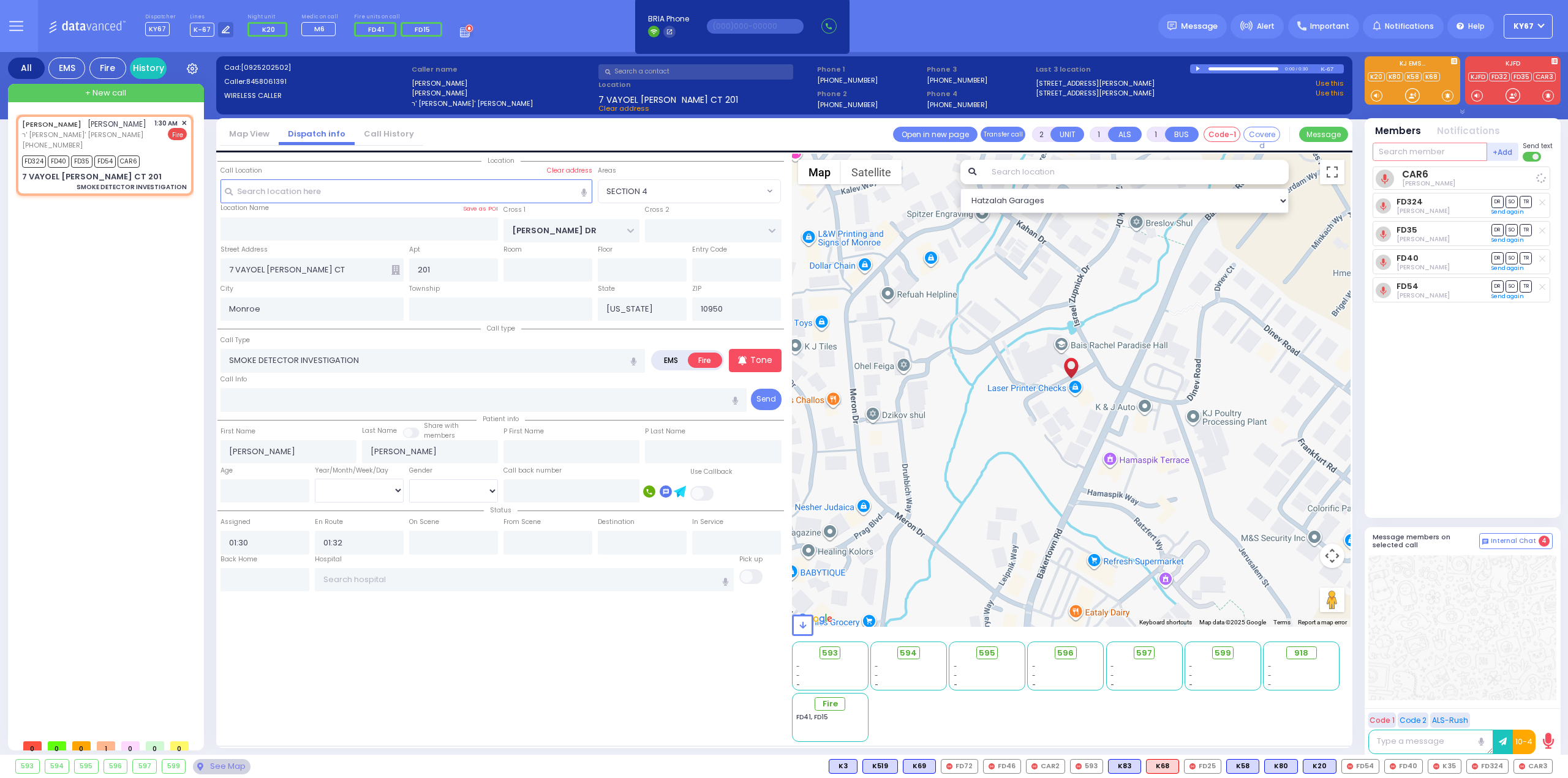
select select
radio input "true"
select select
select select "Hatzalah Garages"
select select "SECTION 4"
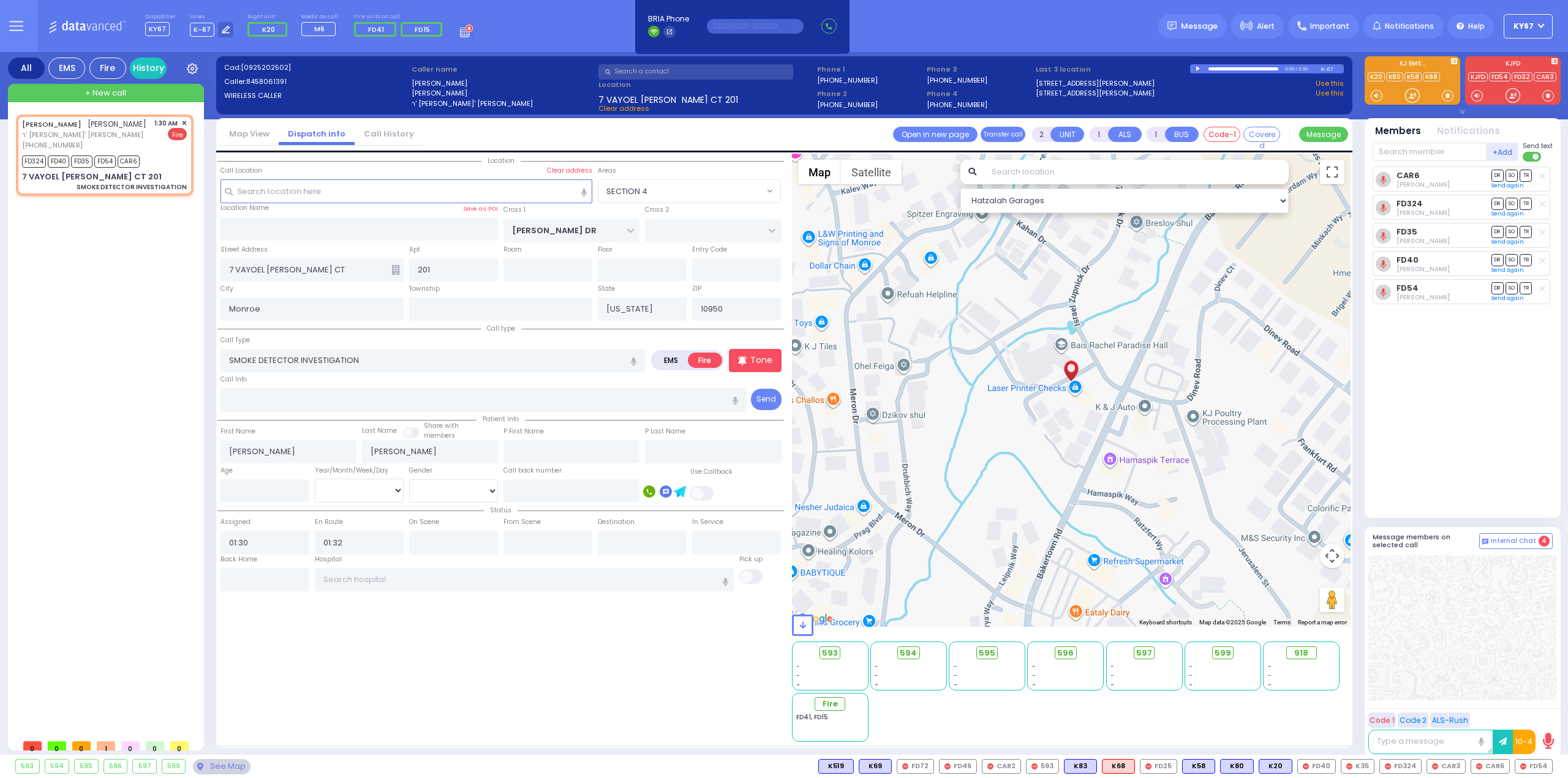
select select "SECTION 4"
select select
